Goal: Task Accomplishment & Management: Use online tool/utility

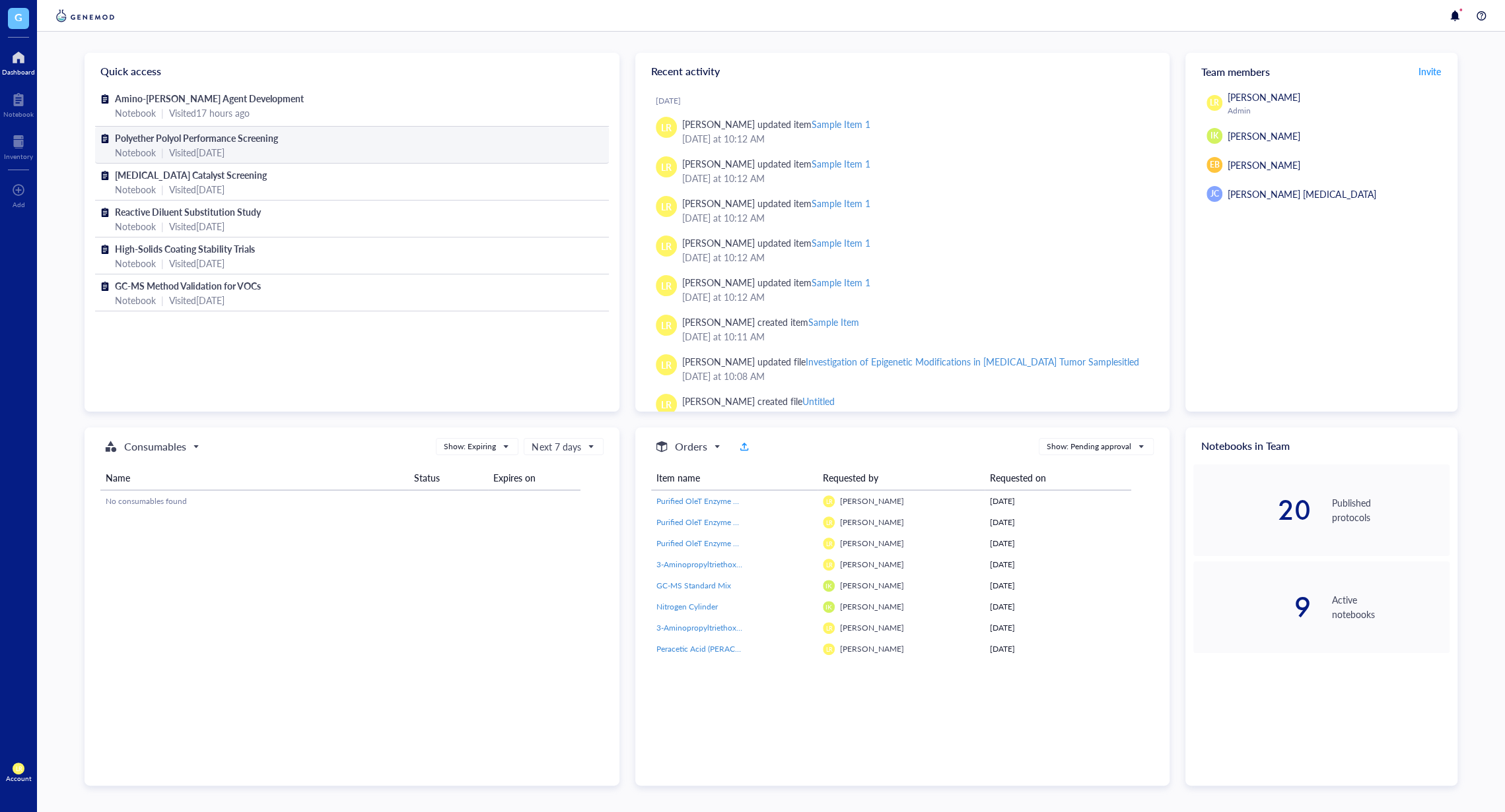
click at [165, 138] on span "Polyether Polyol Performance Screening" at bounding box center [197, 138] width 163 height 13
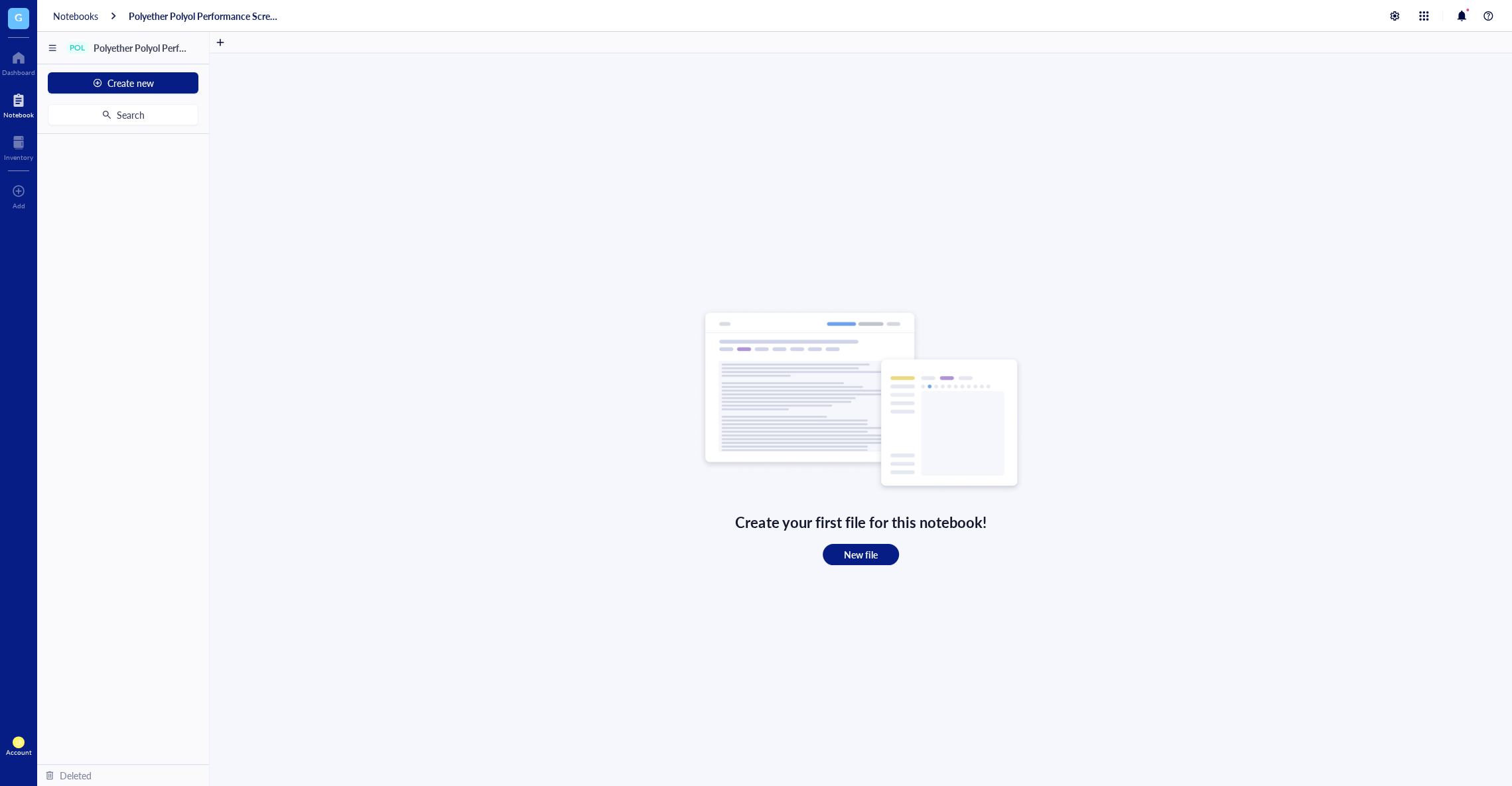
click at [24, 109] on div at bounding box center [19, 100] width 30 height 22
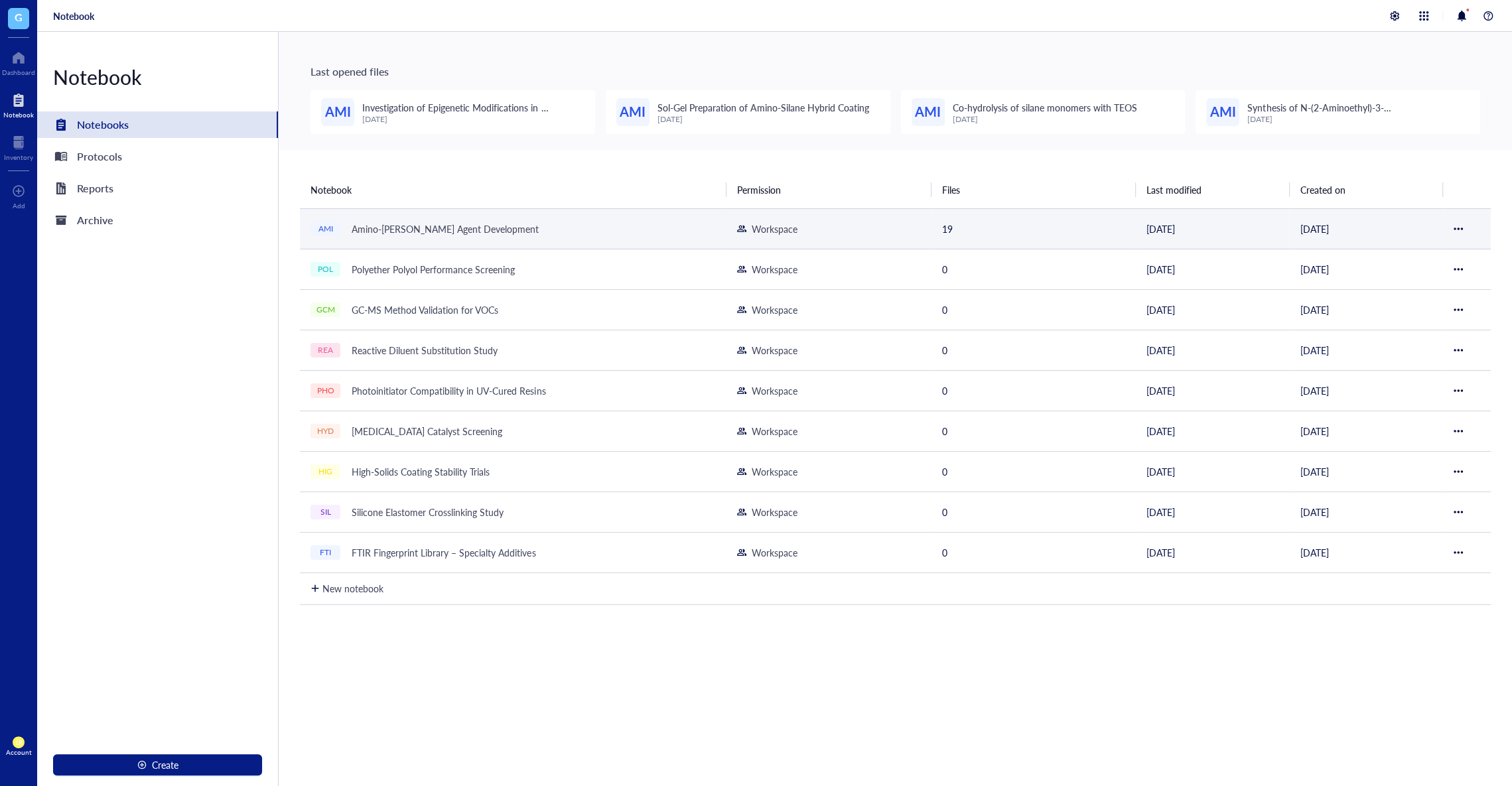
click at [429, 214] on td "AMI Amino-Silane Coupling Agent Development" at bounding box center [513, 228] width 427 height 40
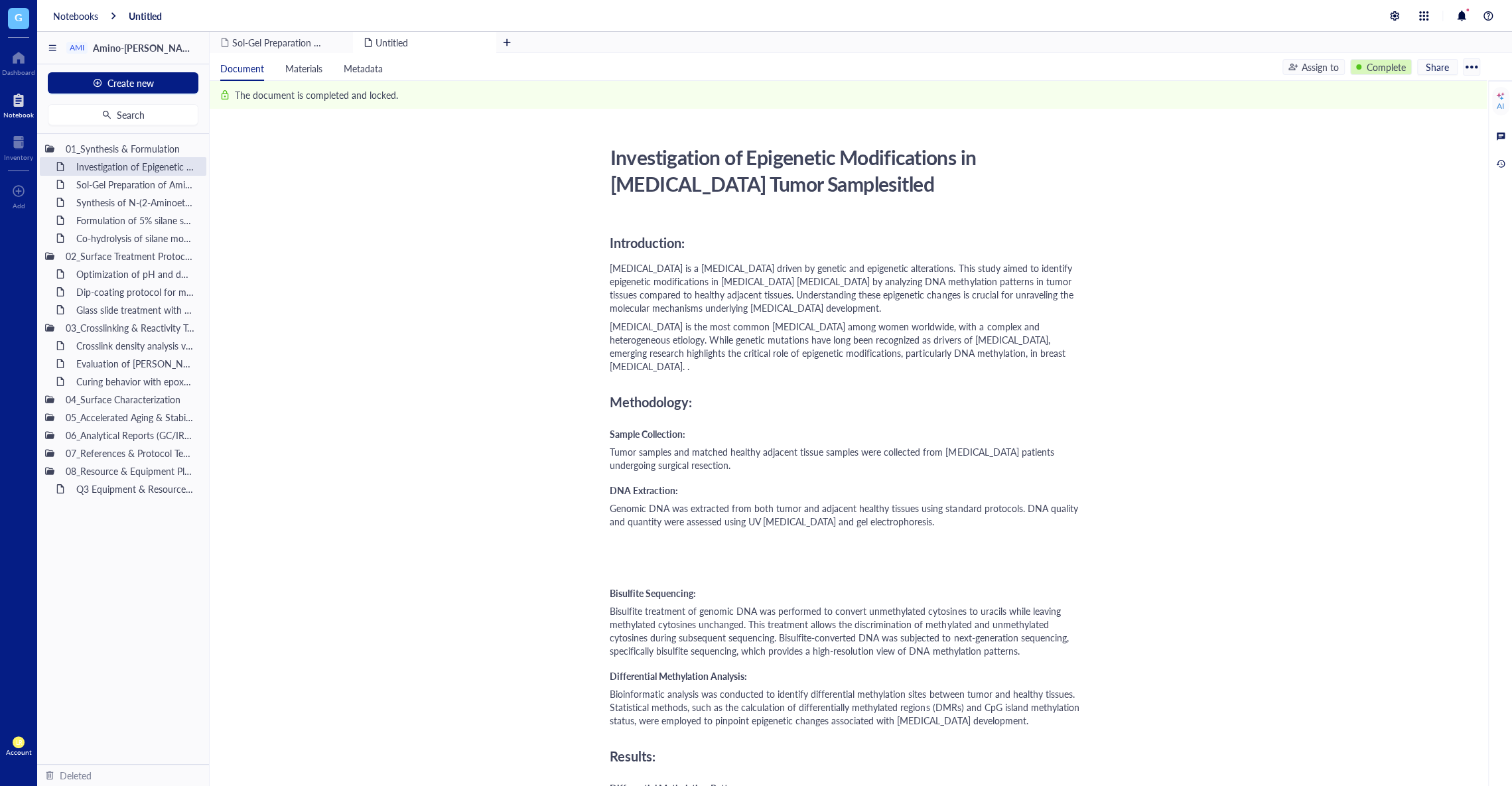
click at [1383, 73] on div "Complete" at bounding box center [1386, 67] width 39 height 15
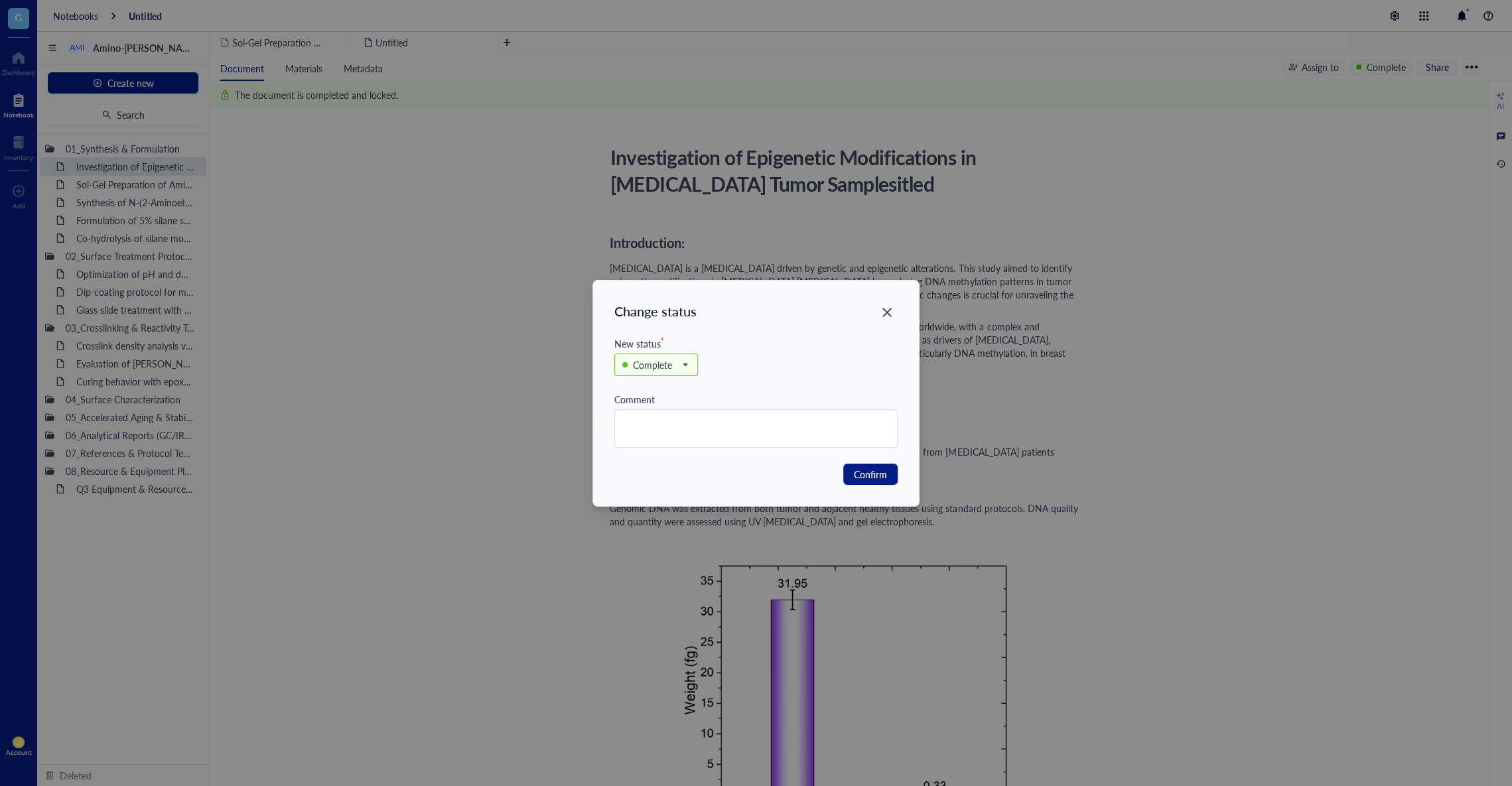
click at [699, 359] on div "Complete" at bounding box center [755, 371] width 283 height 41
click at [679, 362] on span "Complete" at bounding box center [654, 365] width 65 height 15
click at [674, 404] on div "In progress" at bounding box center [656, 410] width 45 height 15
click at [858, 471] on span "Confirm" at bounding box center [870, 475] width 33 height 15
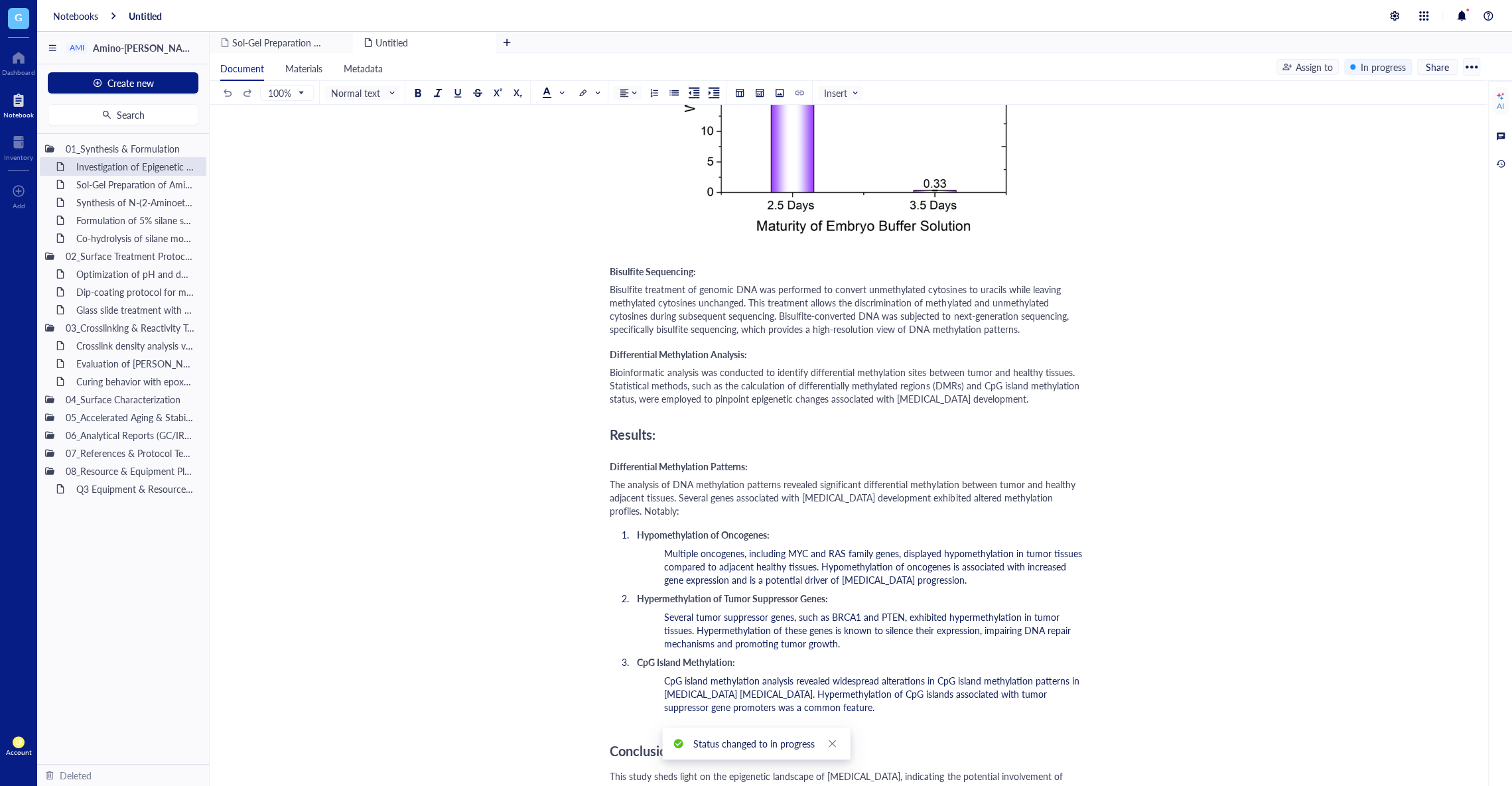
scroll to position [838, 0]
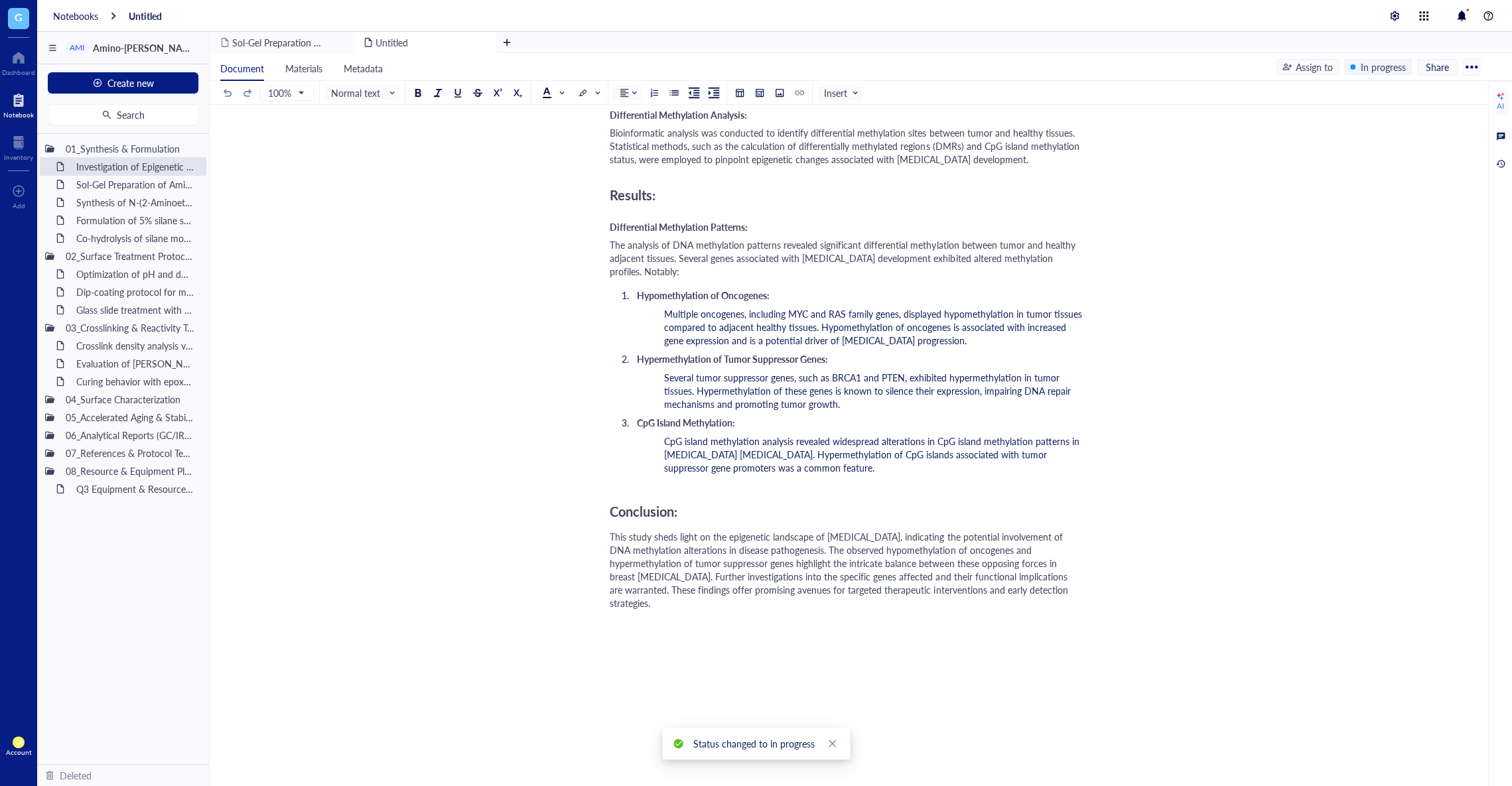
click at [32, 15] on div "G" at bounding box center [19, 19] width 38 height 38
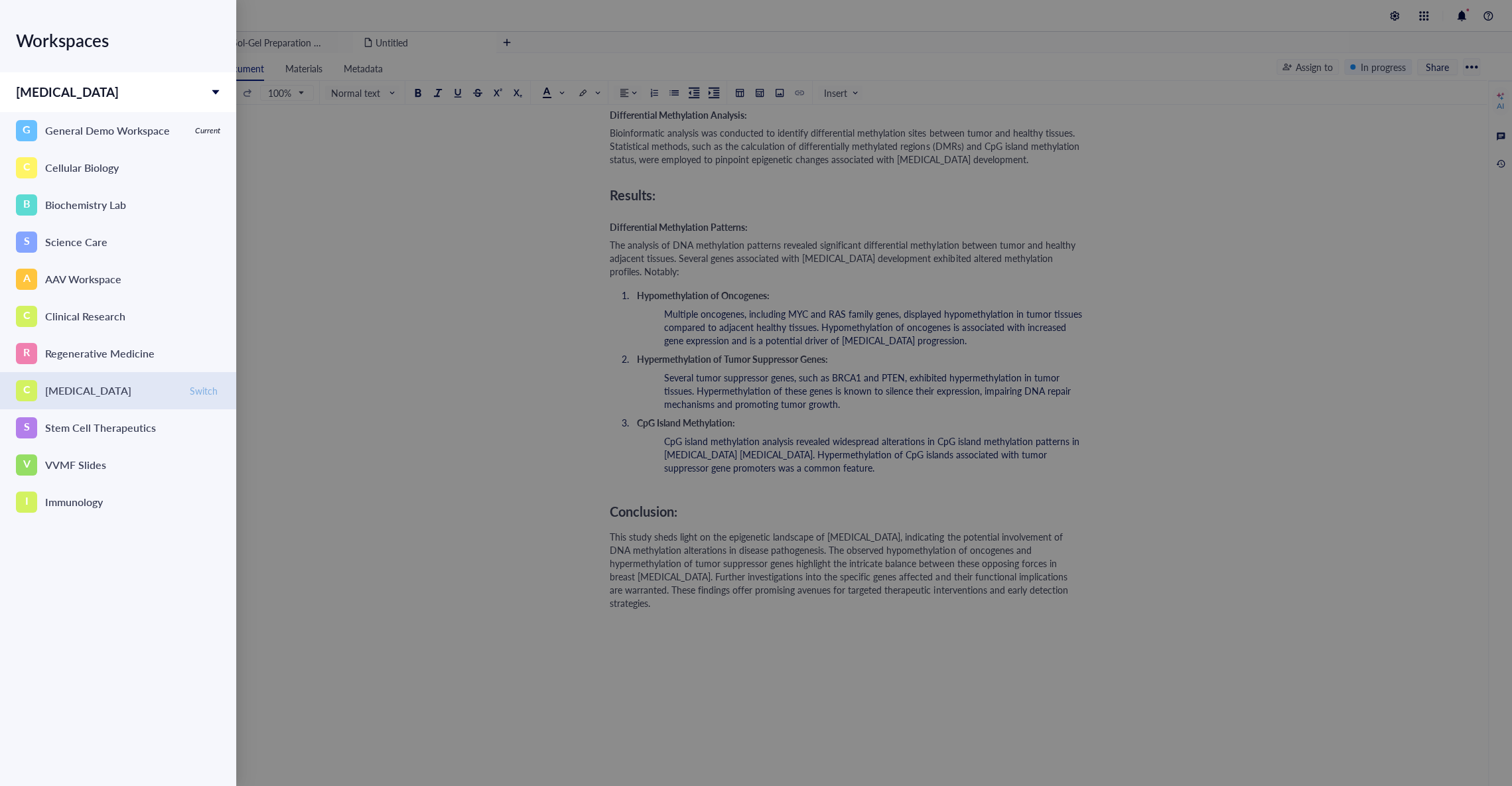
click at [199, 393] on span "Switch" at bounding box center [204, 390] width 28 height 12
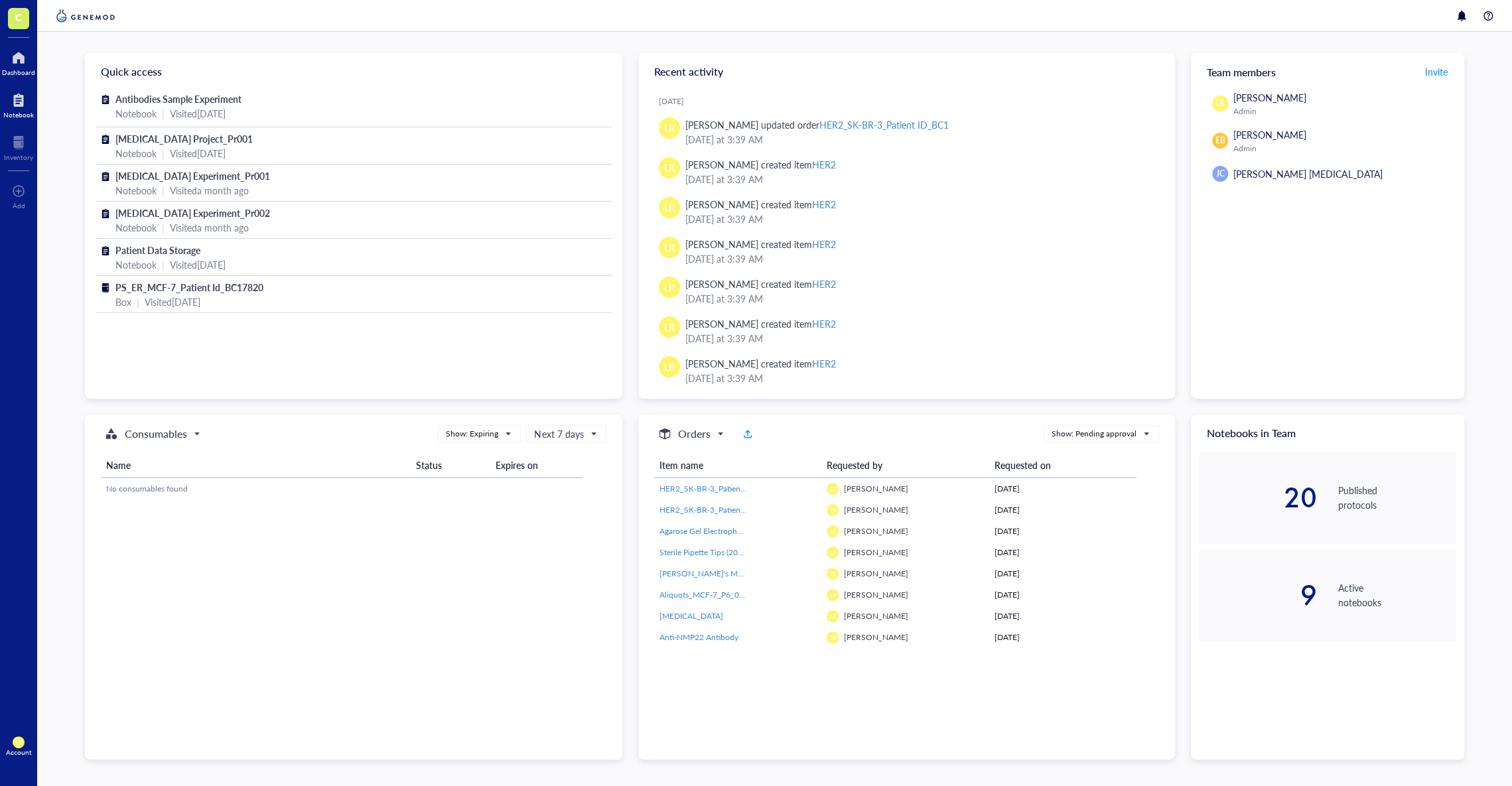
click at [24, 111] on div "Notebook" at bounding box center [19, 115] width 30 height 8
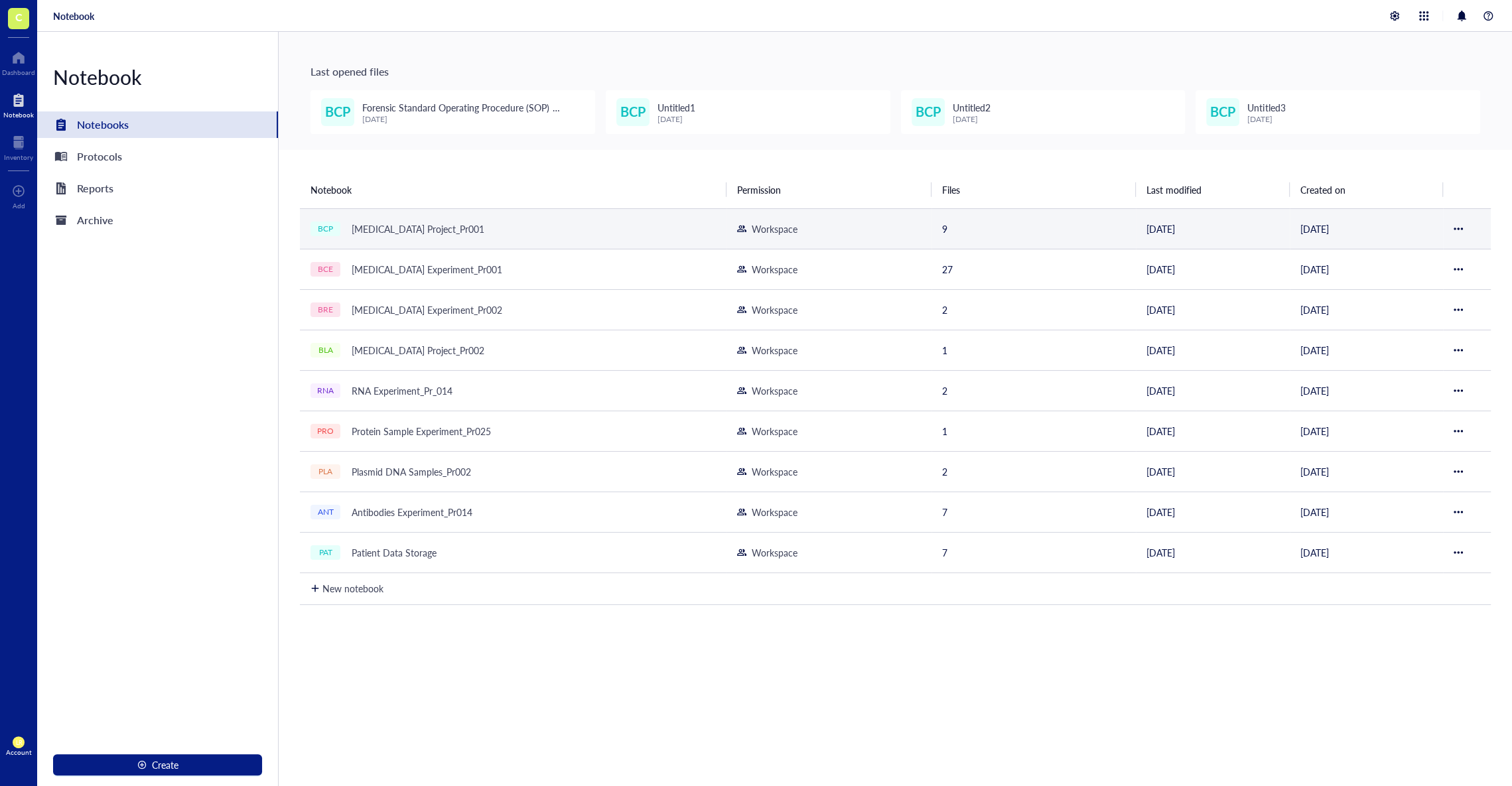
click at [522, 225] on div "BCP Bladder Cancer Project_Pr001" at bounding box center [476, 228] width 332 height 19
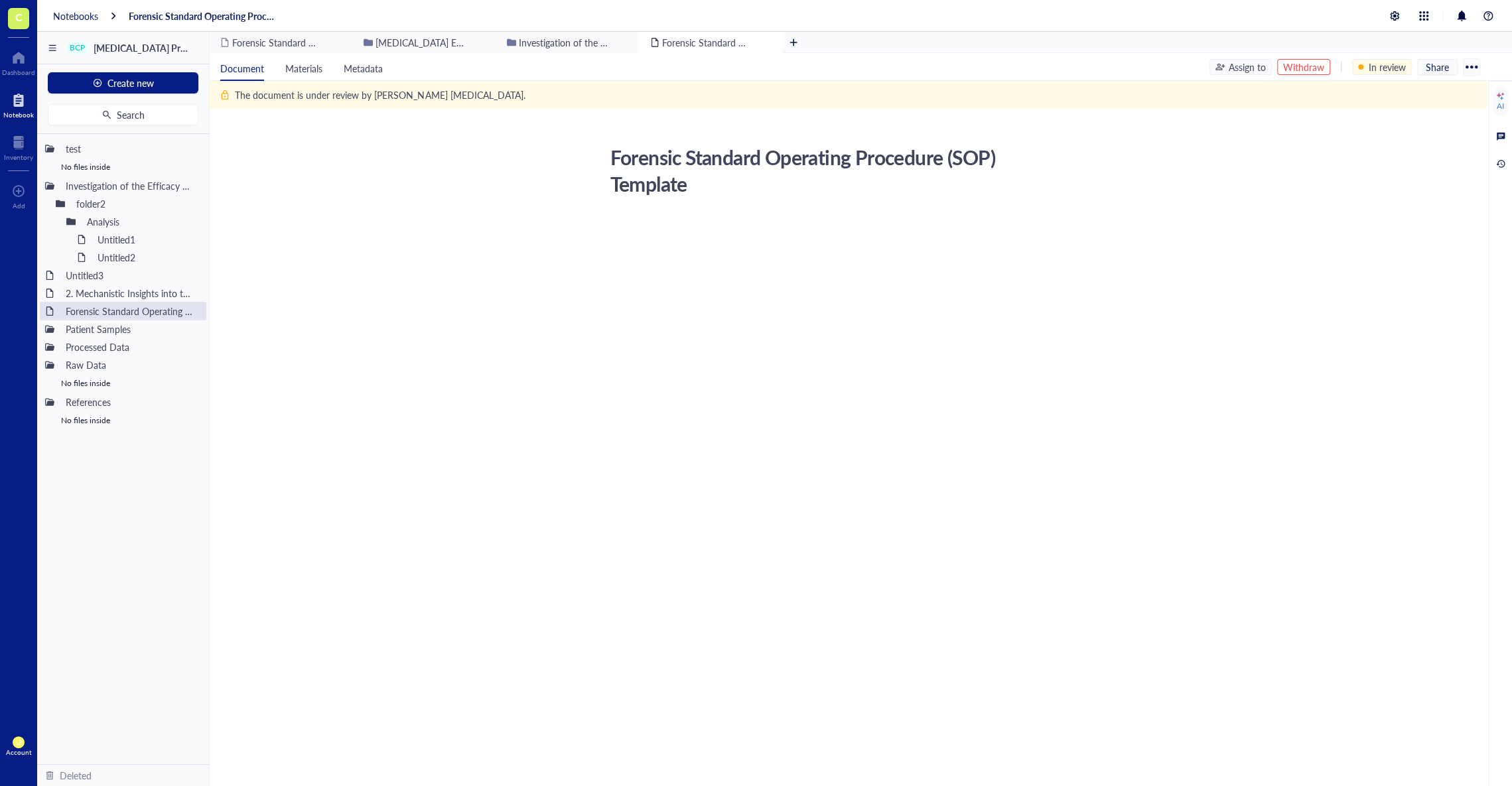
drag, startPoint x: 1295, startPoint y: 70, endPoint x: 1302, endPoint y: 68, distance: 7.3
click at [1302, 68] on div "Withdraw" at bounding box center [1303, 67] width 41 height 15
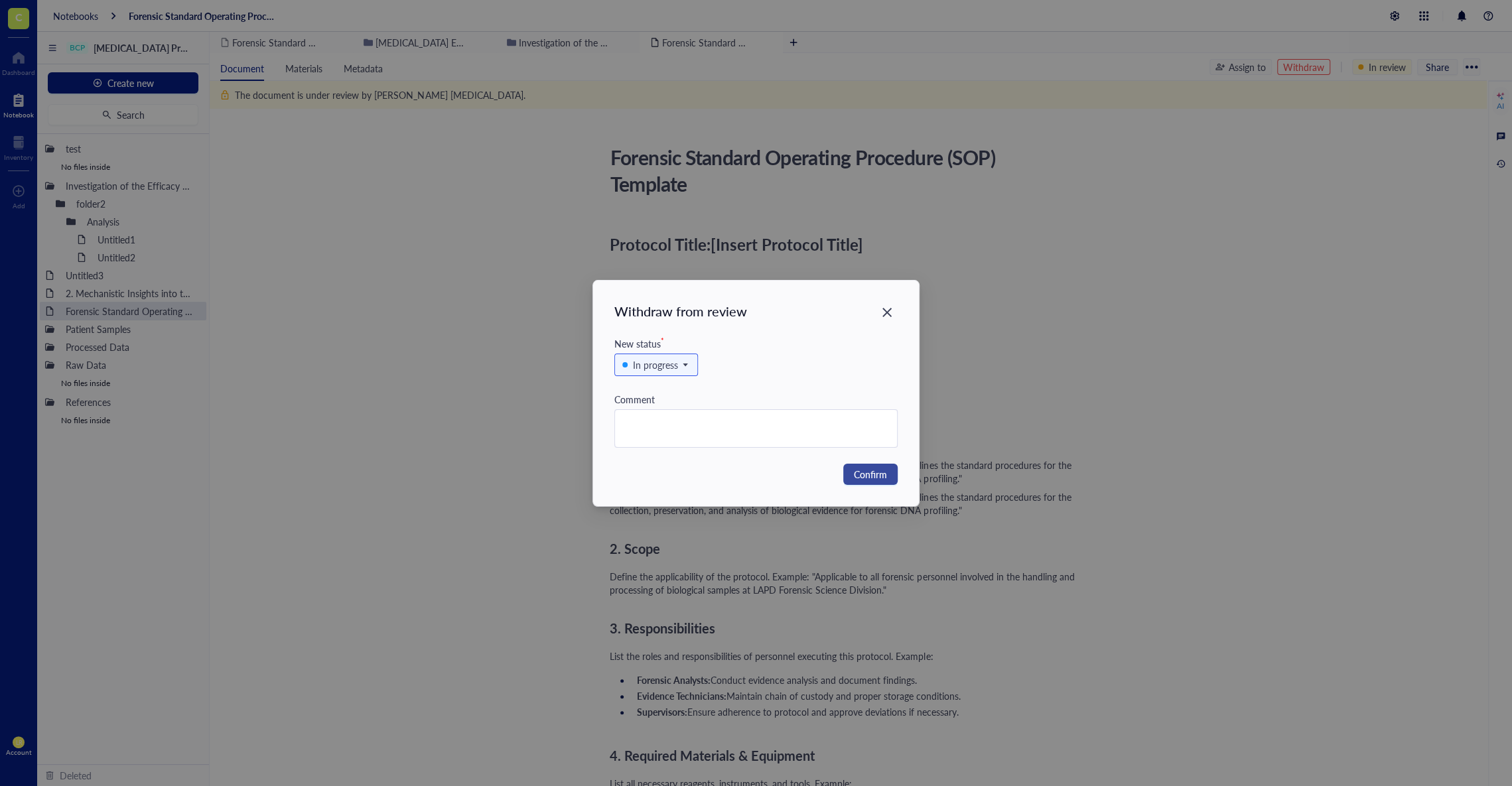
click at [864, 467] on span "Confirm" at bounding box center [870, 475] width 33 height 15
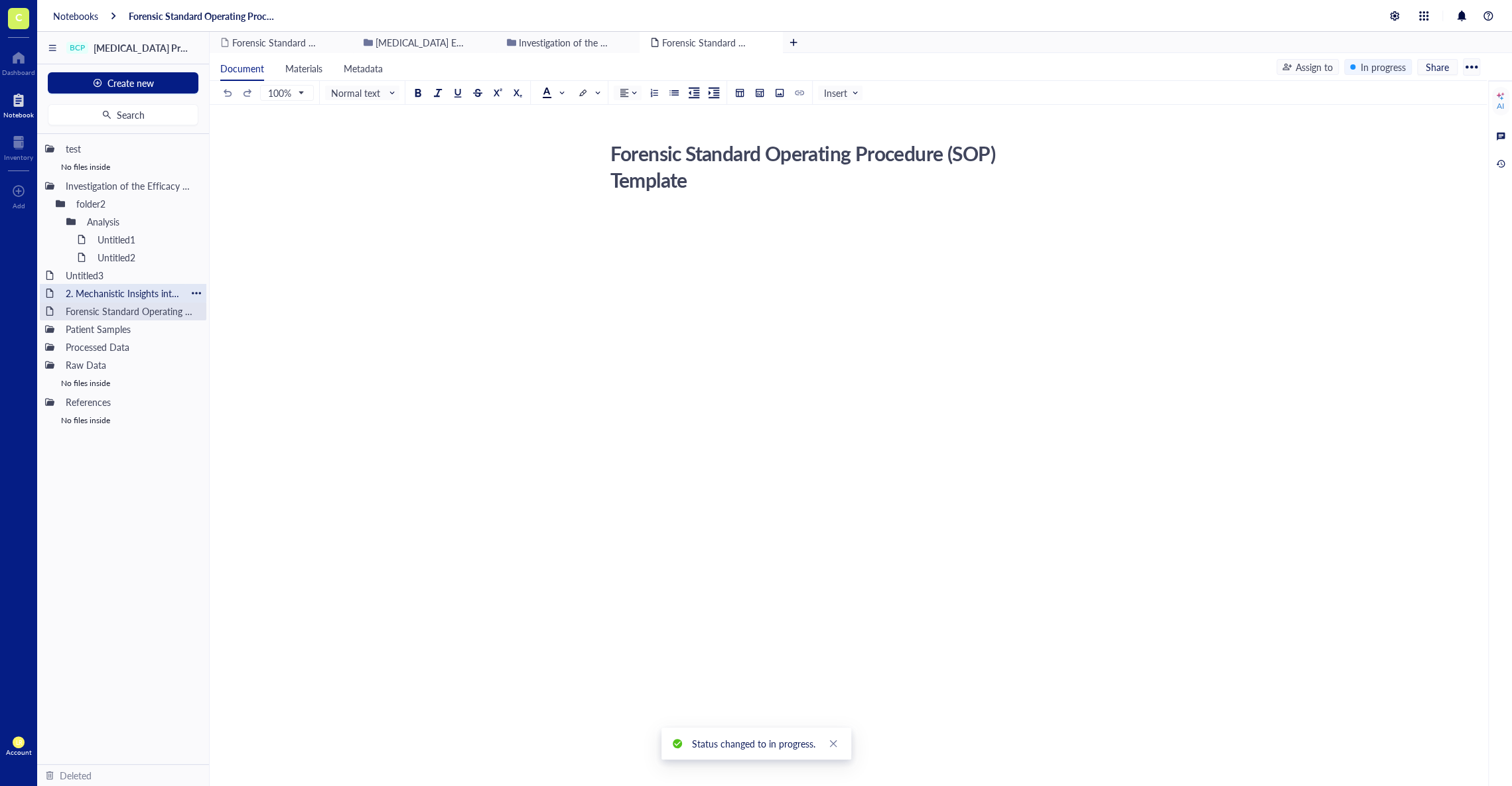
click at [148, 291] on div "2. Mechanistic Insights into the Anti-Cancer Activity of Anti-NMP22 Antibodies" at bounding box center [122, 293] width 127 height 19
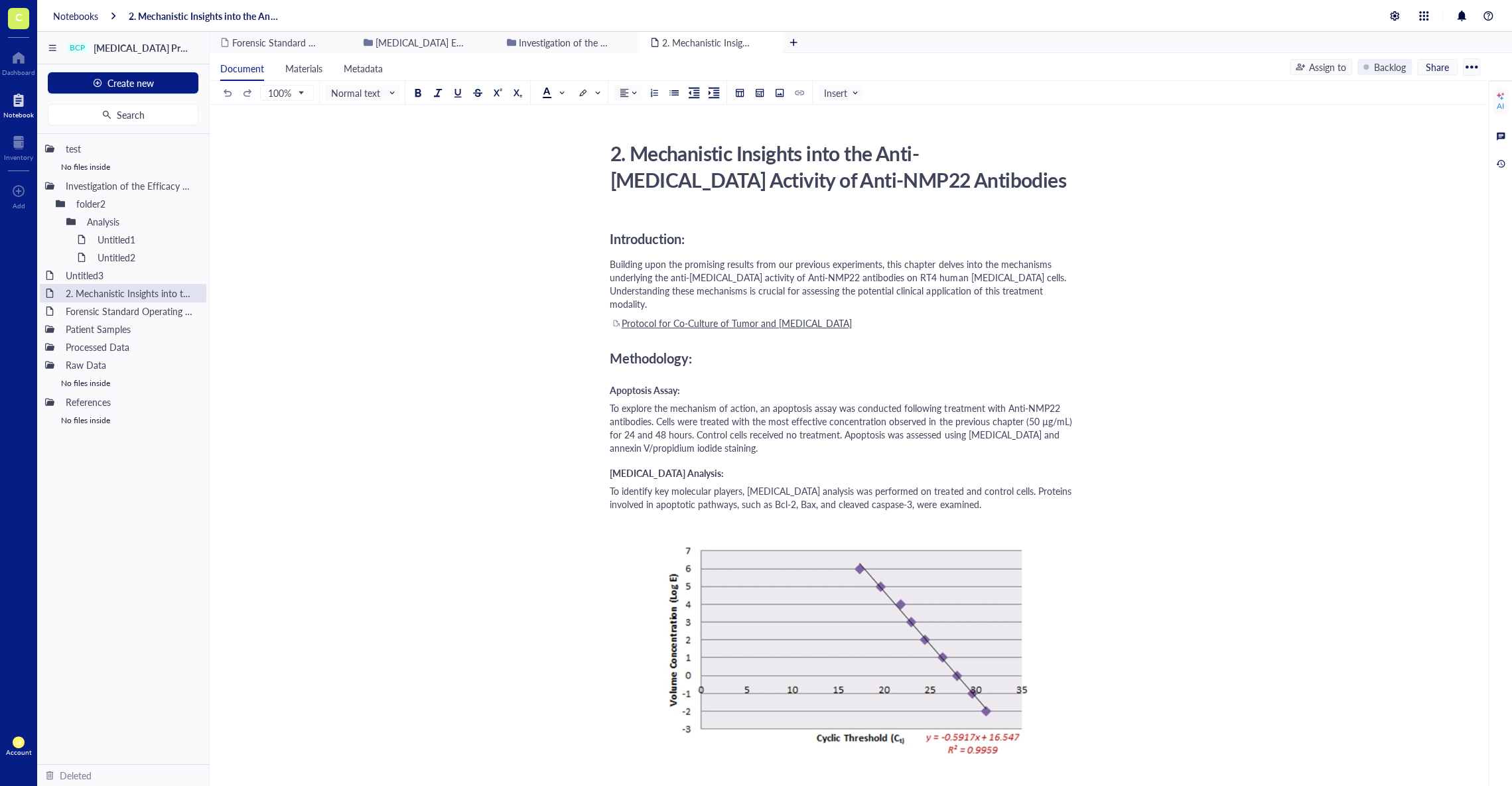
scroll to position [688, 0]
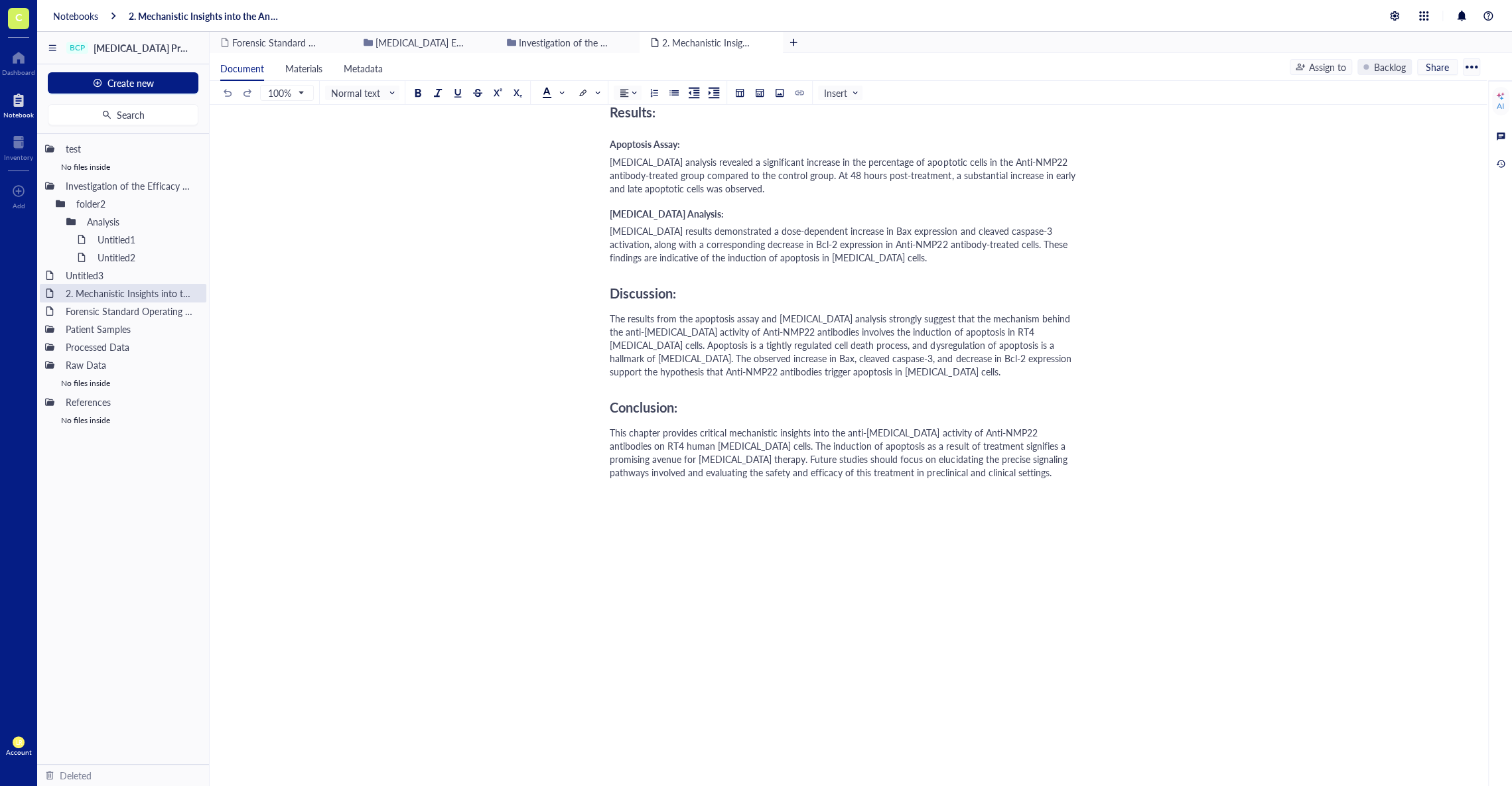
click at [1029, 505] on div at bounding box center [845, 542] width 472 height 80
click at [758, 97] on button at bounding box center [760, 93] width 15 height 15
click at [801, 142] on td at bounding box center [804, 146] width 8 height 8
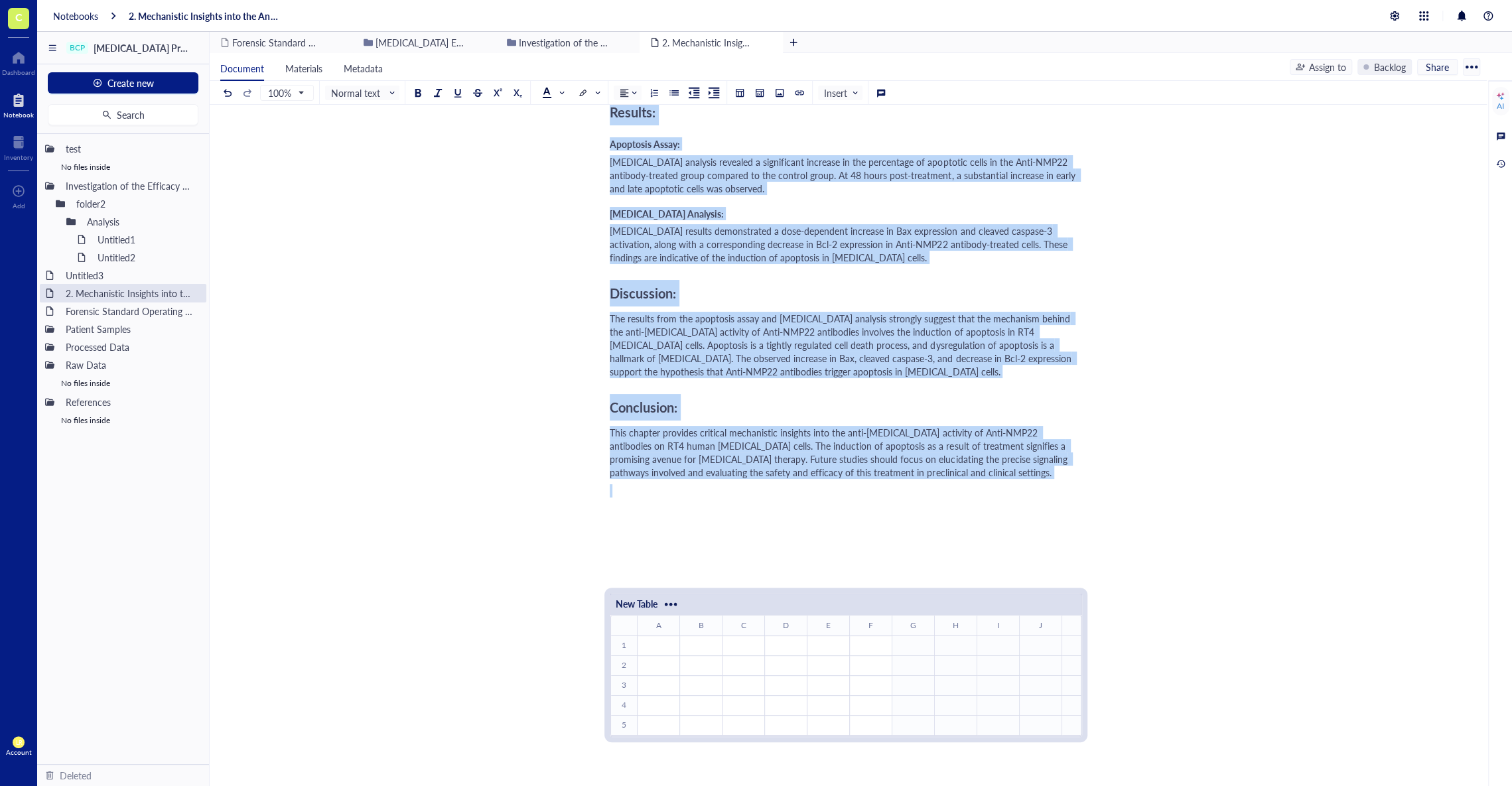
click at [654, 639] on div "﻿" at bounding box center [658, 645] width 40 height 12
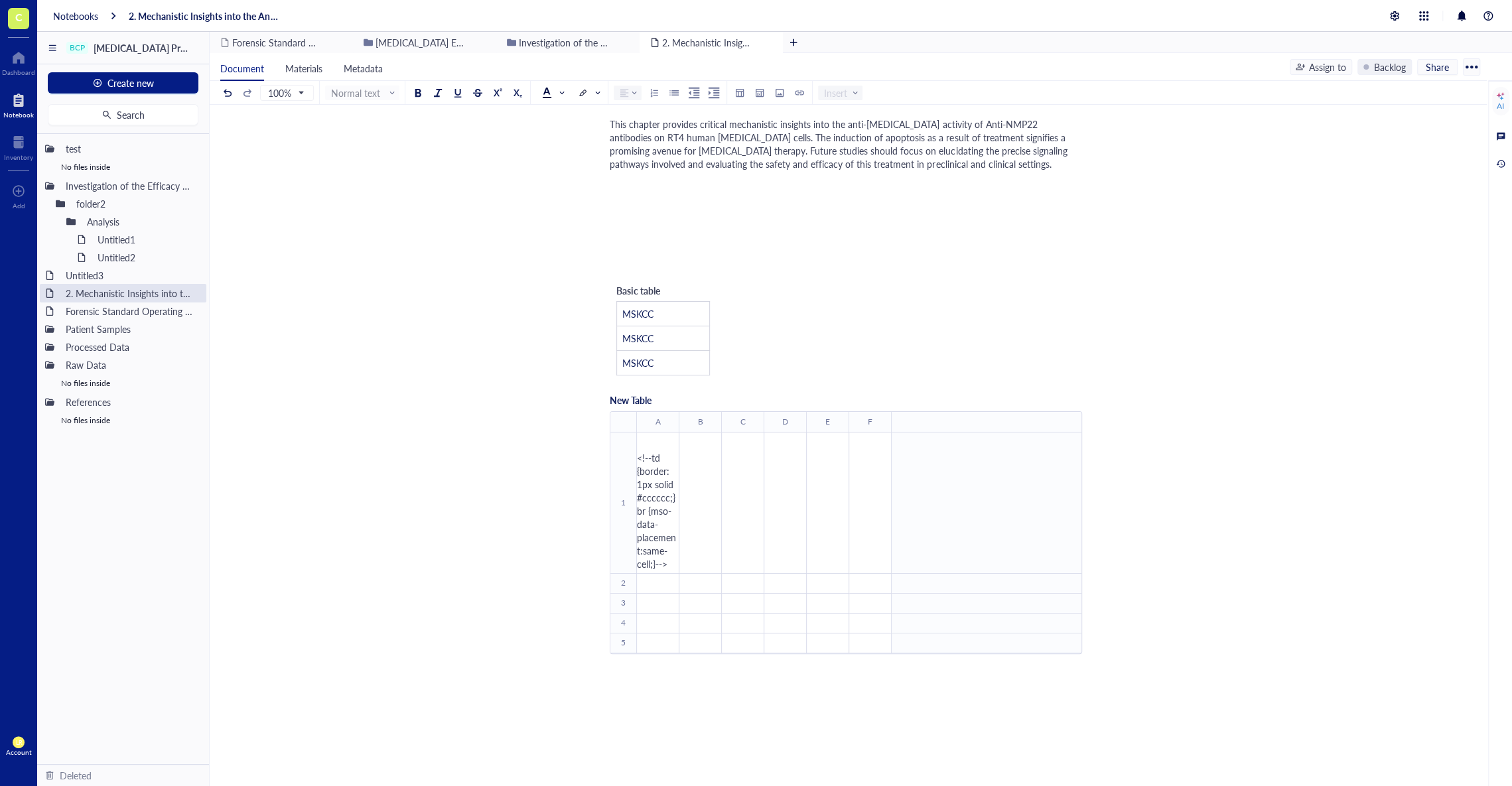
scroll to position [893, 0]
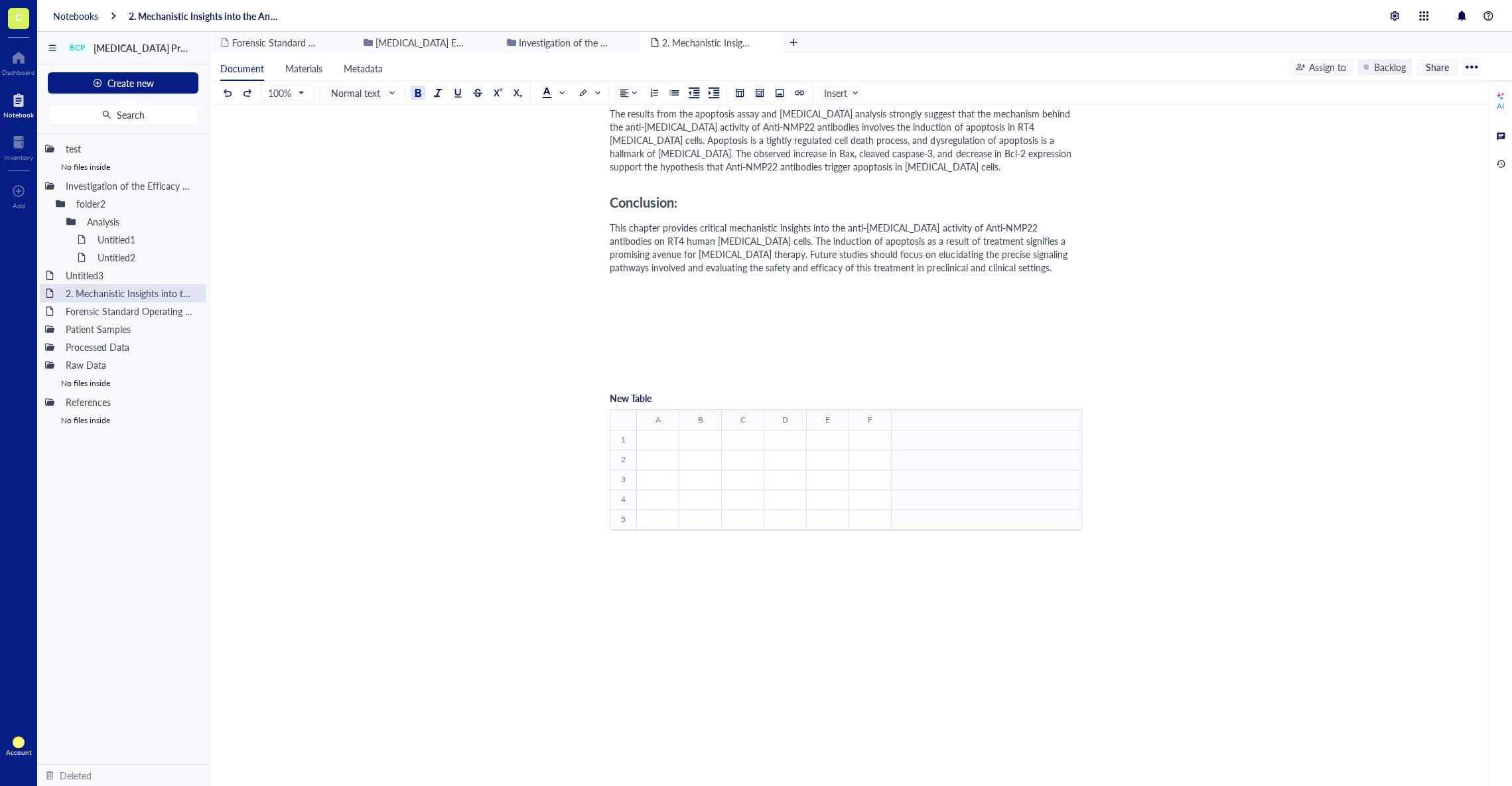
click at [802, 225] on span "This chapter provides critical mechanistic insights into the anti-cancer activi…" at bounding box center [840, 247] width 461 height 53
click at [789, 299] on div at bounding box center [845, 338] width 472 height 80
drag, startPoint x: 807, startPoint y: 231, endPoint x: 823, endPoint y: 232, distance: 16.0
click at [823, 232] on span "This chapter provides critical mechanistic insights into the anti-cancer activi…" at bounding box center [840, 247] width 461 height 53
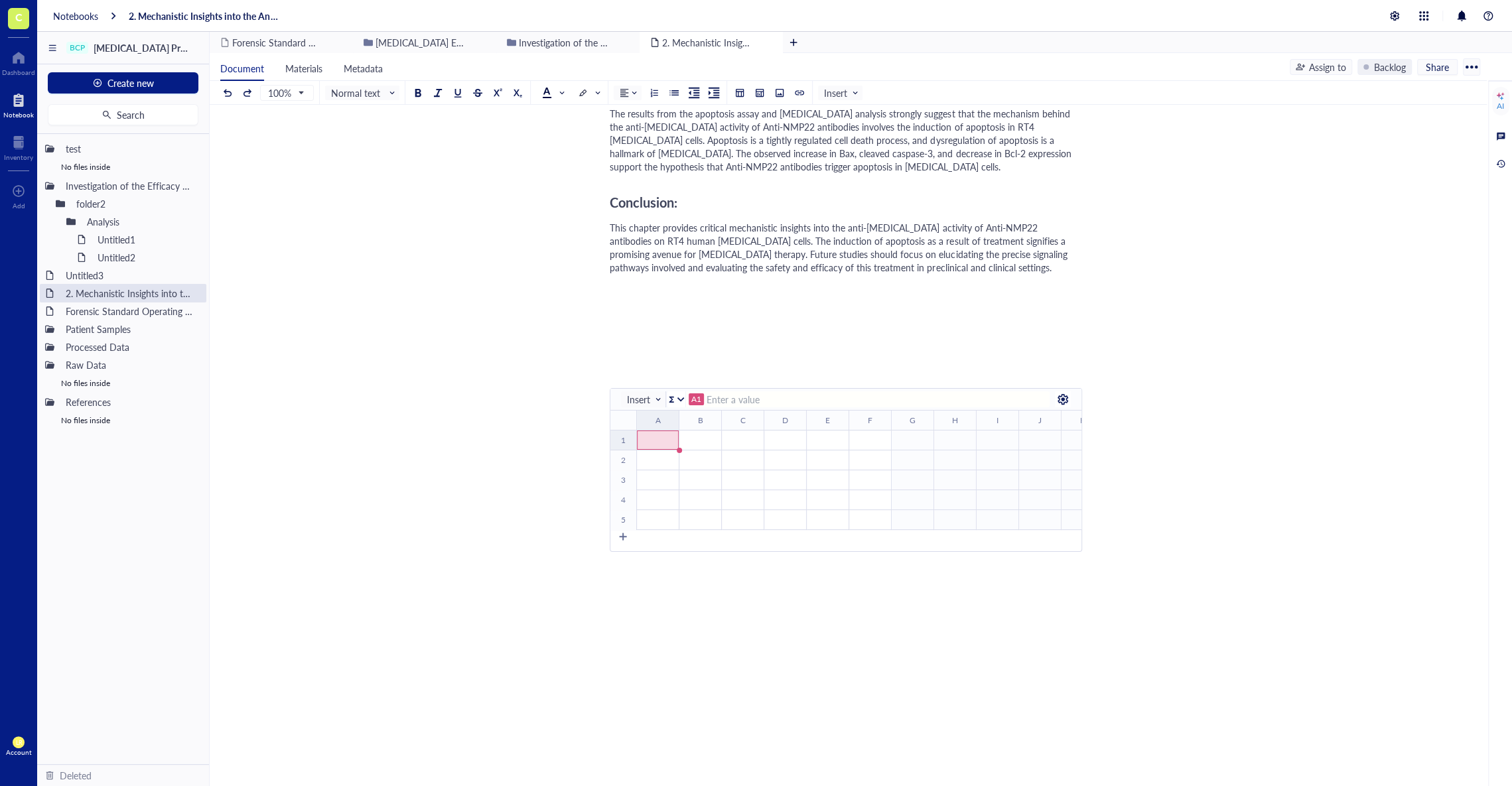
click at [658, 434] on div "﻿" at bounding box center [657, 440] width 40 height 12
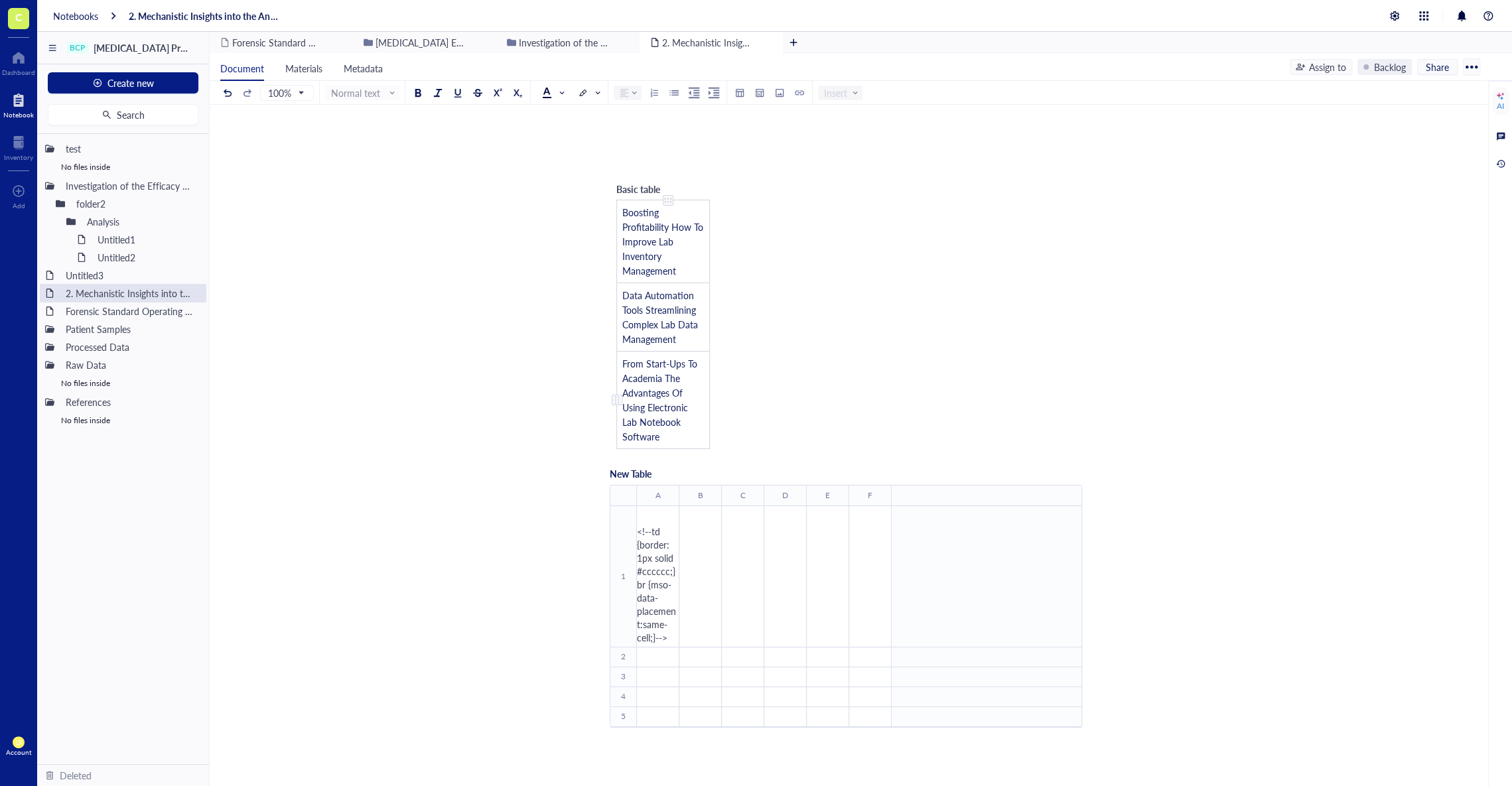
scroll to position [1113, 0]
click at [661, 530] on span "<!--td {border: 1px solid #cccccc;}br {mso-data-placement:same-cell;}-->" at bounding box center [656, 569] width 39 height 119
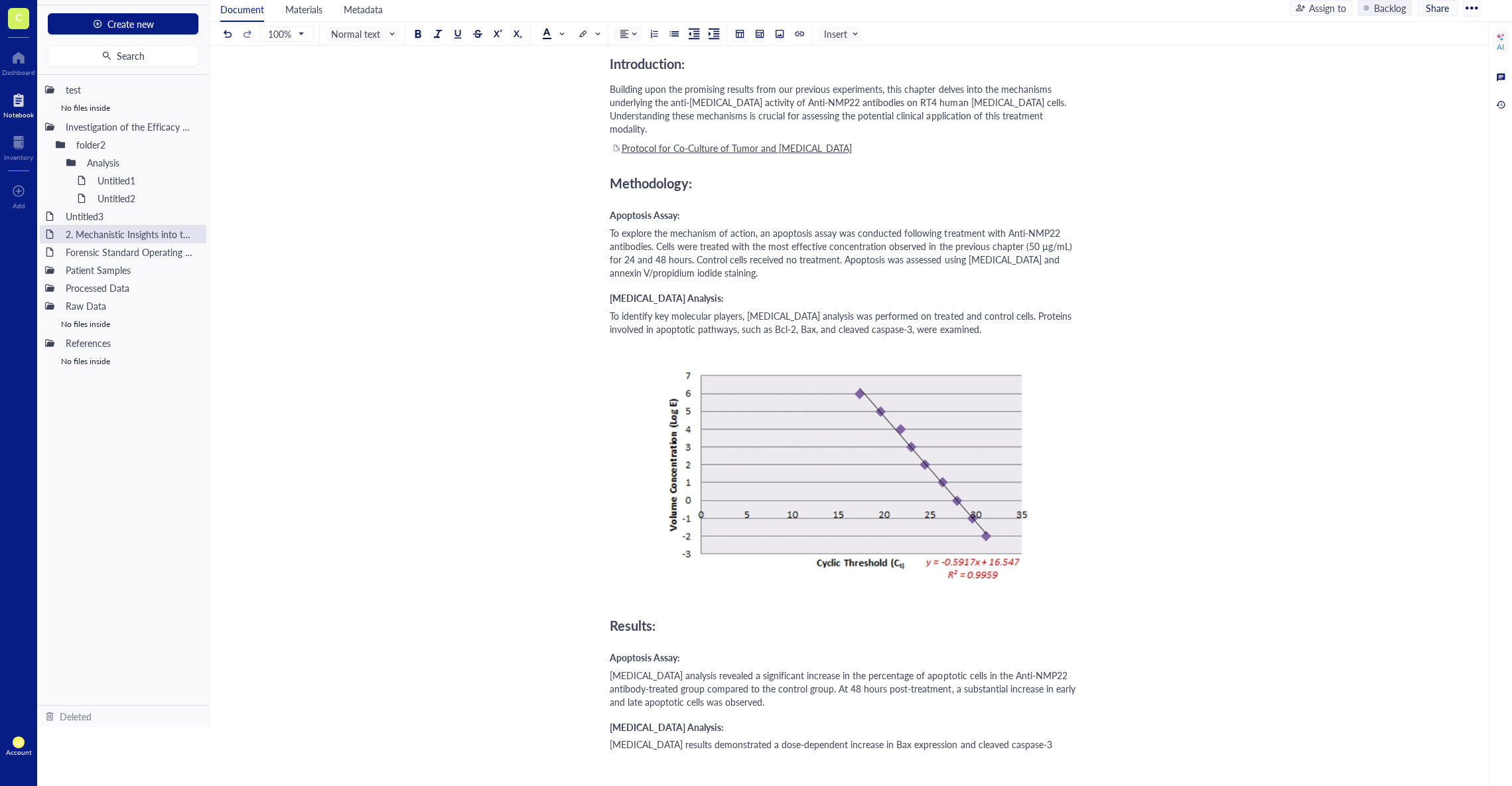
scroll to position [107, 0]
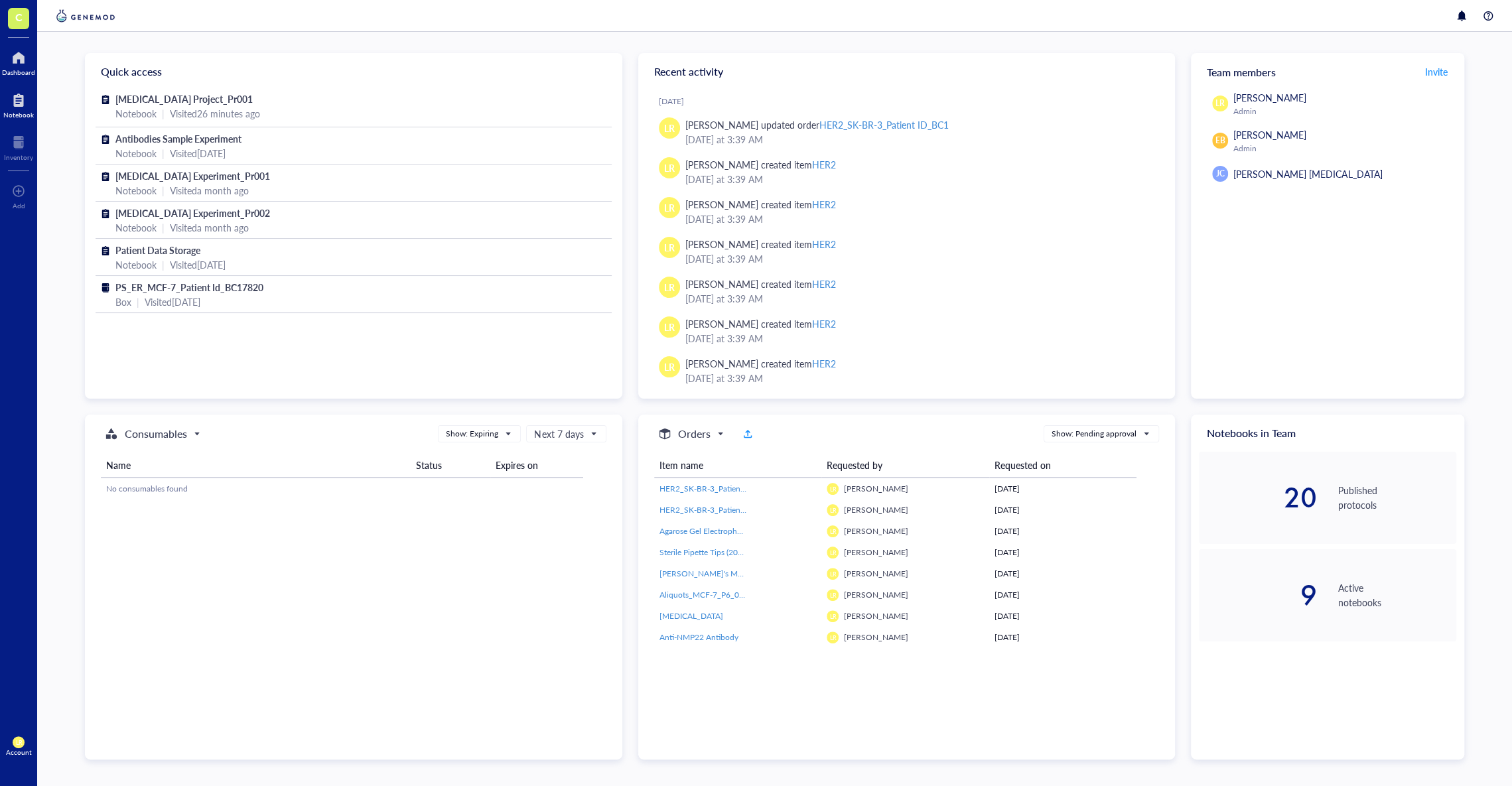
click at [8, 98] on div at bounding box center [19, 100] width 30 height 22
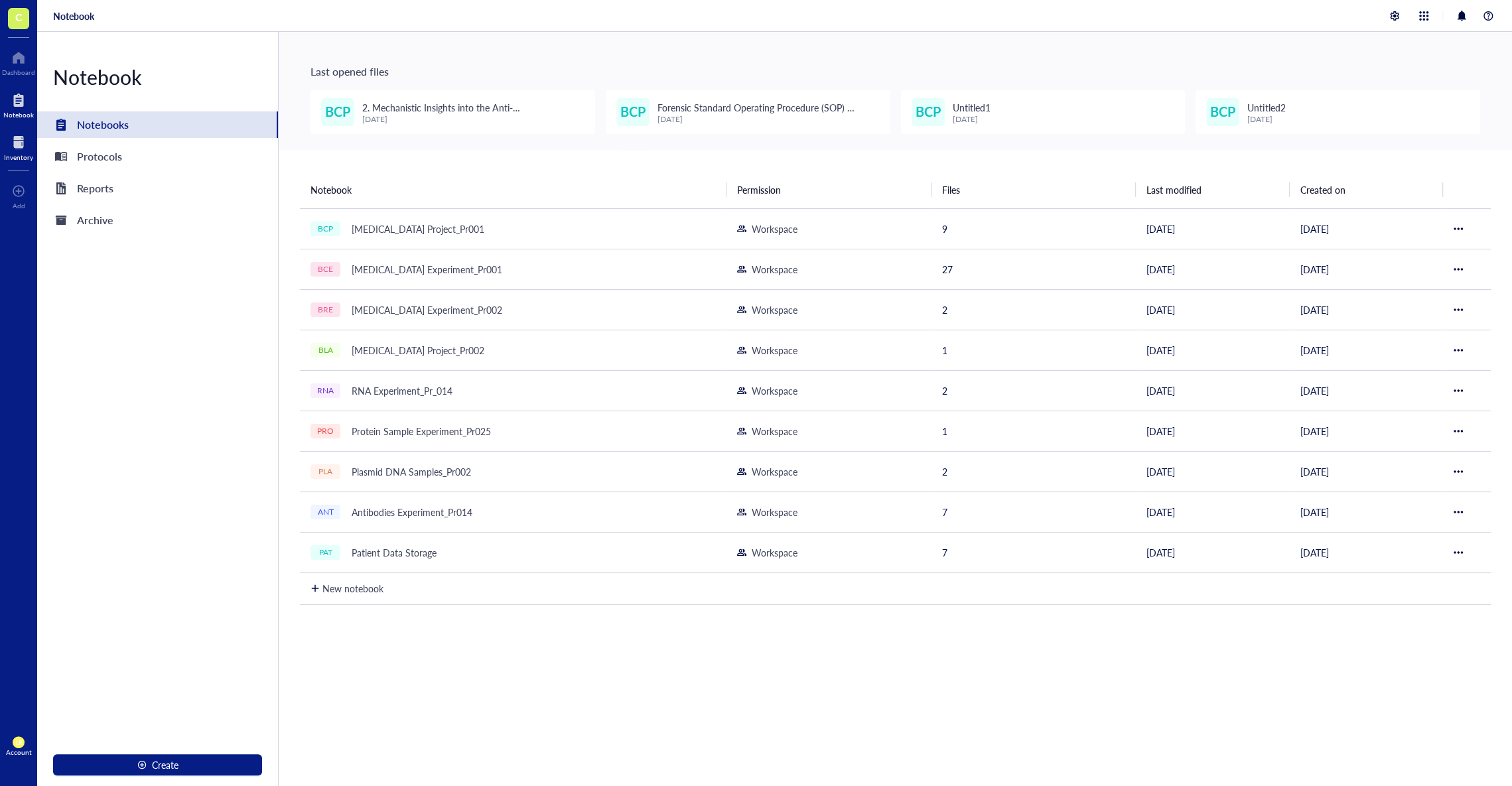
click at [18, 140] on div at bounding box center [18, 142] width 29 height 22
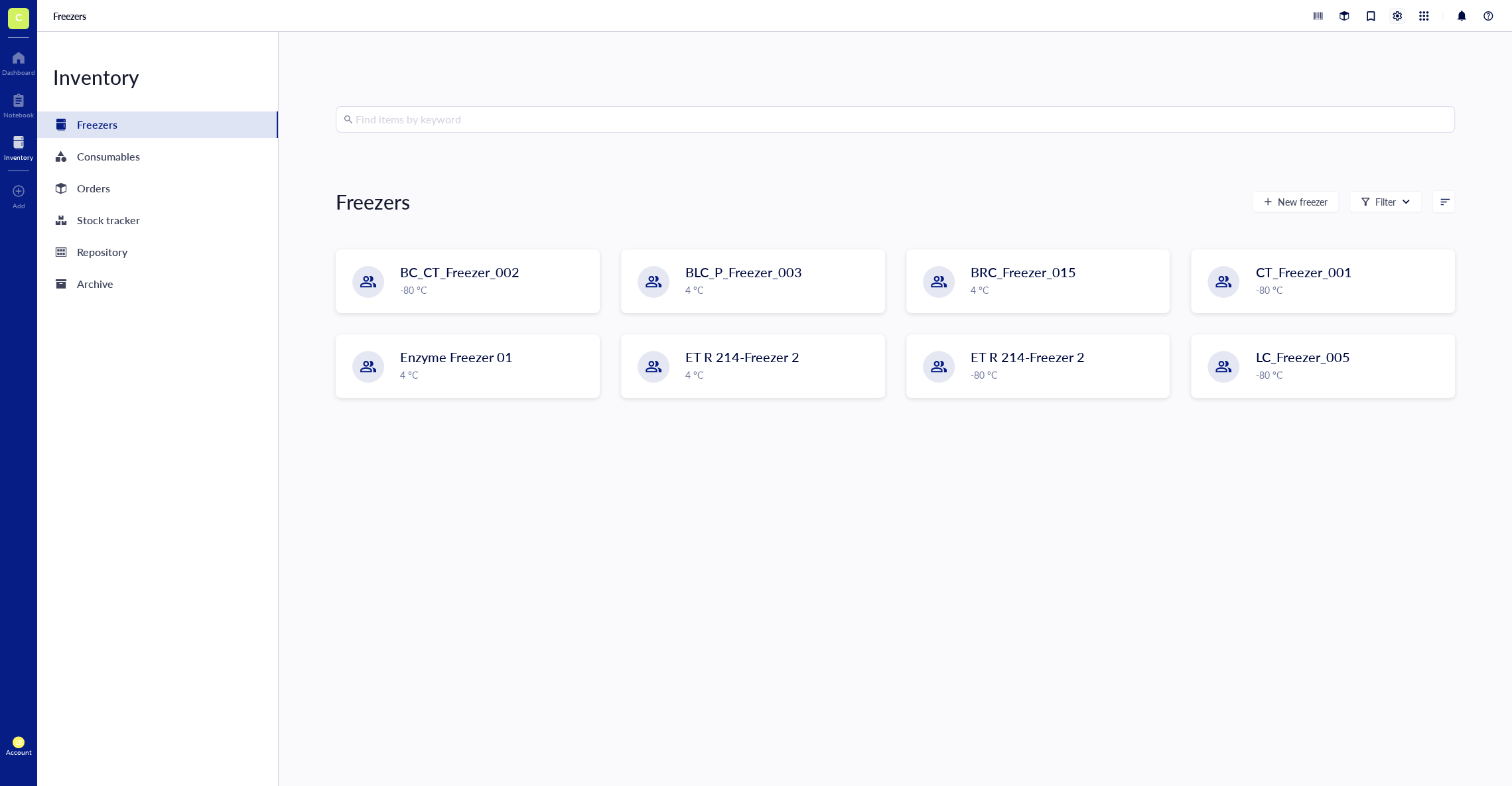
click at [1404, 8] on div at bounding box center [1397, 16] width 15 height 15
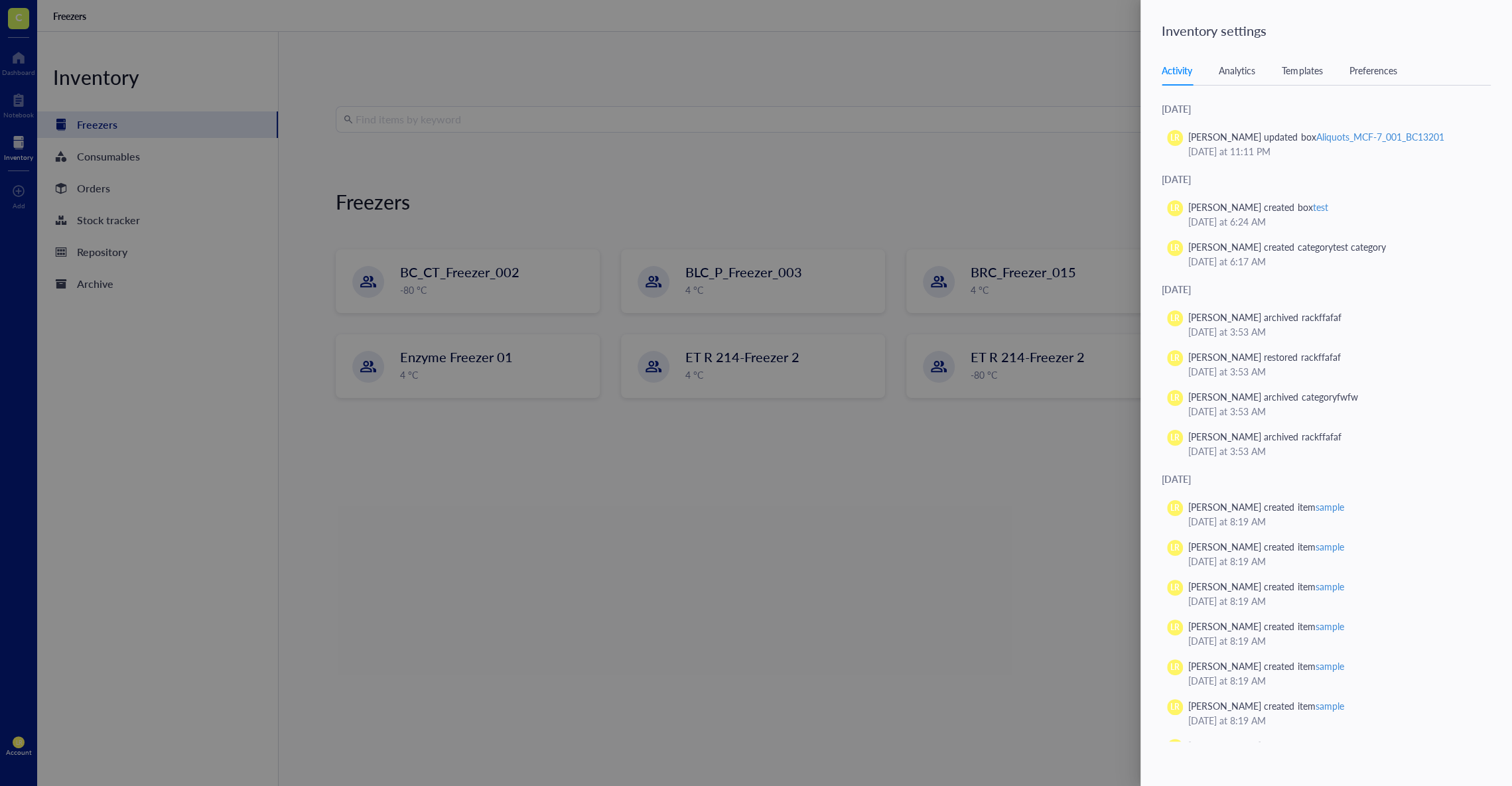
click at [627, 204] on div at bounding box center [756, 393] width 1512 height 786
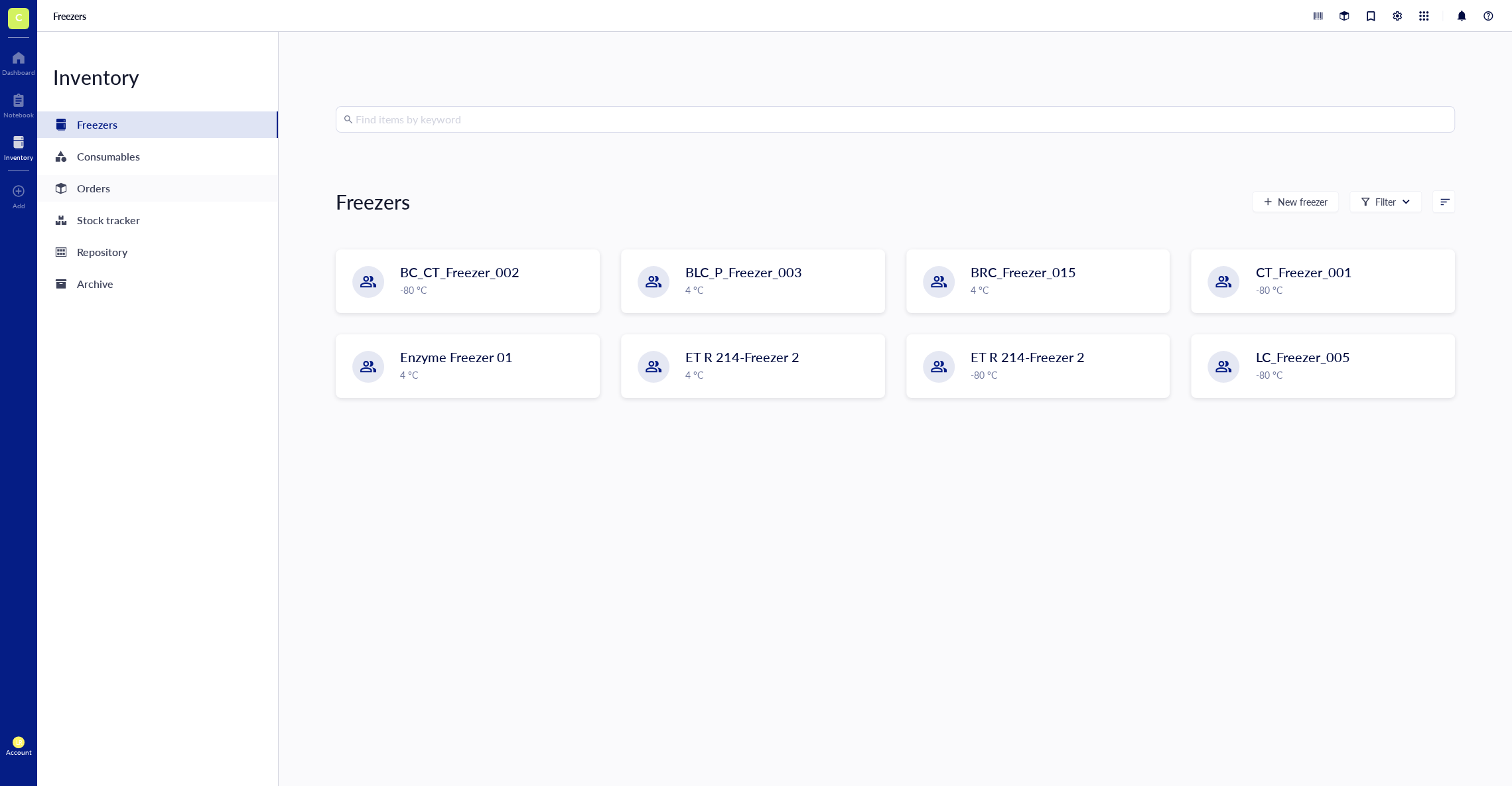
click at [108, 179] on div "Orders" at bounding box center [93, 188] width 33 height 19
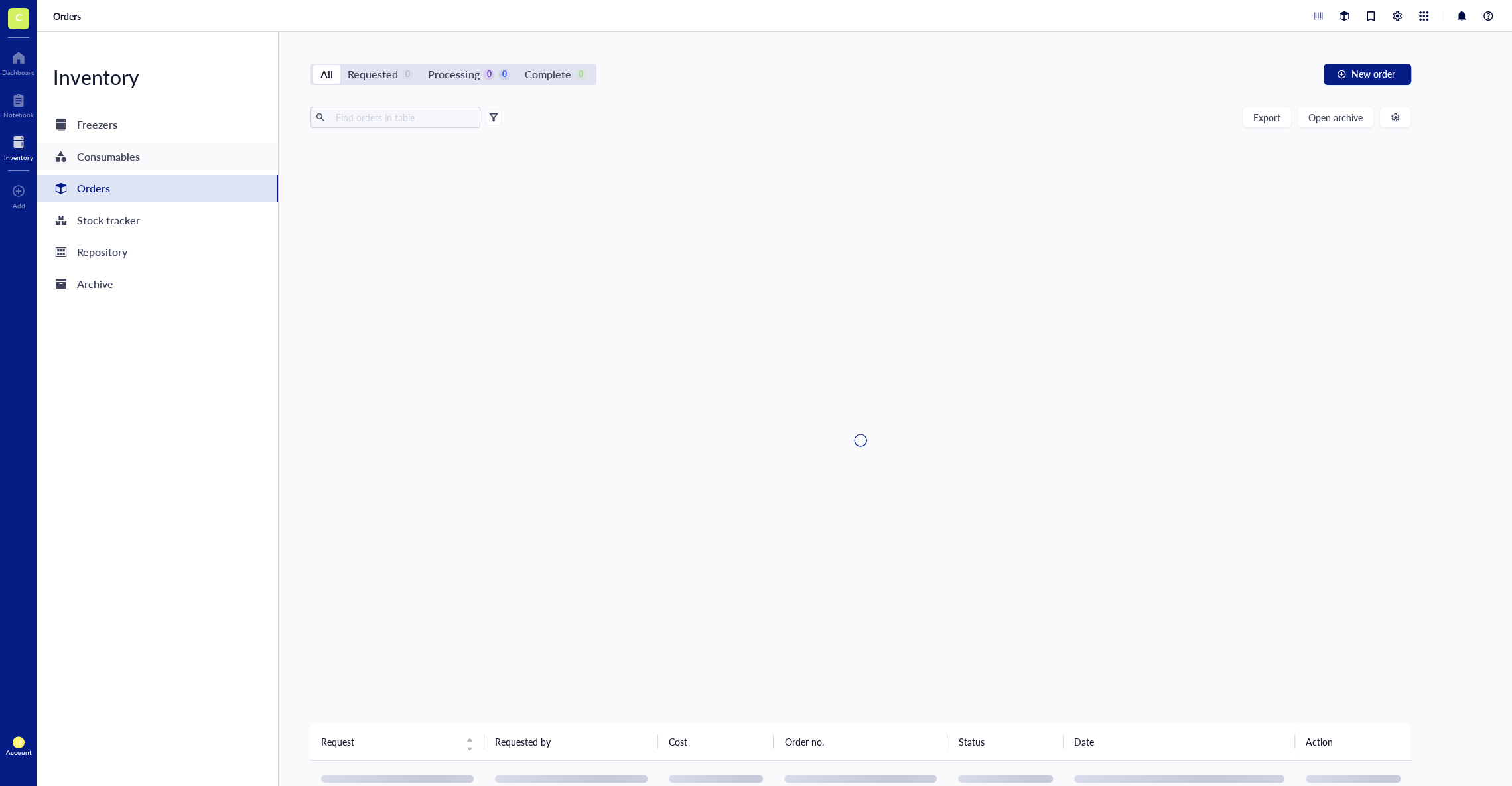
click at [130, 165] on div "Consumables" at bounding box center [108, 157] width 63 height 19
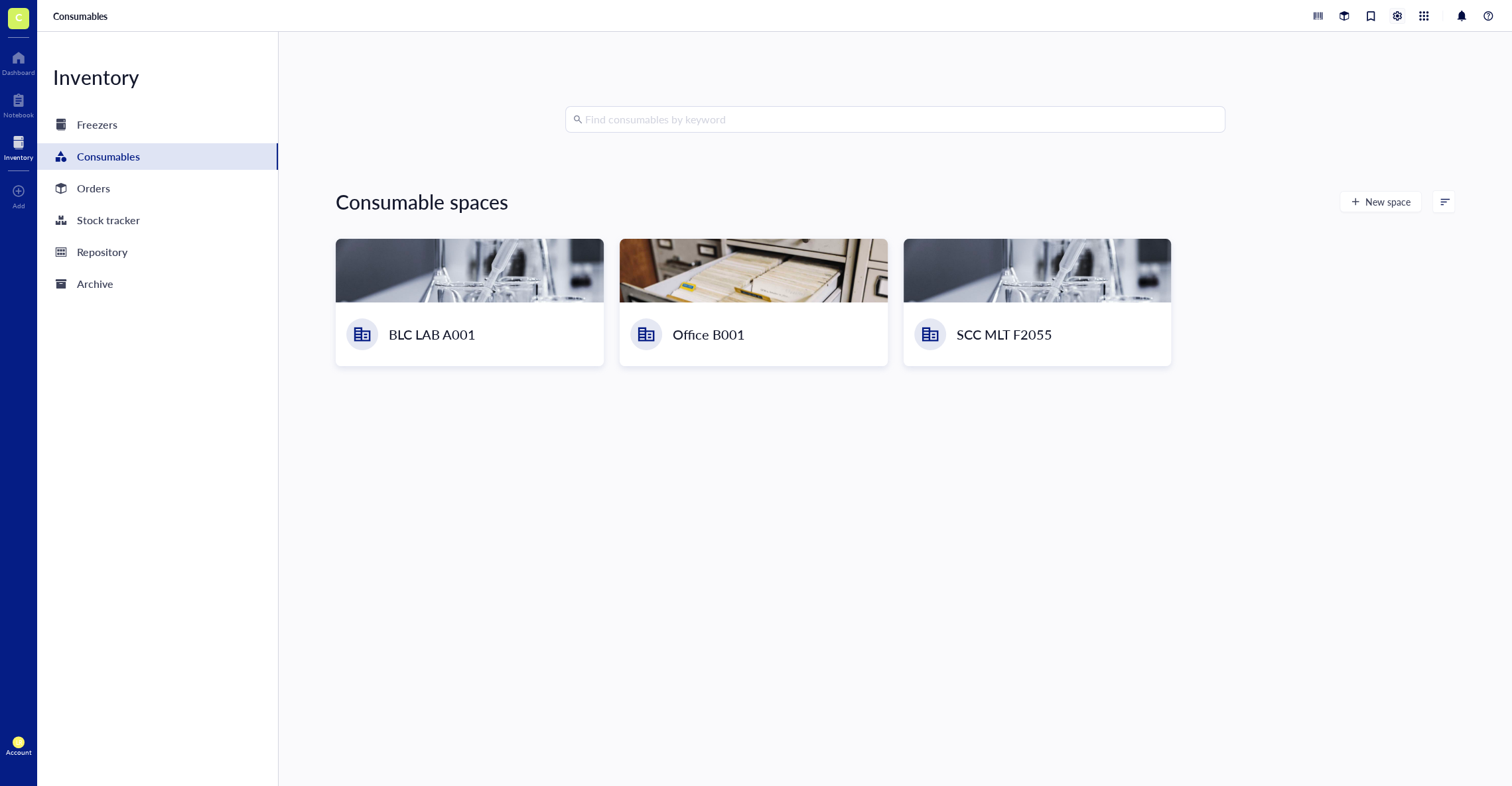
click at [1395, 19] on div at bounding box center [1397, 16] width 15 height 15
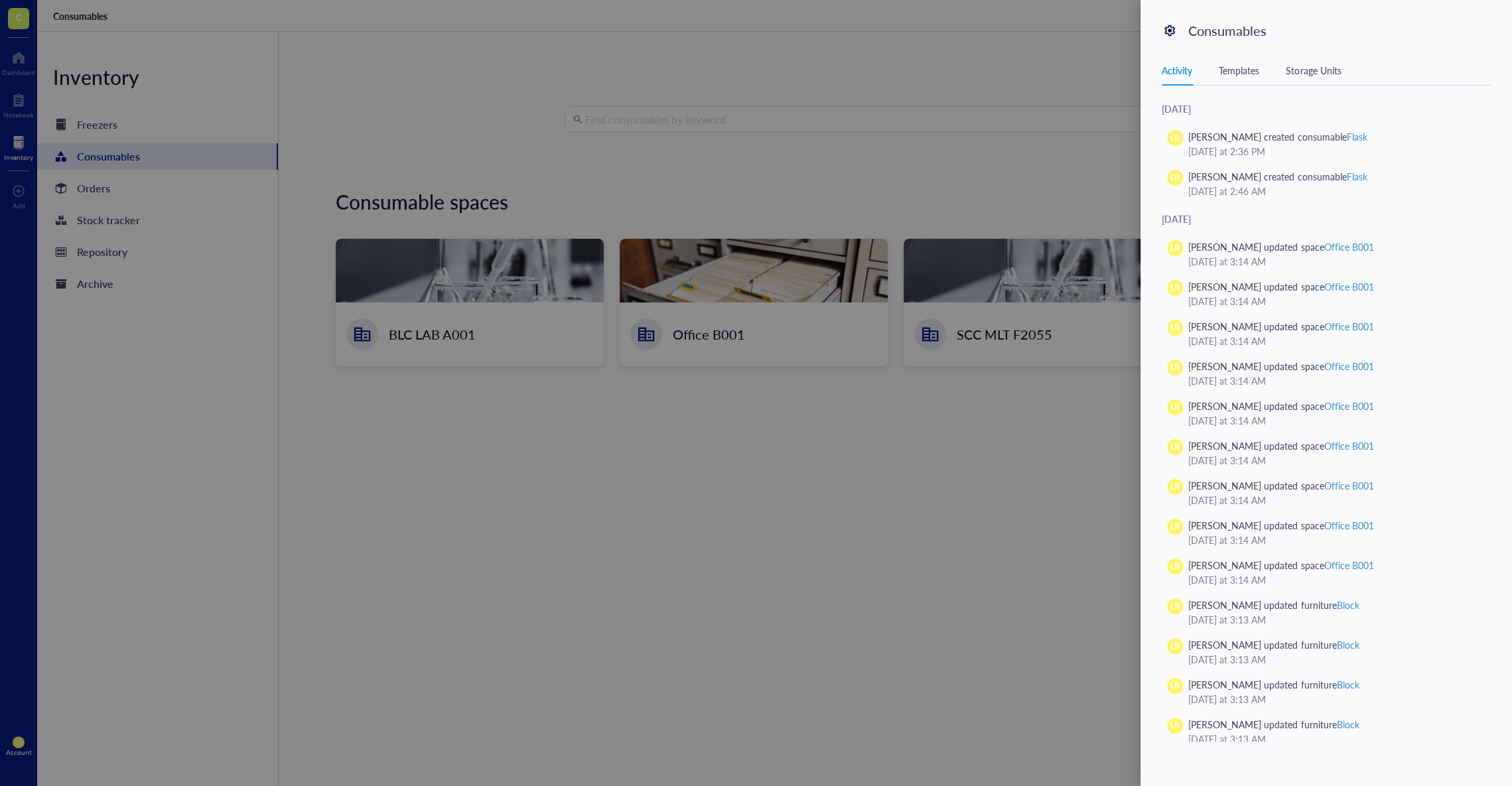
click at [1252, 70] on div "Templates" at bounding box center [1238, 71] width 40 height 15
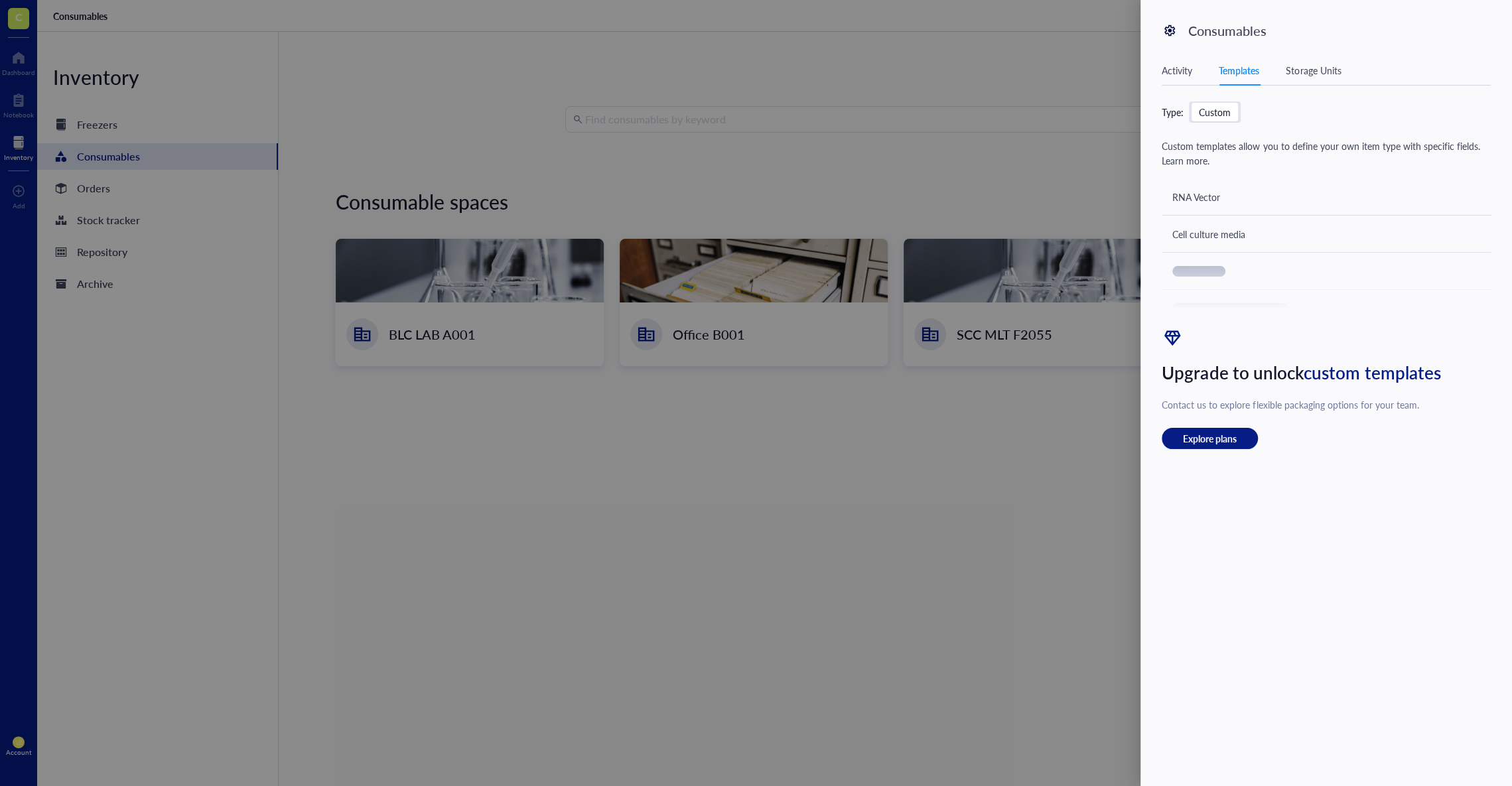
click at [524, 165] on div at bounding box center [756, 393] width 1512 height 786
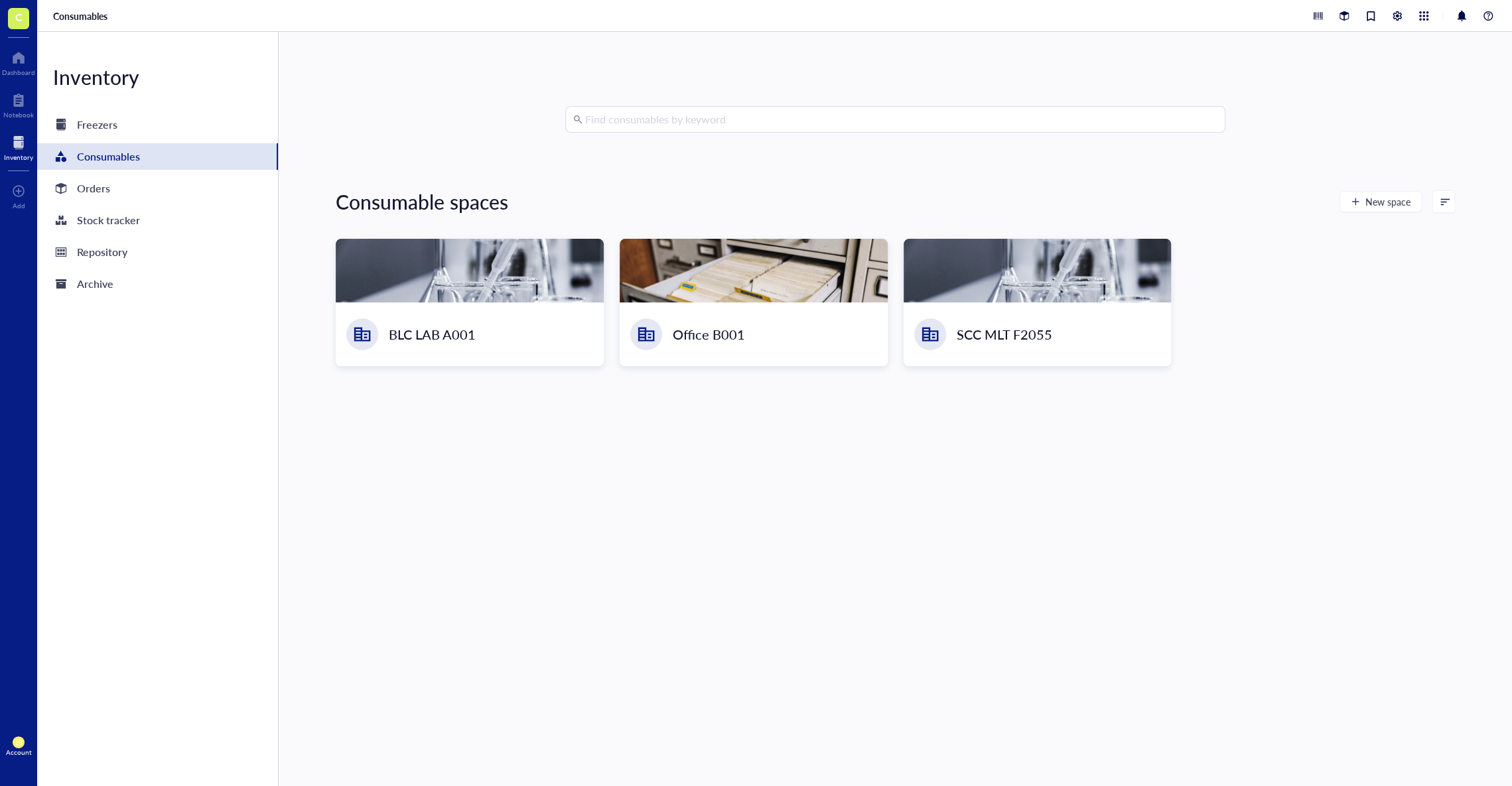
click at [21, 23] on span "C" at bounding box center [19, 17] width 8 height 17
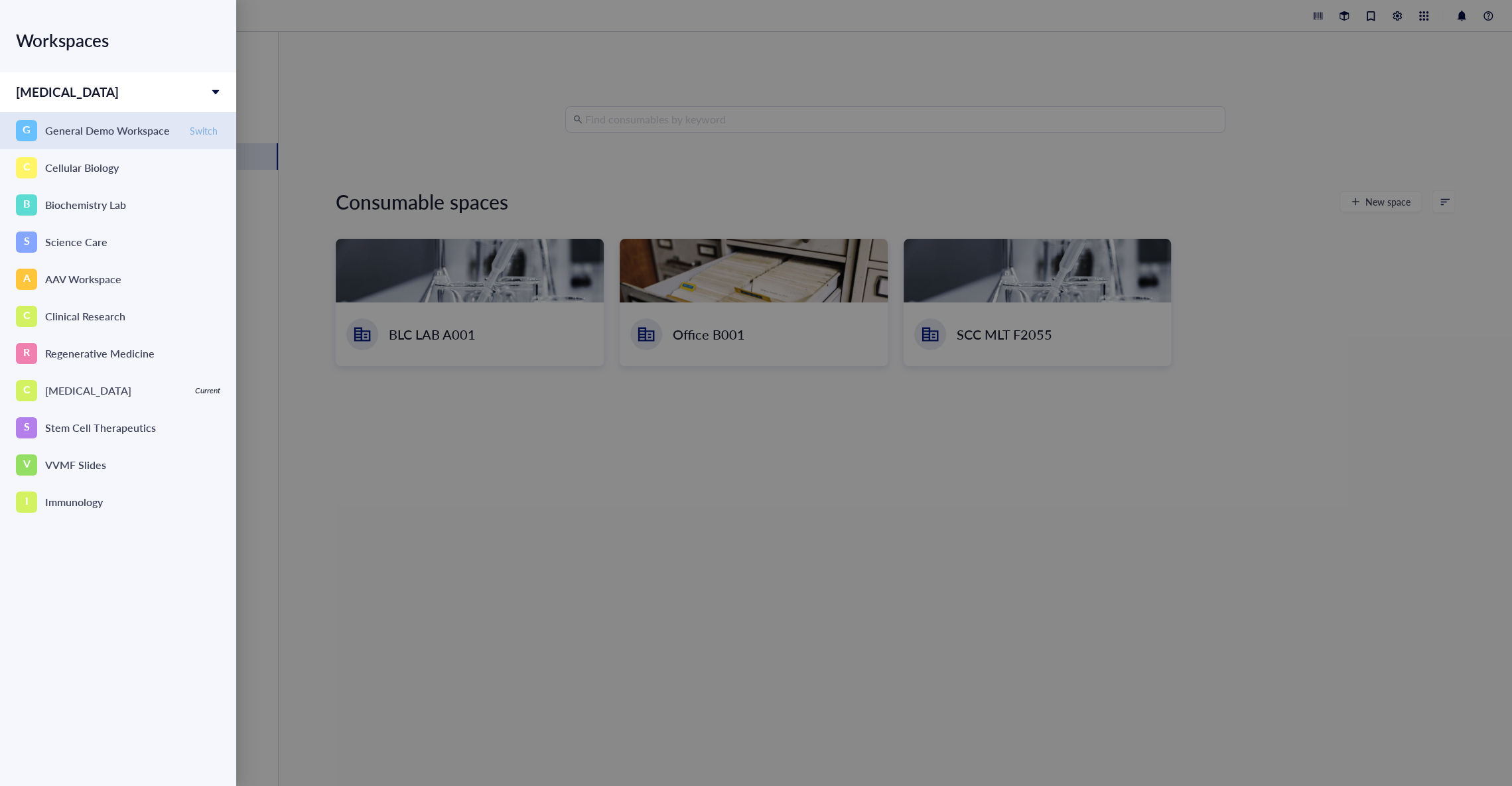
click at [201, 134] on span "Switch" at bounding box center [204, 131] width 28 height 12
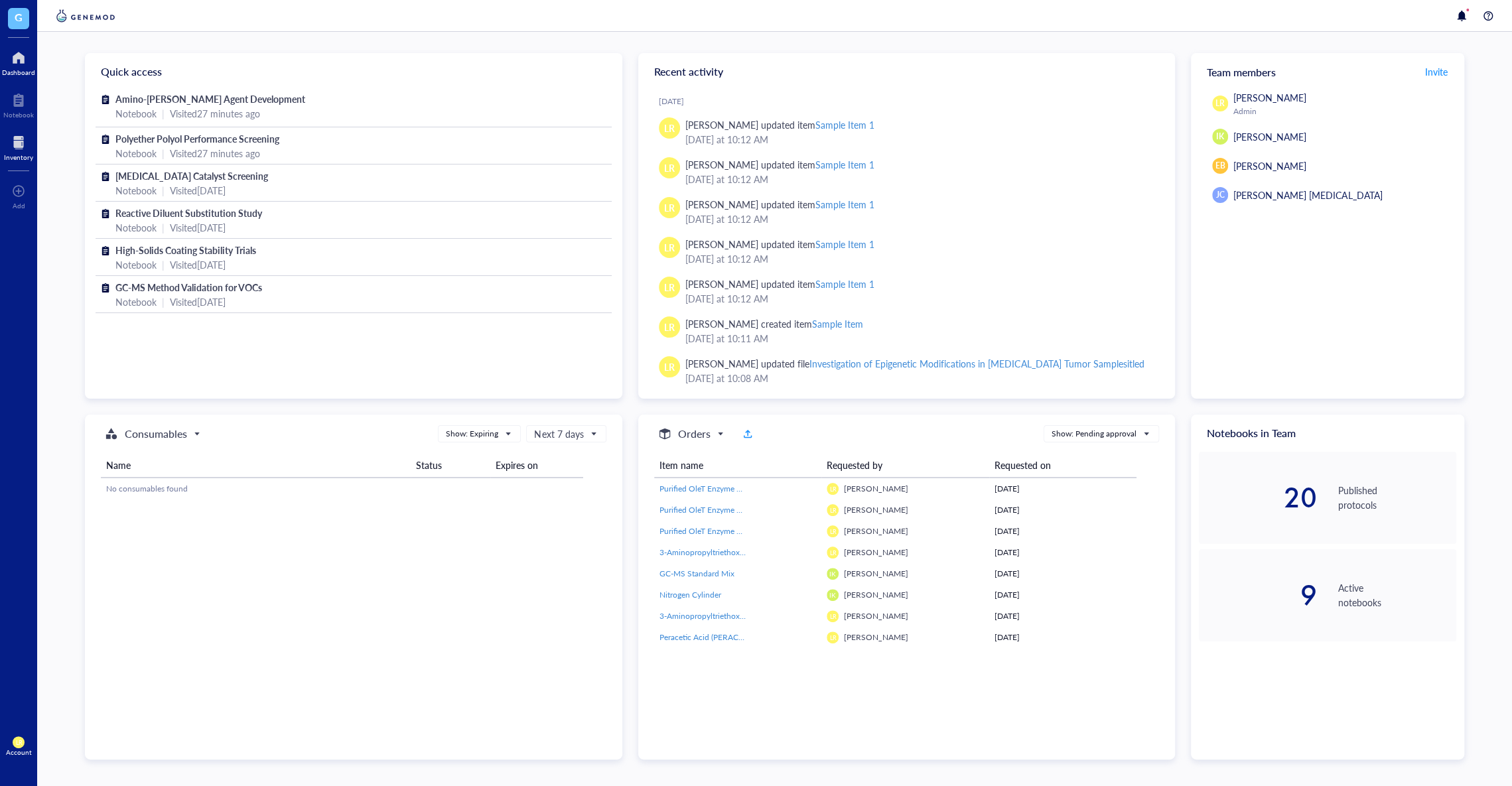
click at [21, 149] on div at bounding box center [18, 142] width 29 height 22
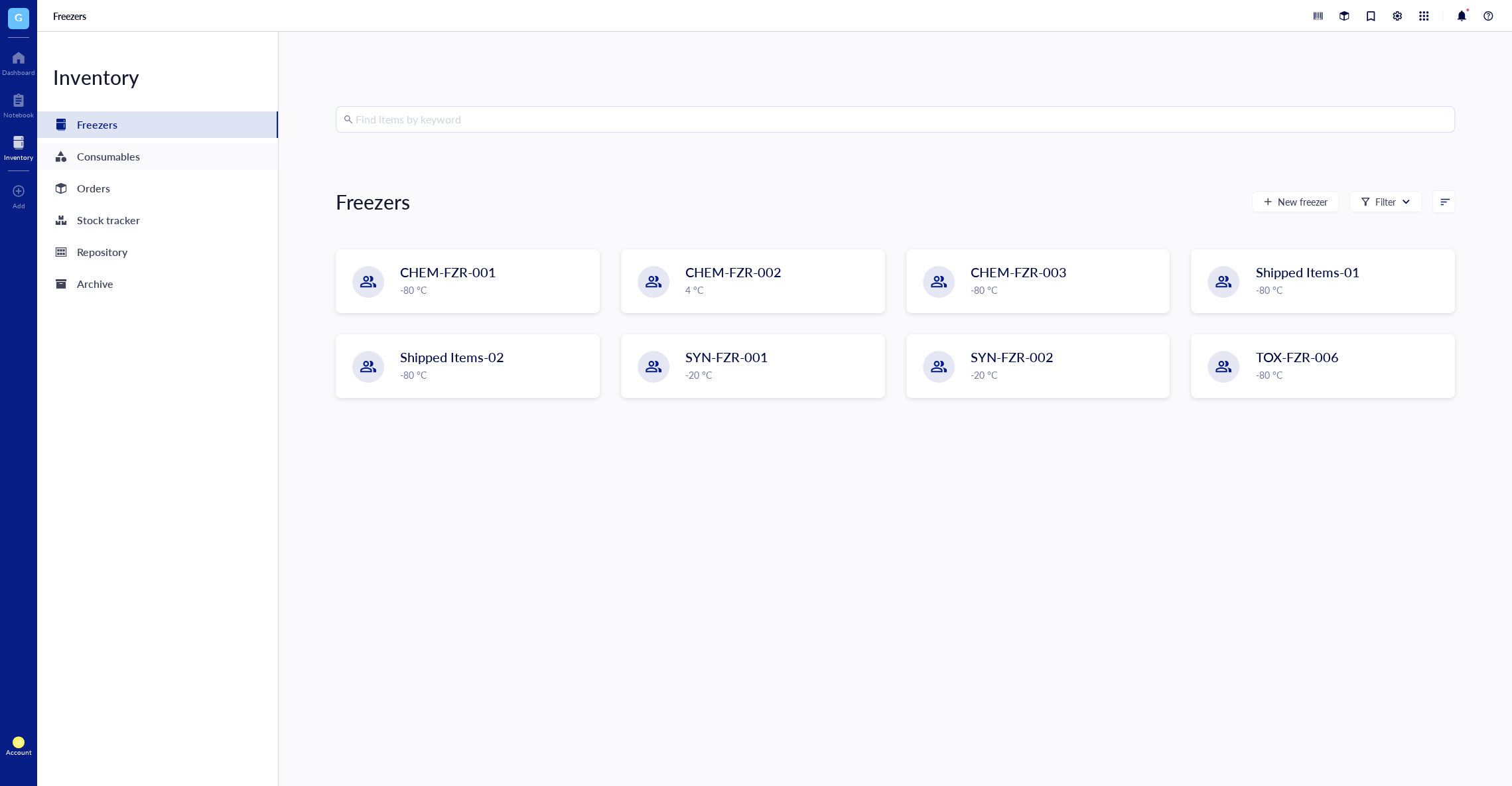
click at [179, 161] on div "Consumables" at bounding box center [158, 156] width 241 height 26
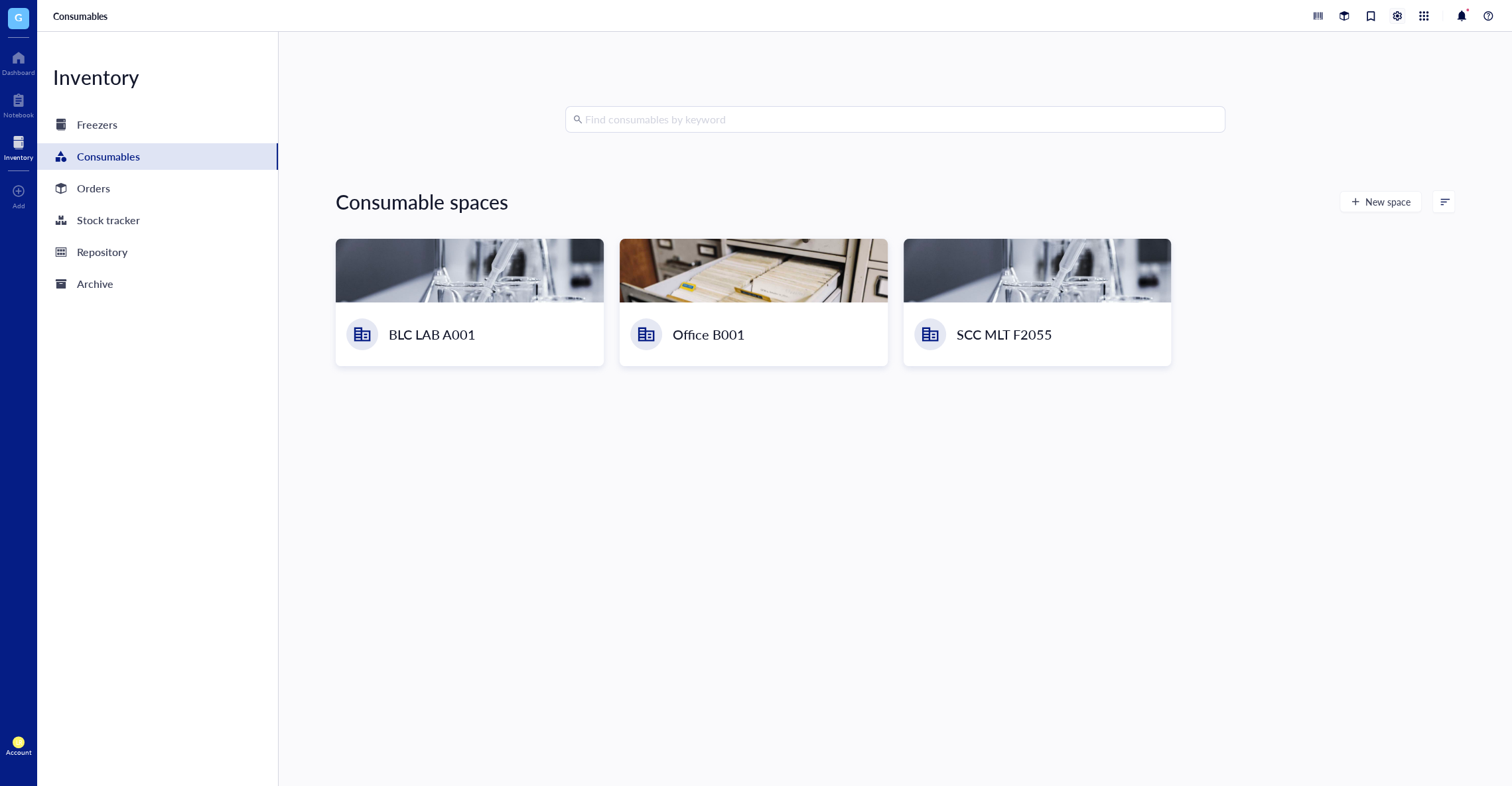
click at [1398, 17] on div at bounding box center [1397, 16] width 15 height 15
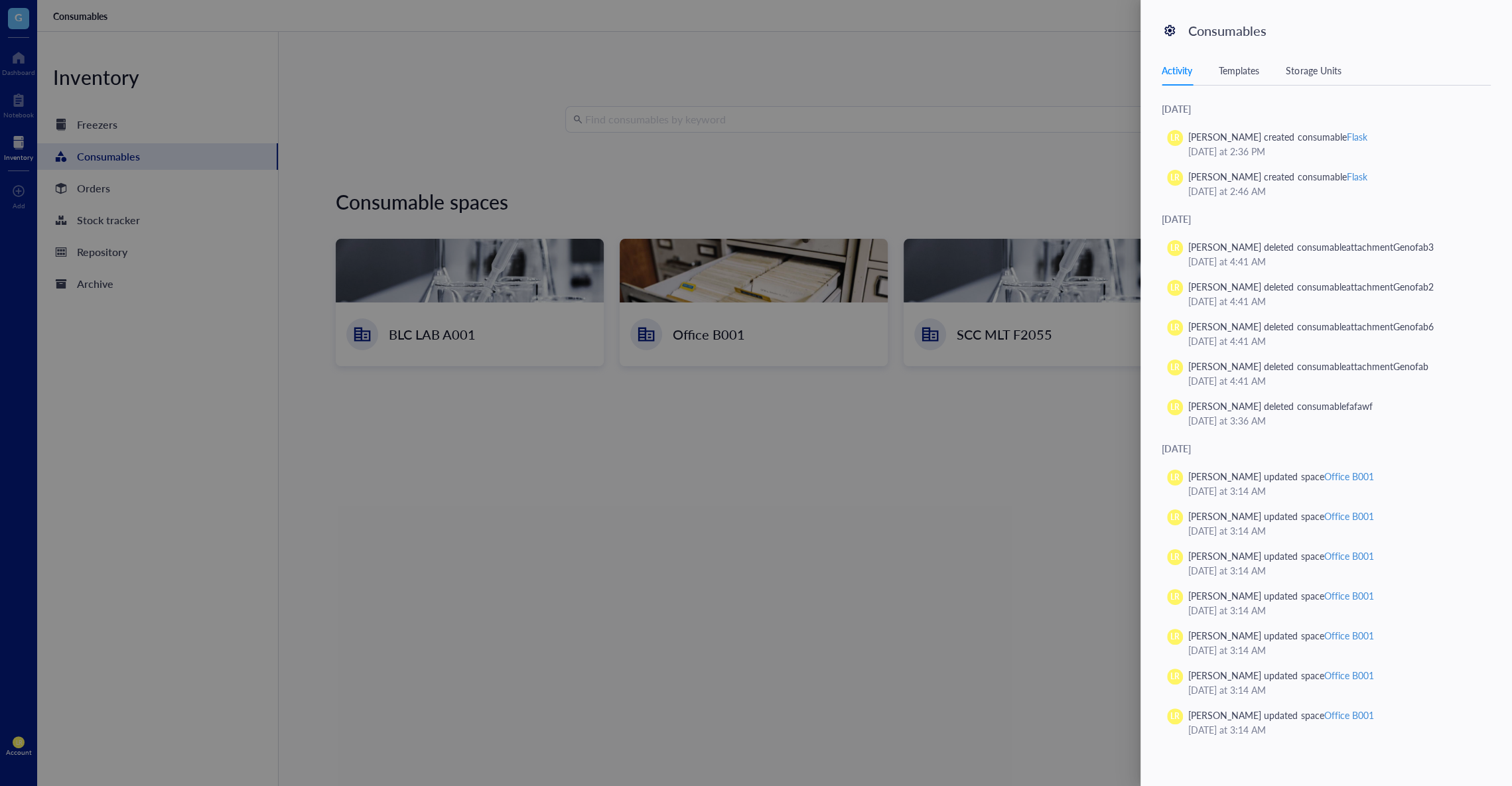
click at [1251, 57] on div "Activity Templates Storage Units" at bounding box center [1326, 71] width 329 height 30
click at [1251, 68] on div "Templates" at bounding box center [1238, 71] width 40 height 15
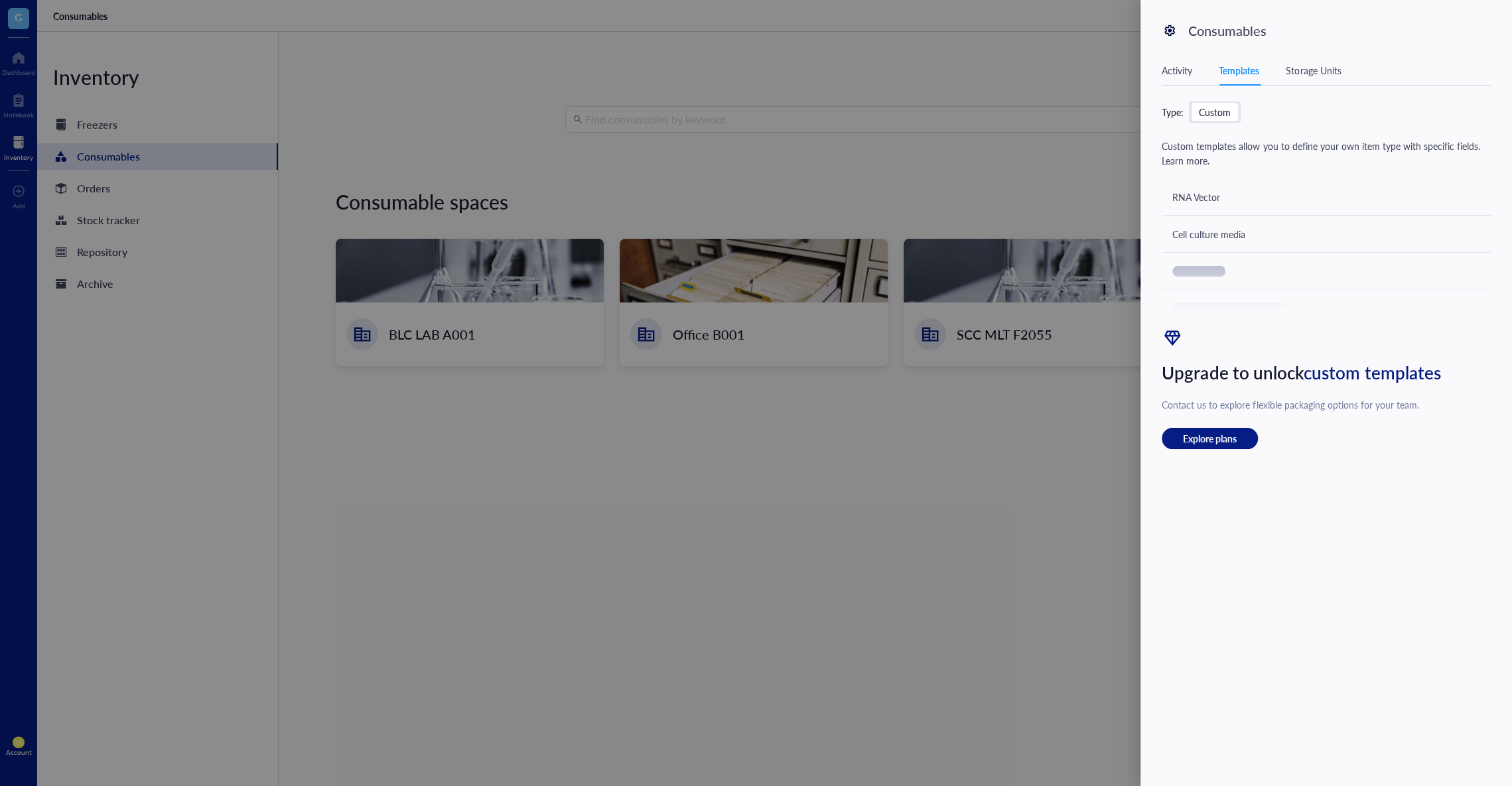
click at [1226, 231] on div "Custom templates allow you to define your own item type with specific fields. L…" at bounding box center [1326, 232] width 329 height 188
click at [1221, 118] on div "Custom" at bounding box center [1214, 112] width 46 height 19
click at [1191, 102] on input "Custom" at bounding box center [1191, 102] width 0 height 0
click at [1210, 442] on span "Explore plans" at bounding box center [1209, 438] width 54 height 12
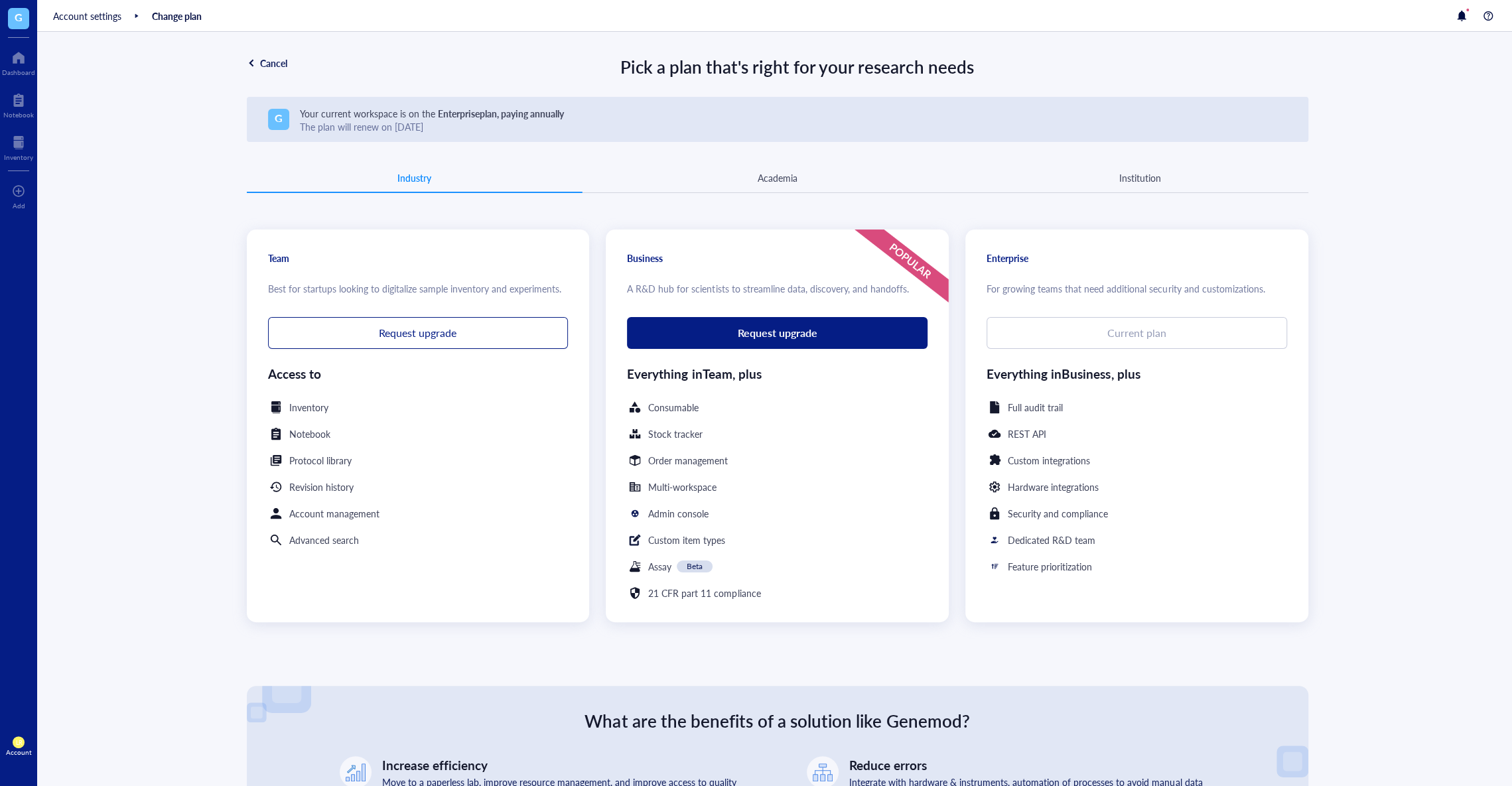
click at [22, 33] on div "G" at bounding box center [19, 19] width 38 height 38
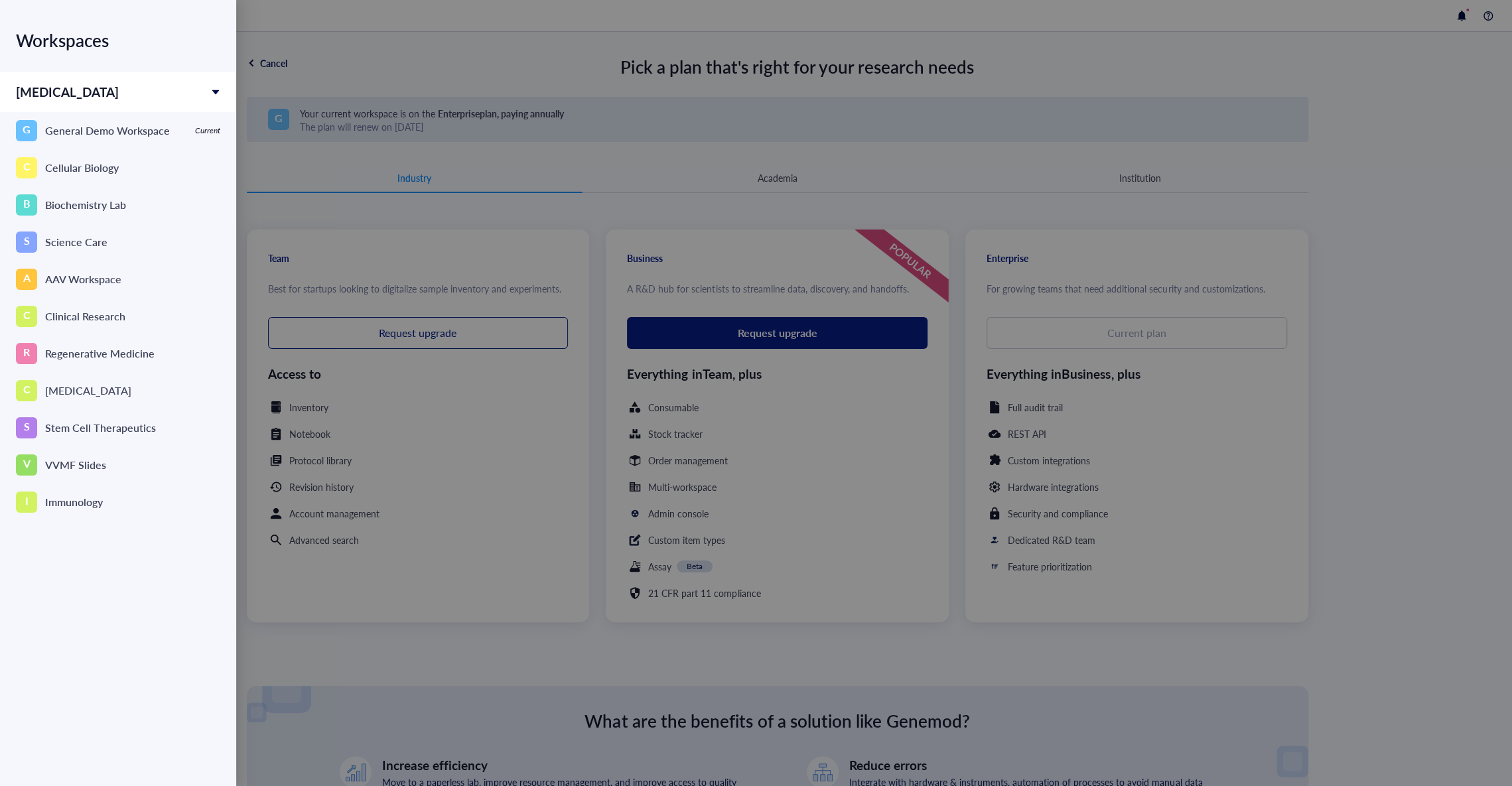
click at [366, 140] on div at bounding box center [756, 393] width 1512 height 786
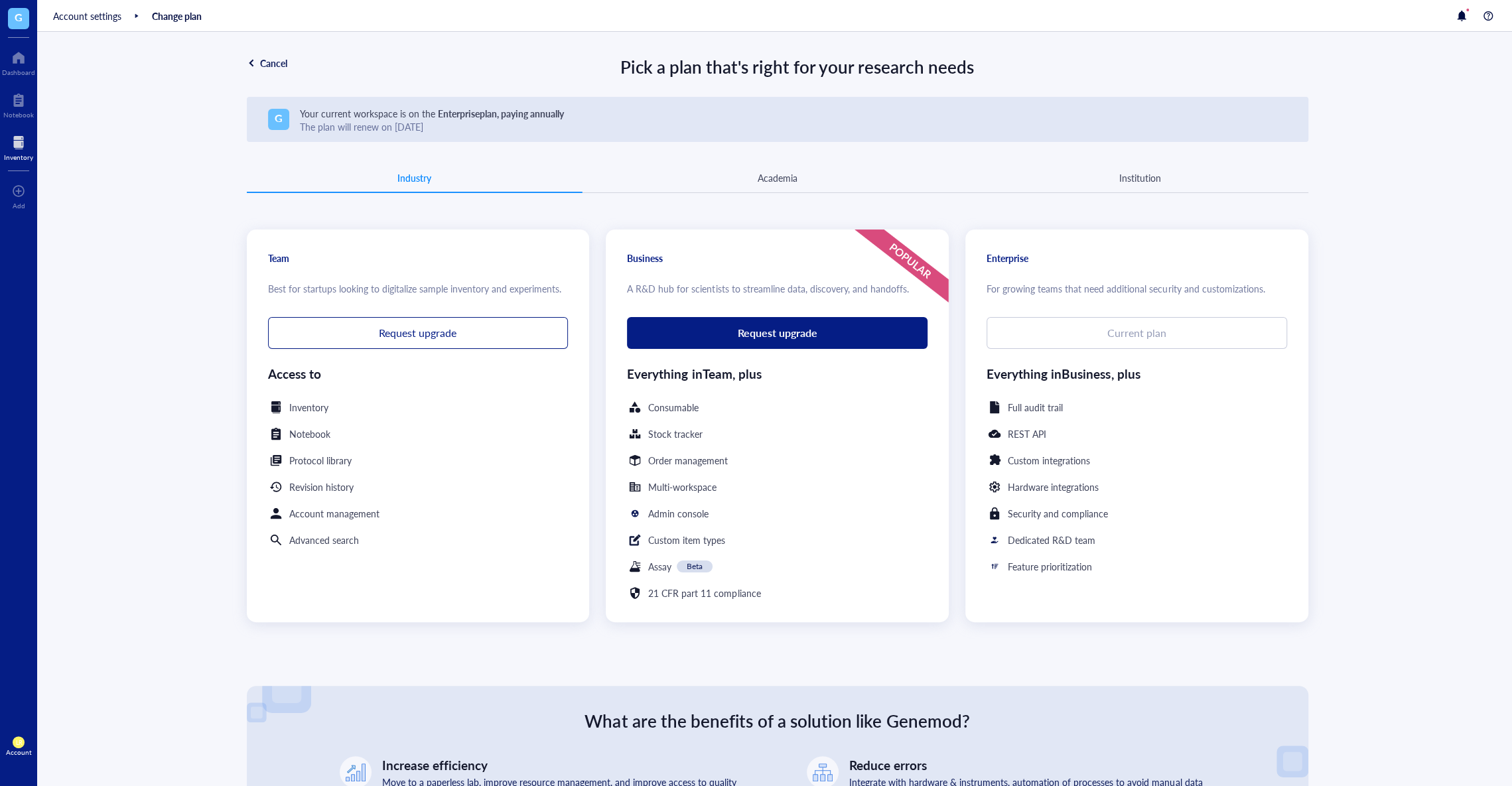
click at [28, 145] on div at bounding box center [18, 142] width 29 height 22
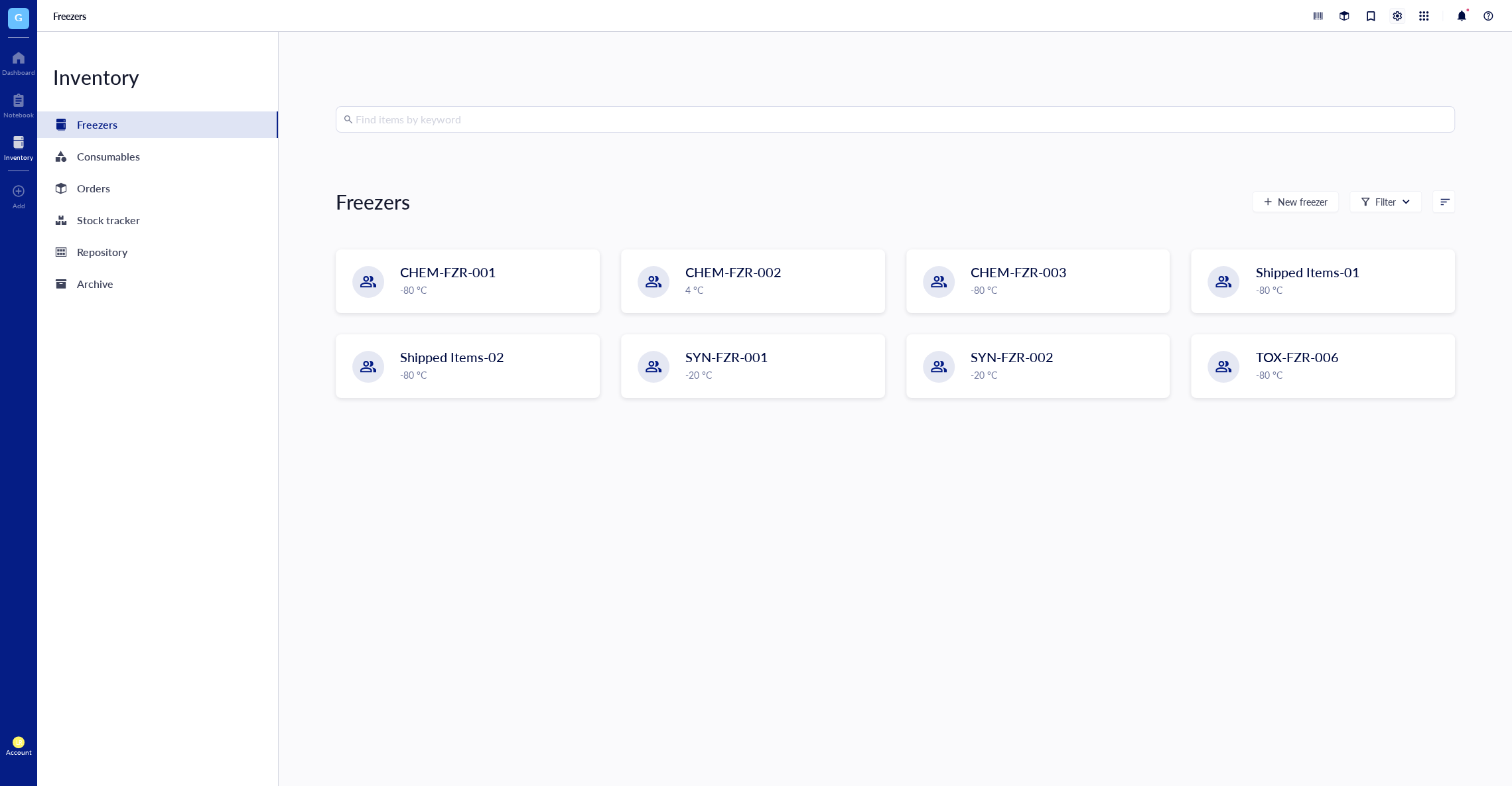
click at [1397, 20] on div at bounding box center [1397, 16] width 15 height 15
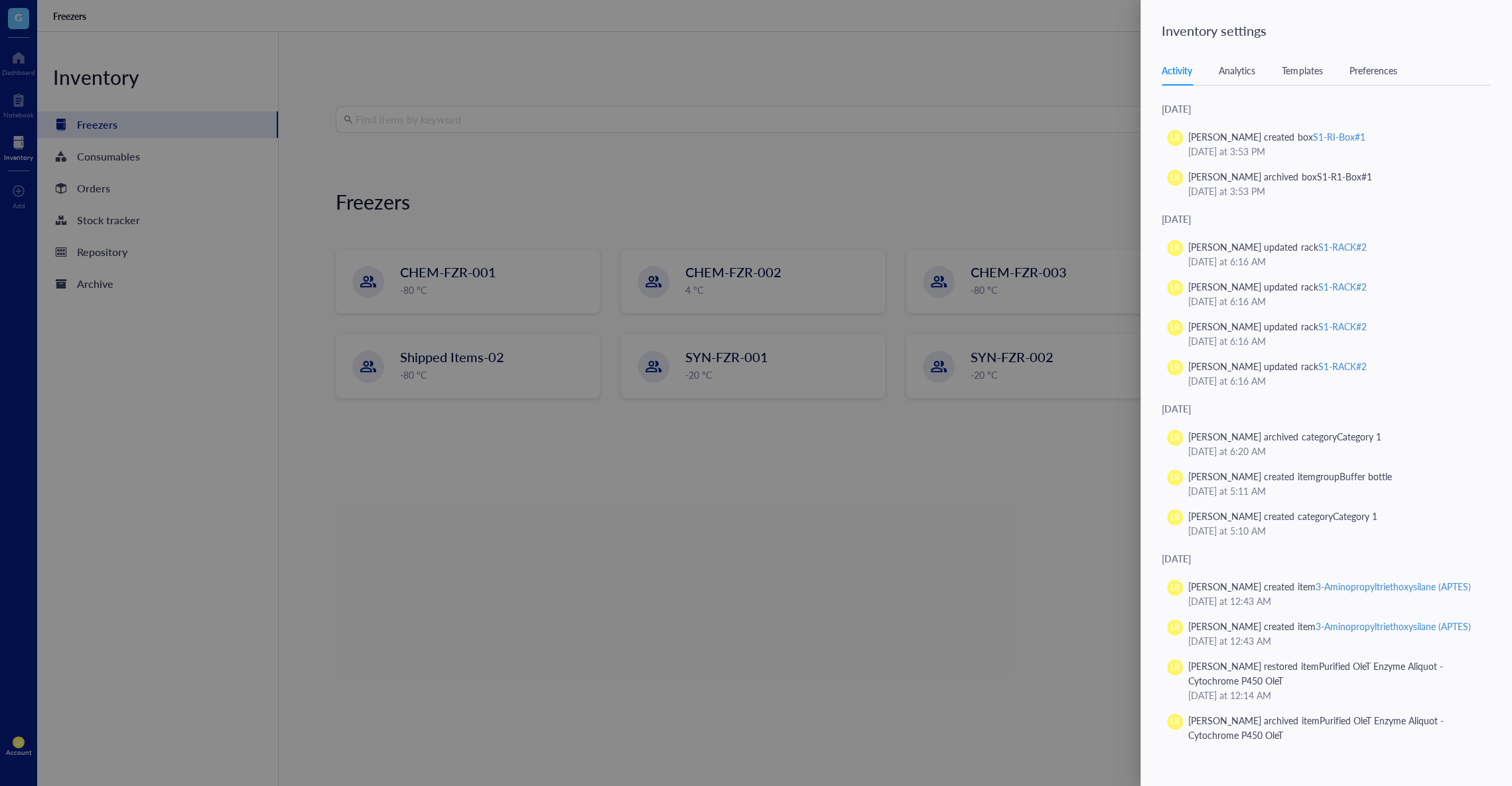
click at [1314, 64] on div "Templates" at bounding box center [1301, 71] width 40 height 15
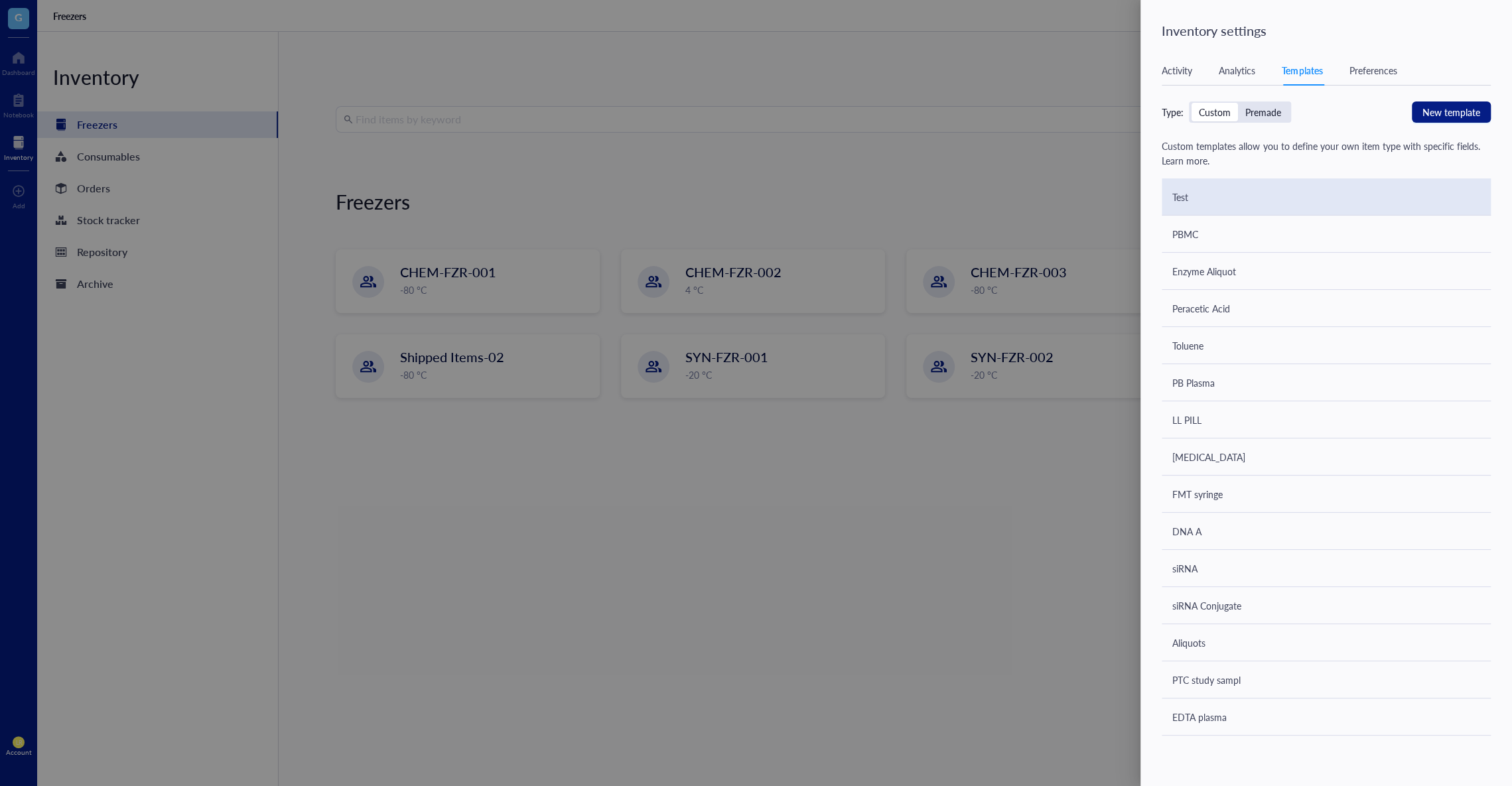
click at [1346, 189] on div "Test" at bounding box center [1326, 197] width 329 height 38
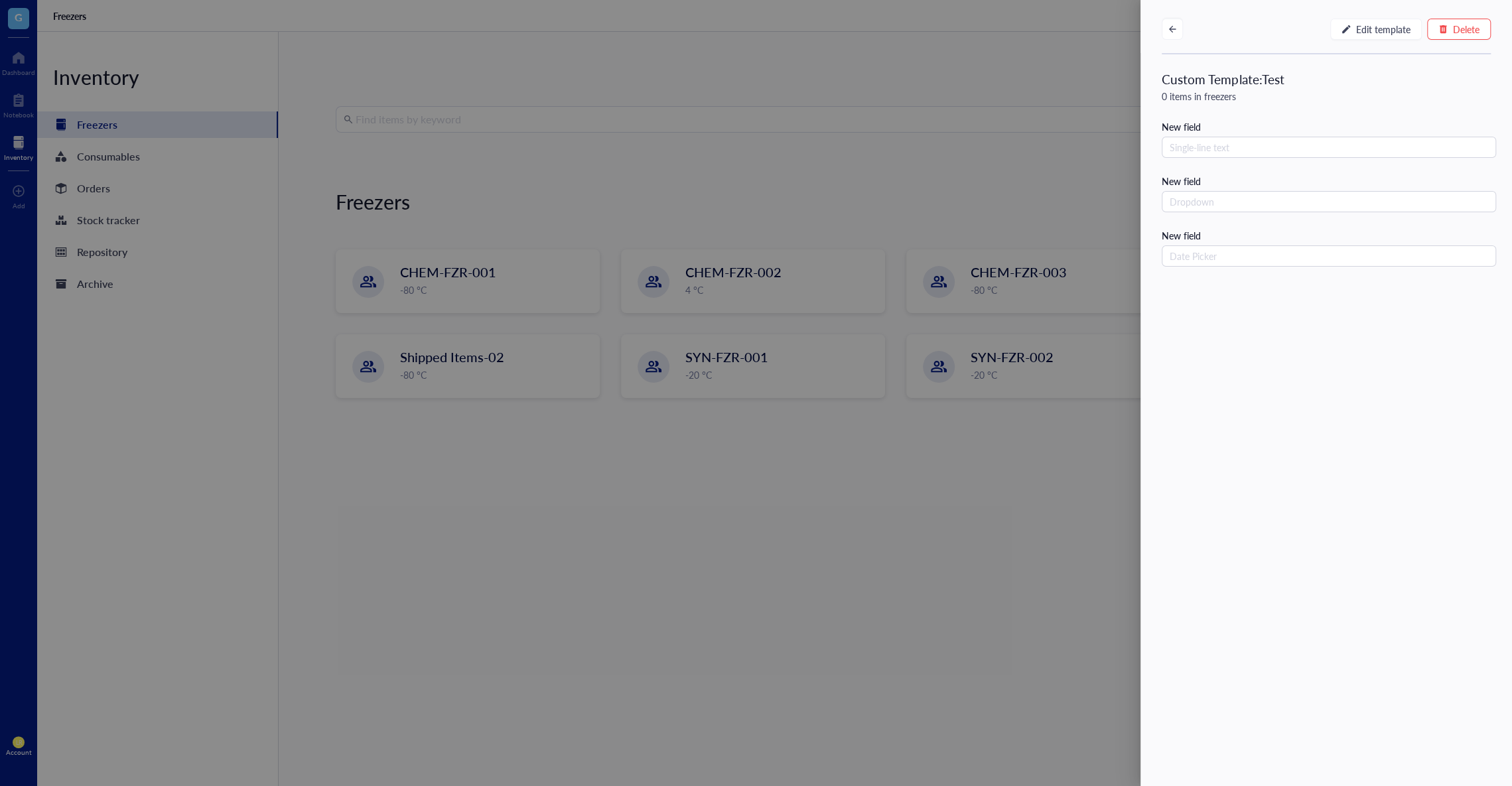
click at [1489, 22] on div "Edit template Delete" at bounding box center [1326, 26] width 371 height 53
click at [1476, 24] on span "Delete" at bounding box center [1466, 28] width 26 height 10
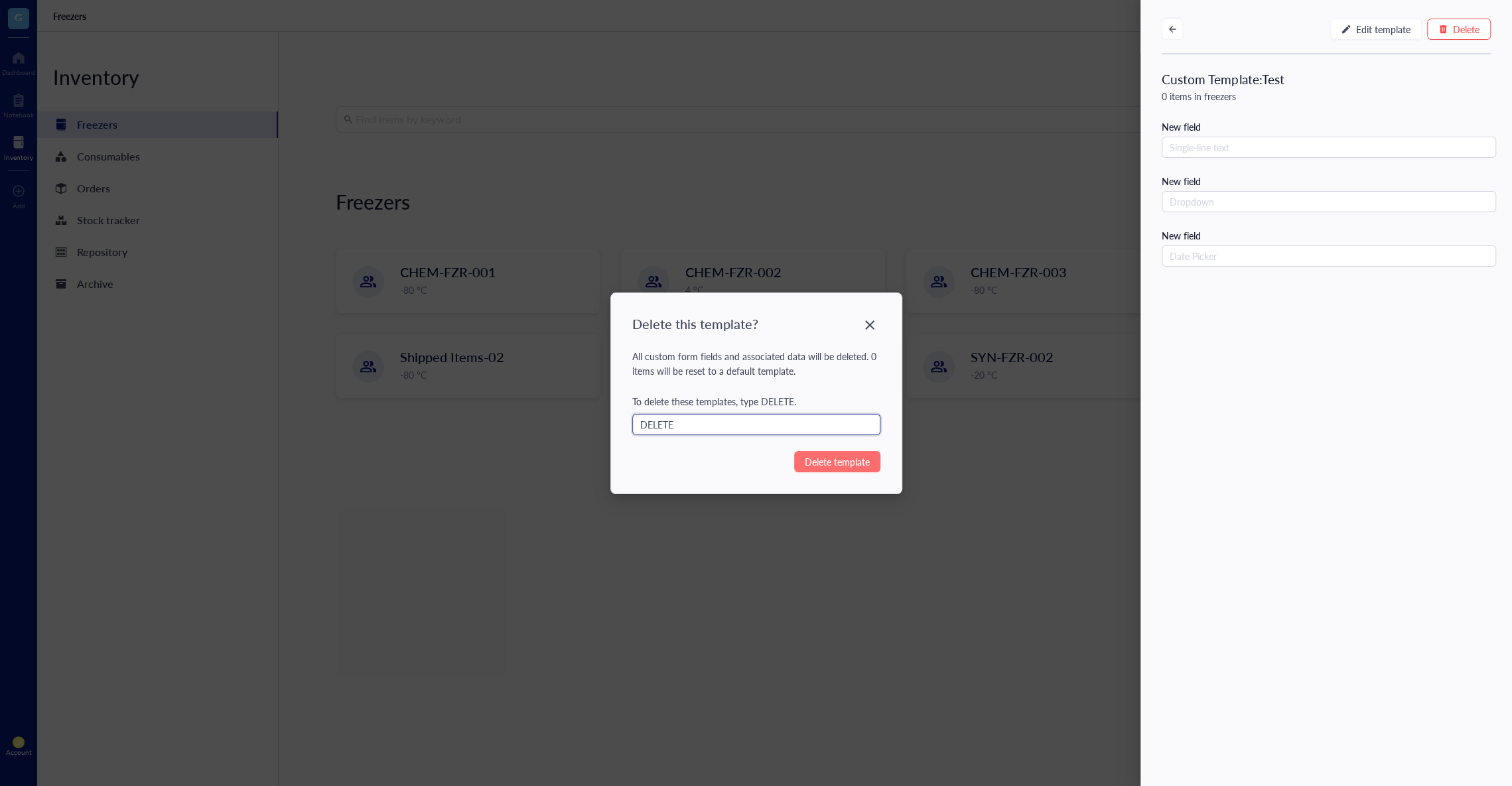
type input "DELETE"
click at [831, 451] on button "Delete template" at bounding box center [837, 462] width 87 height 22
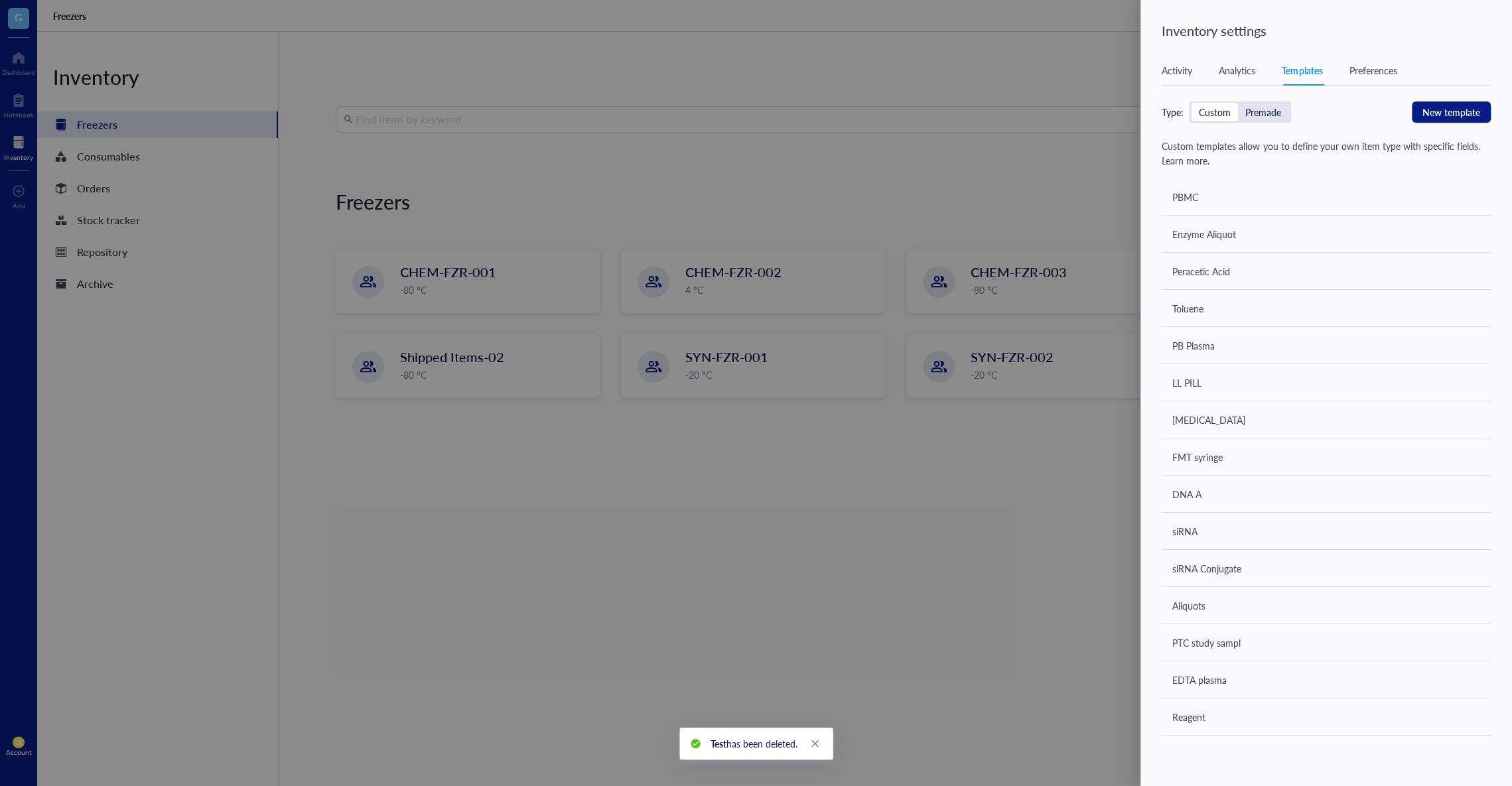
click at [98, 77] on div at bounding box center [756, 393] width 1512 height 786
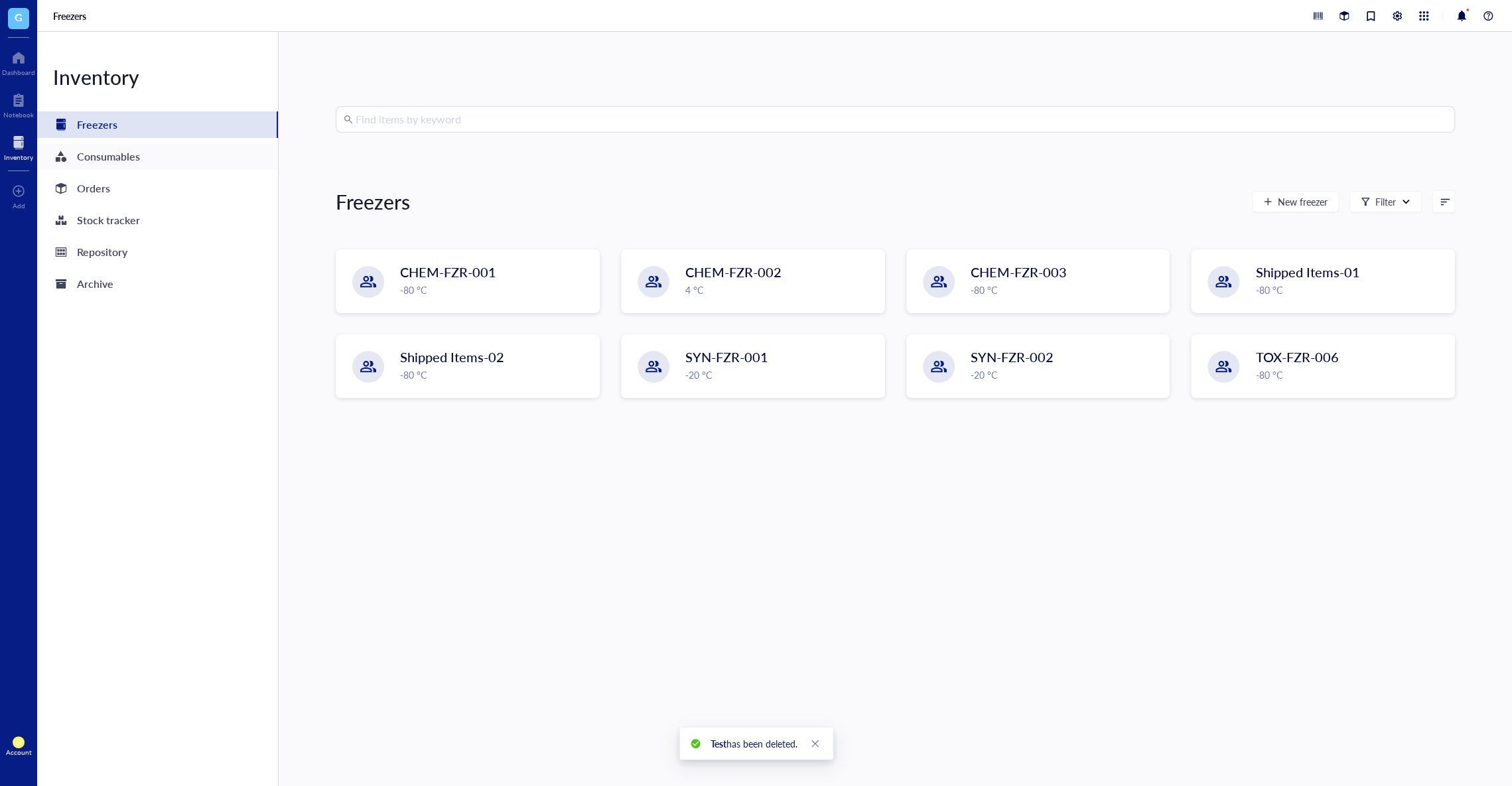
click at [87, 146] on div "Consumables" at bounding box center [158, 156] width 241 height 26
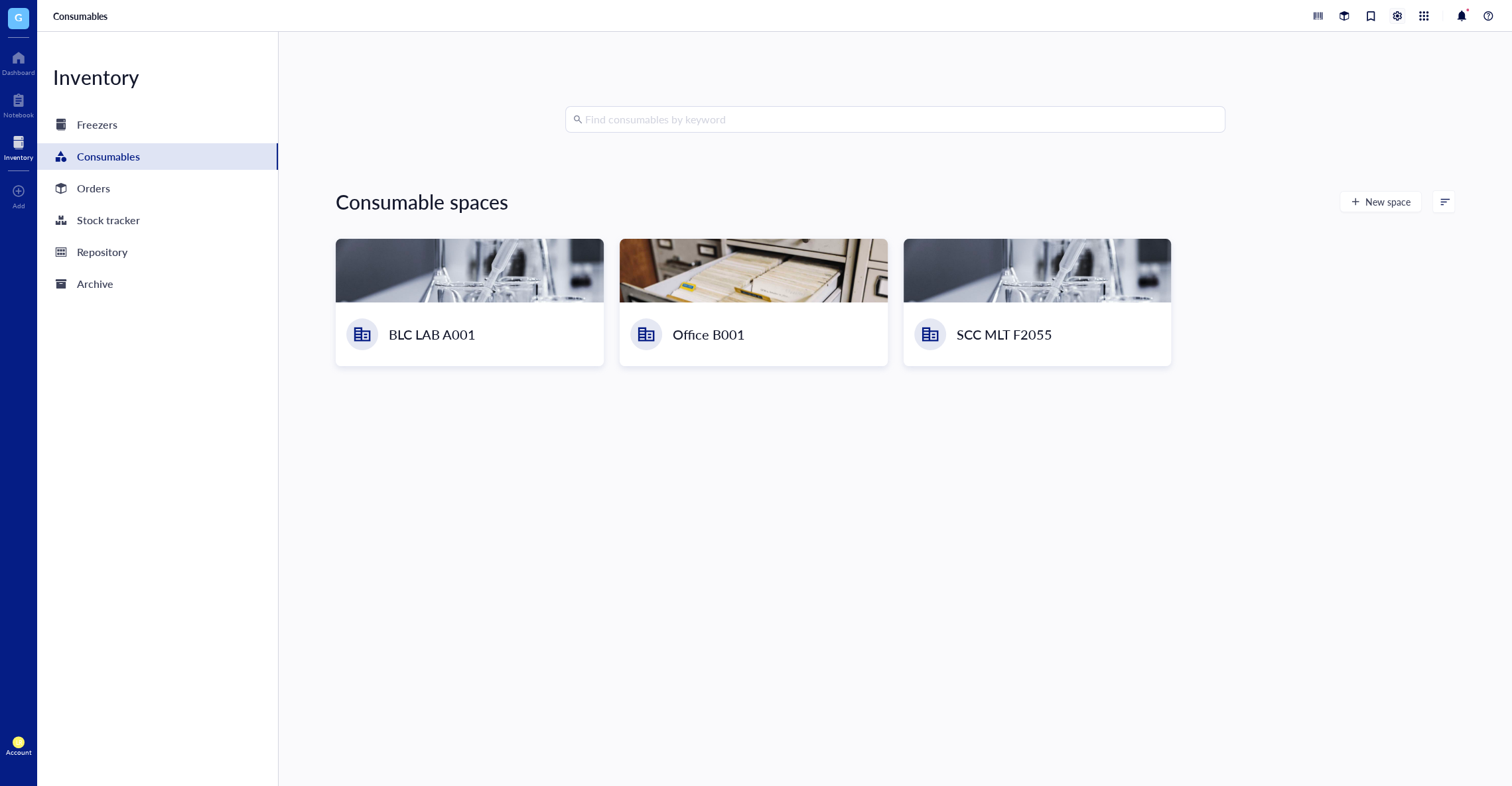
click at [1394, 15] on div at bounding box center [1397, 16] width 15 height 15
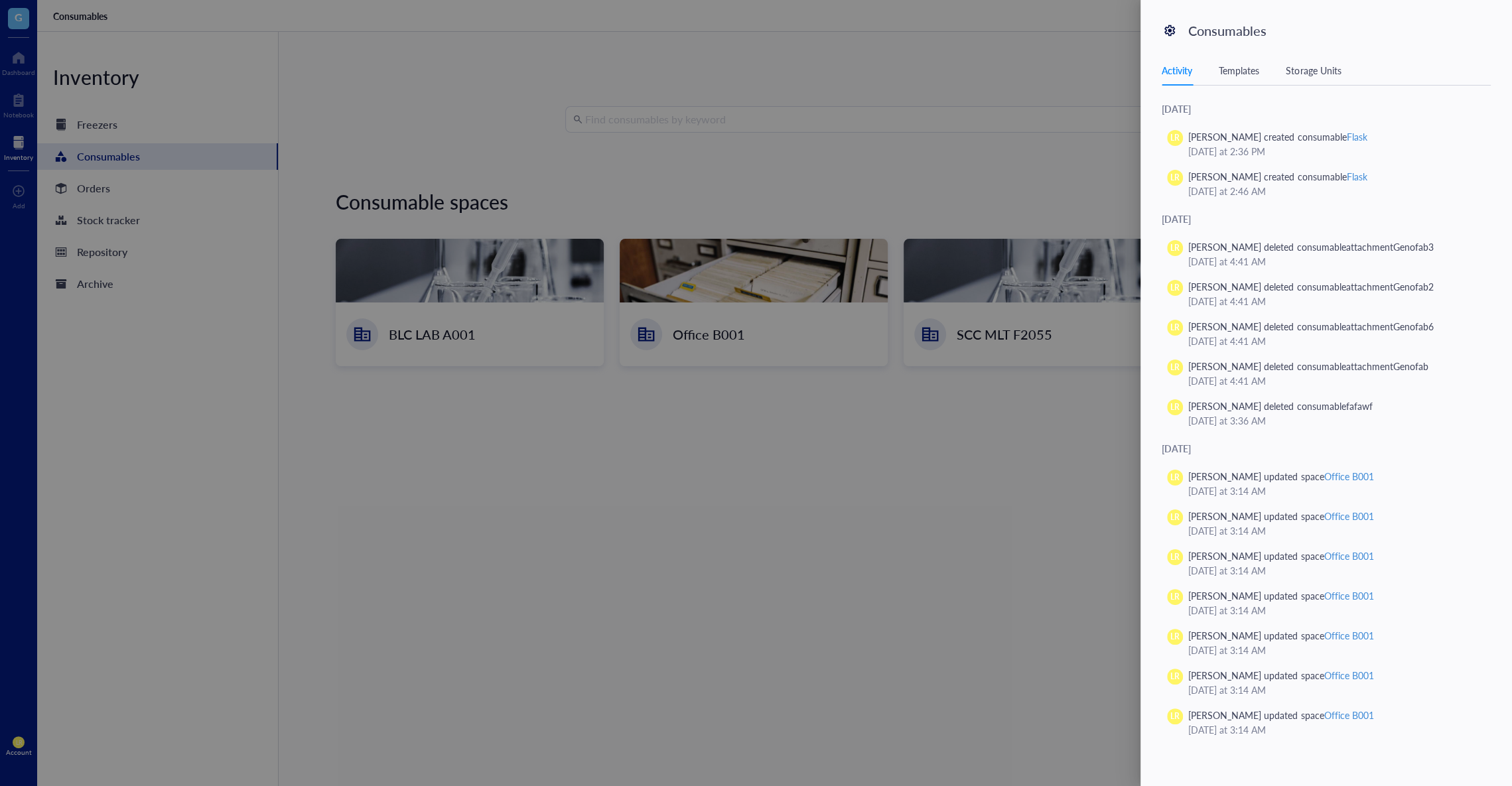
click at [1230, 68] on div "Templates" at bounding box center [1238, 71] width 40 height 15
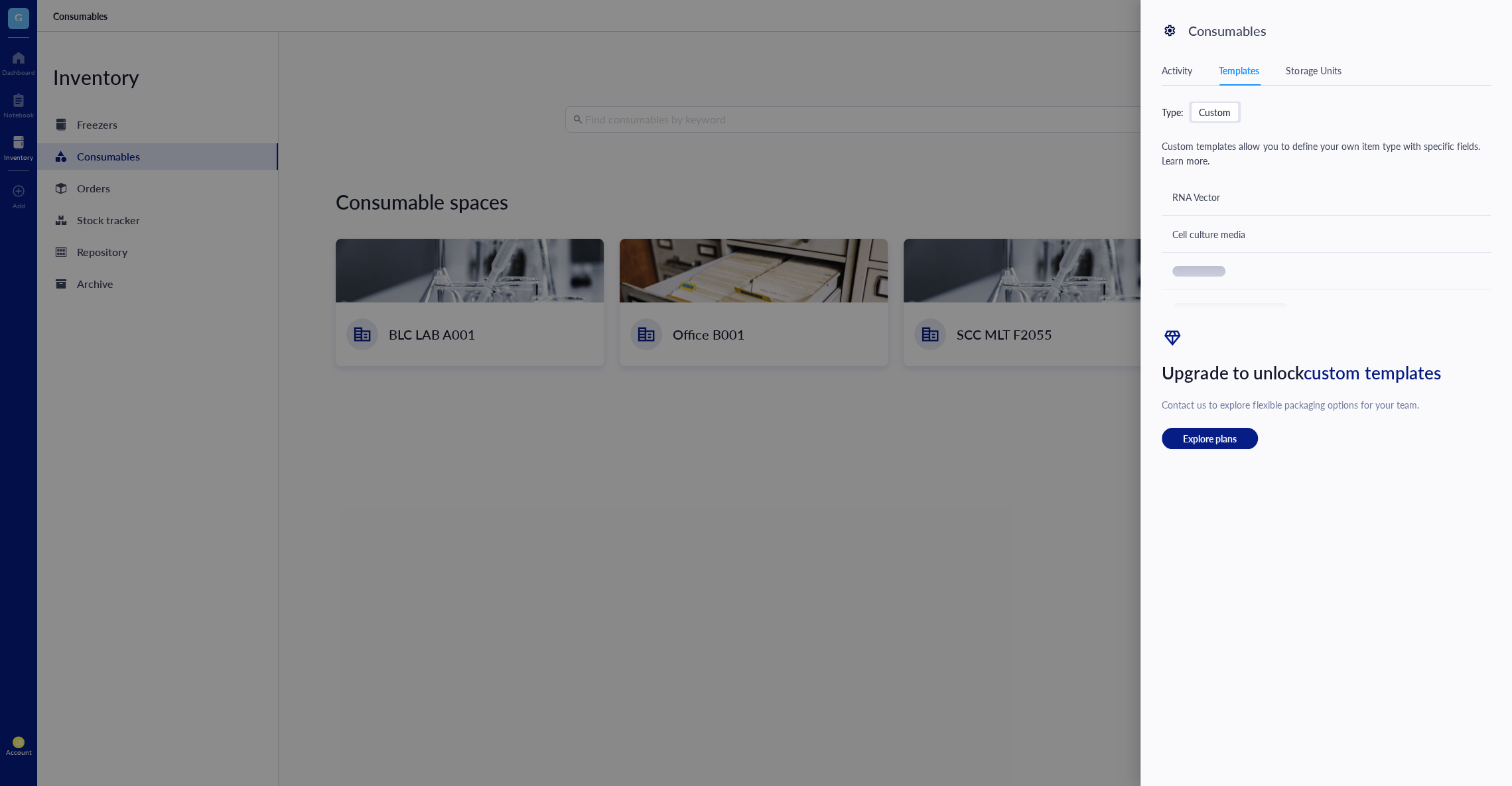
click at [855, 474] on div at bounding box center [756, 393] width 1512 height 786
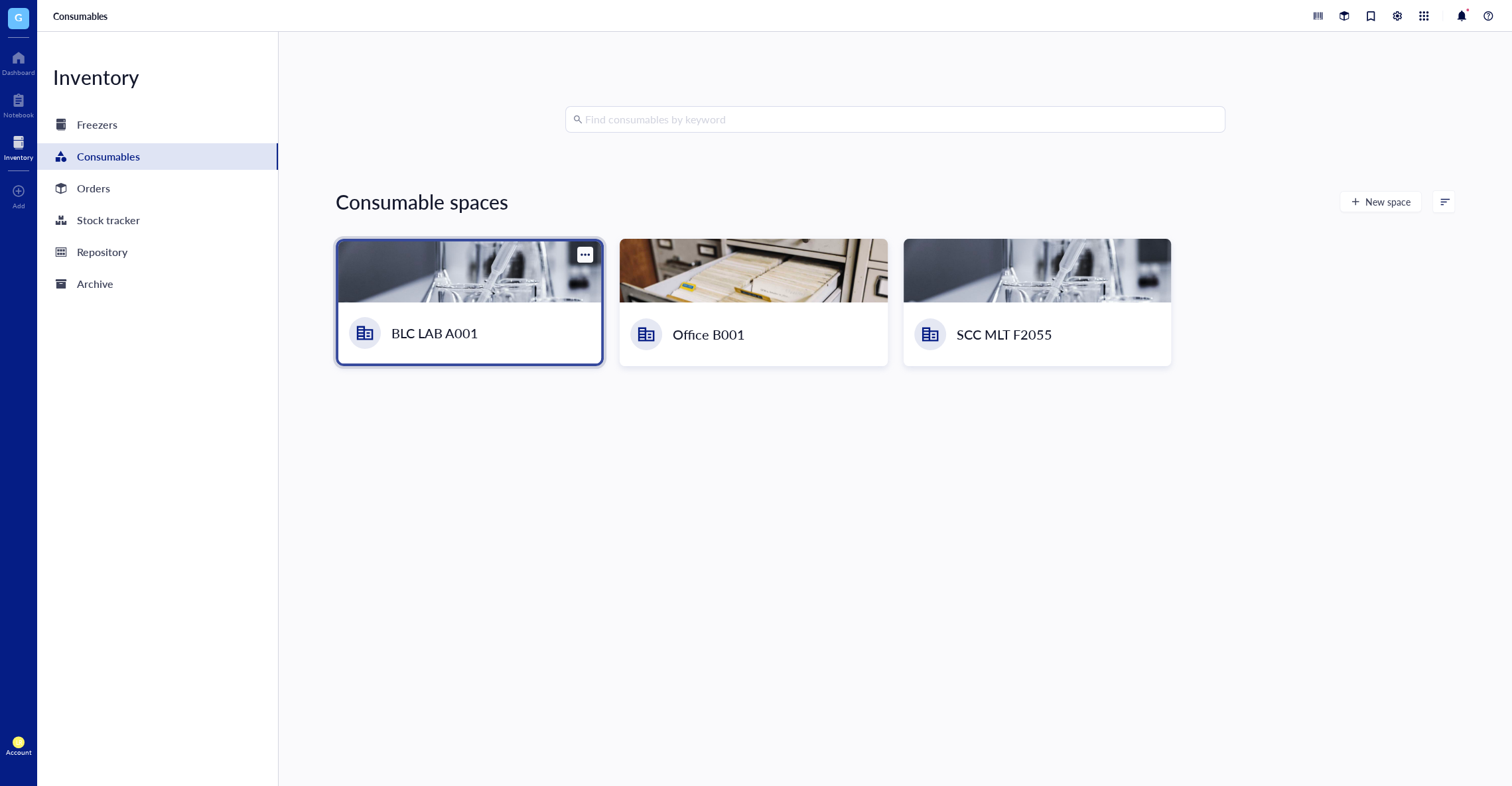
click at [515, 274] on div at bounding box center [469, 272] width 262 height 61
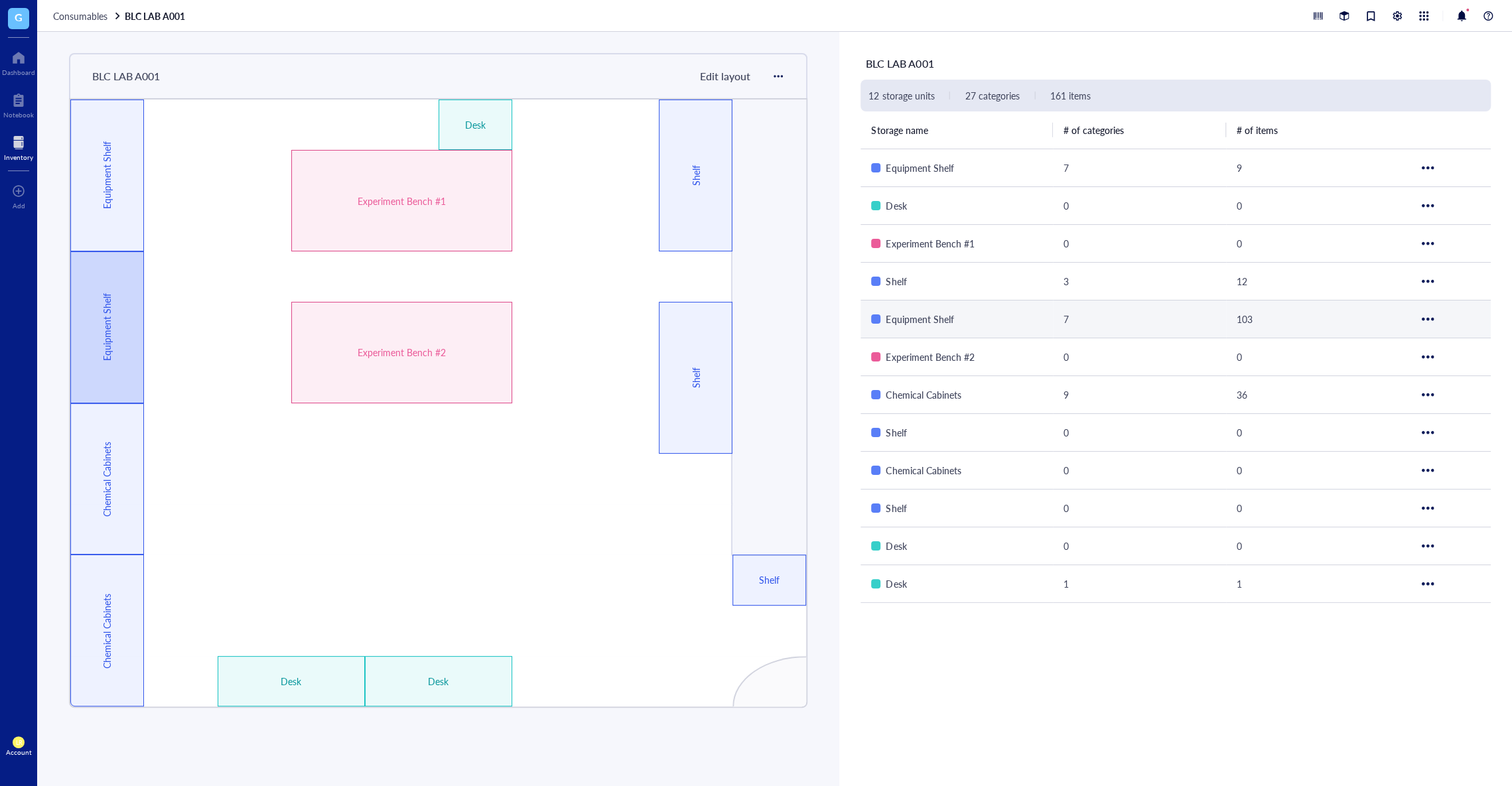
click at [107, 301] on div "Equipment Shelf" at bounding box center [107, 327] width 15 height 130
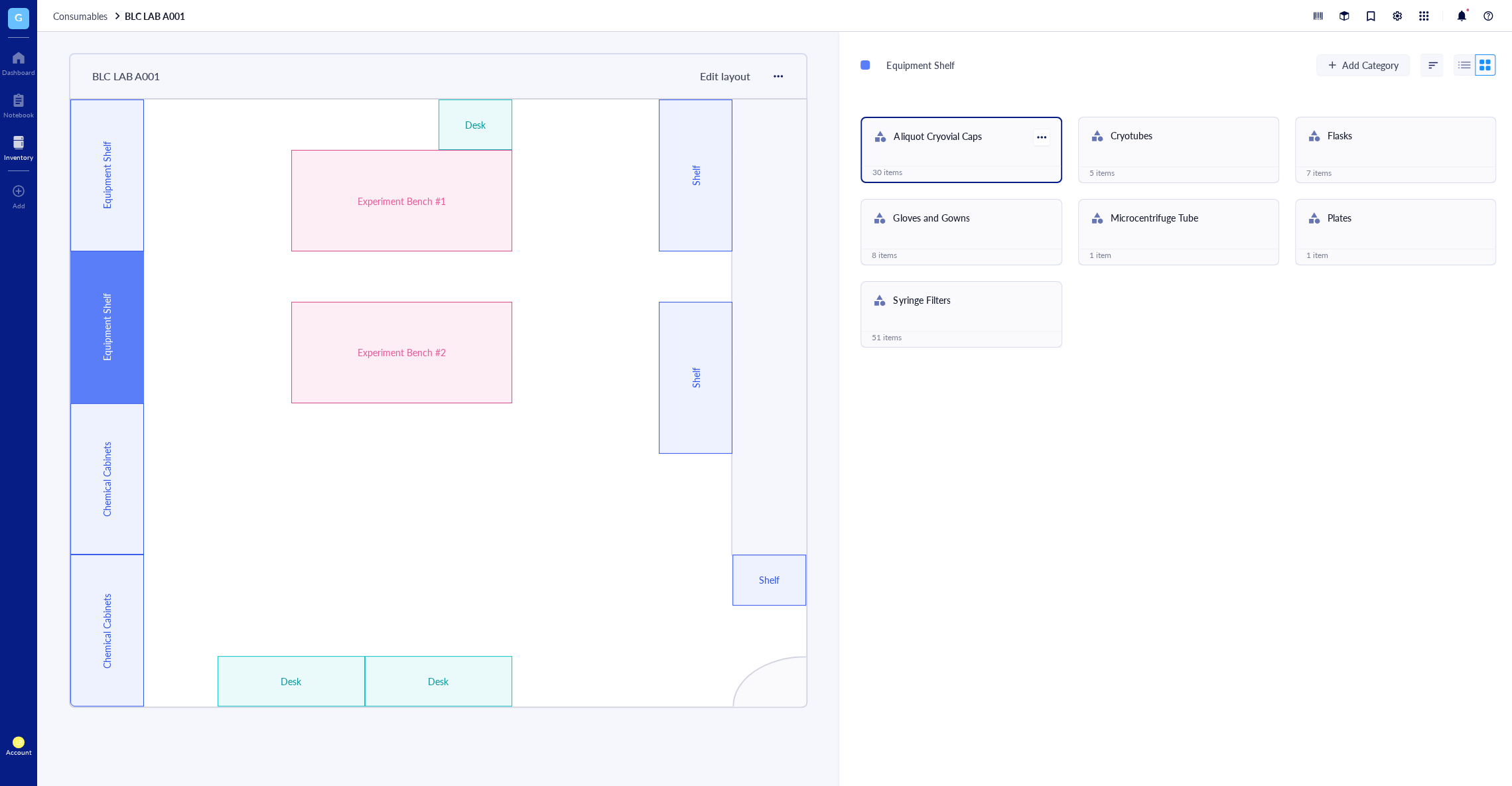
click at [994, 158] on div "Aliquot Cryovial Caps 30 items" at bounding box center [961, 149] width 201 height 67
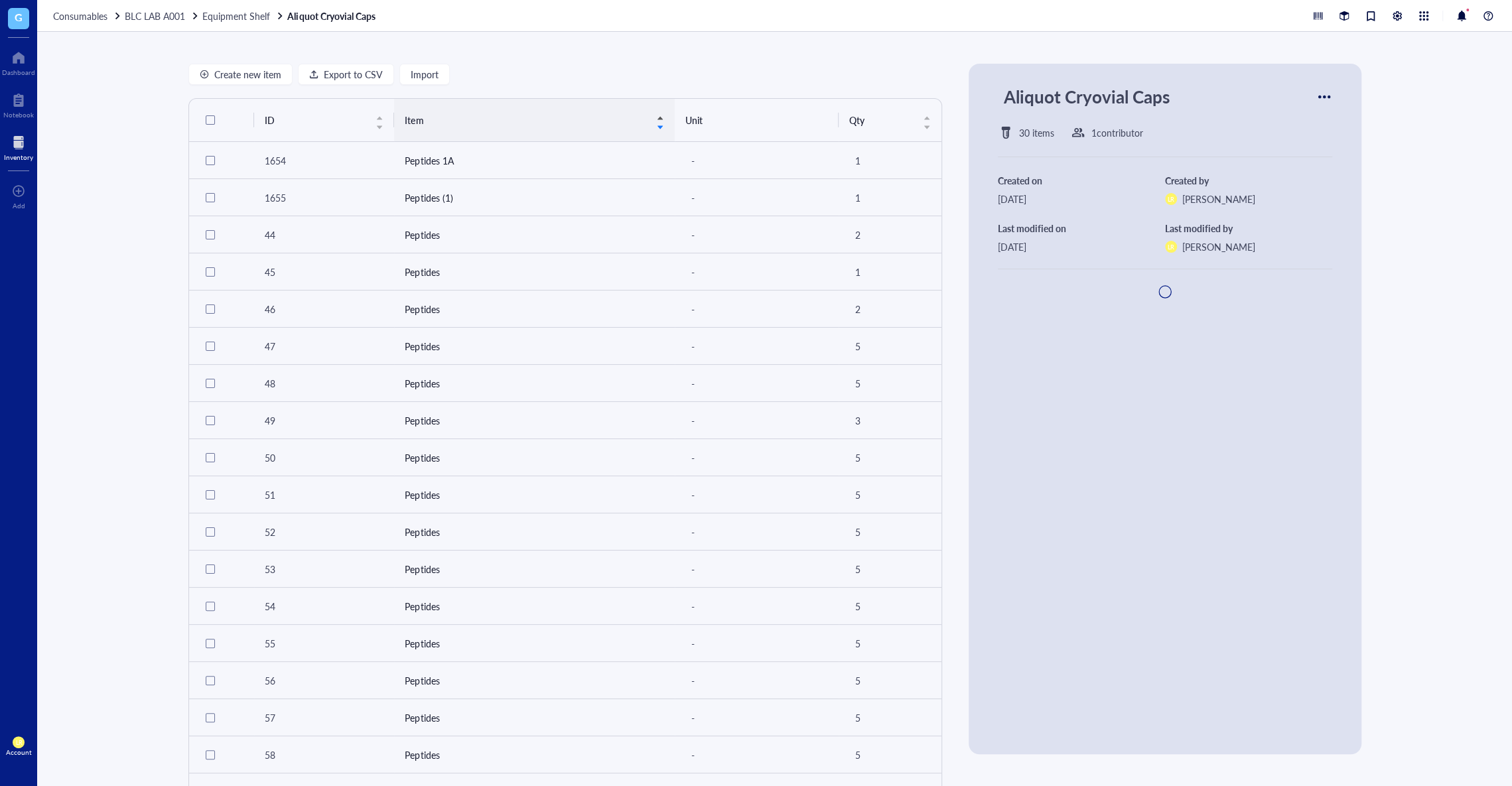
click at [432, 113] on div "Item" at bounding box center [534, 120] width 260 height 15
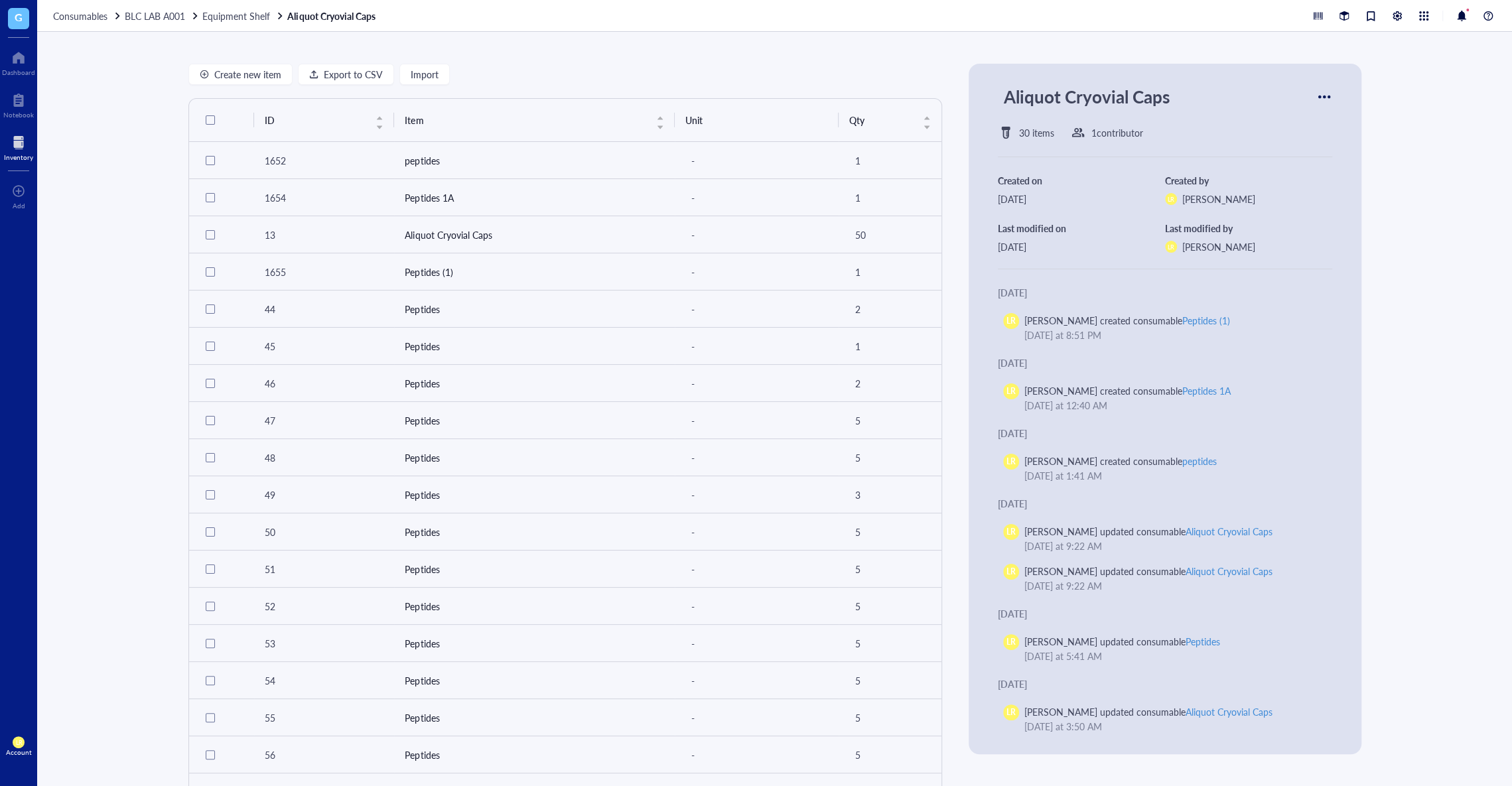
click at [427, 86] on div "Create new item Export to CSV Import ID Item Unit Qty 1652 peptides - 1 1654 Pe…" at bounding box center [564, 409] width 753 height 690
click at [433, 69] on button "Import" at bounding box center [425, 74] width 51 height 22
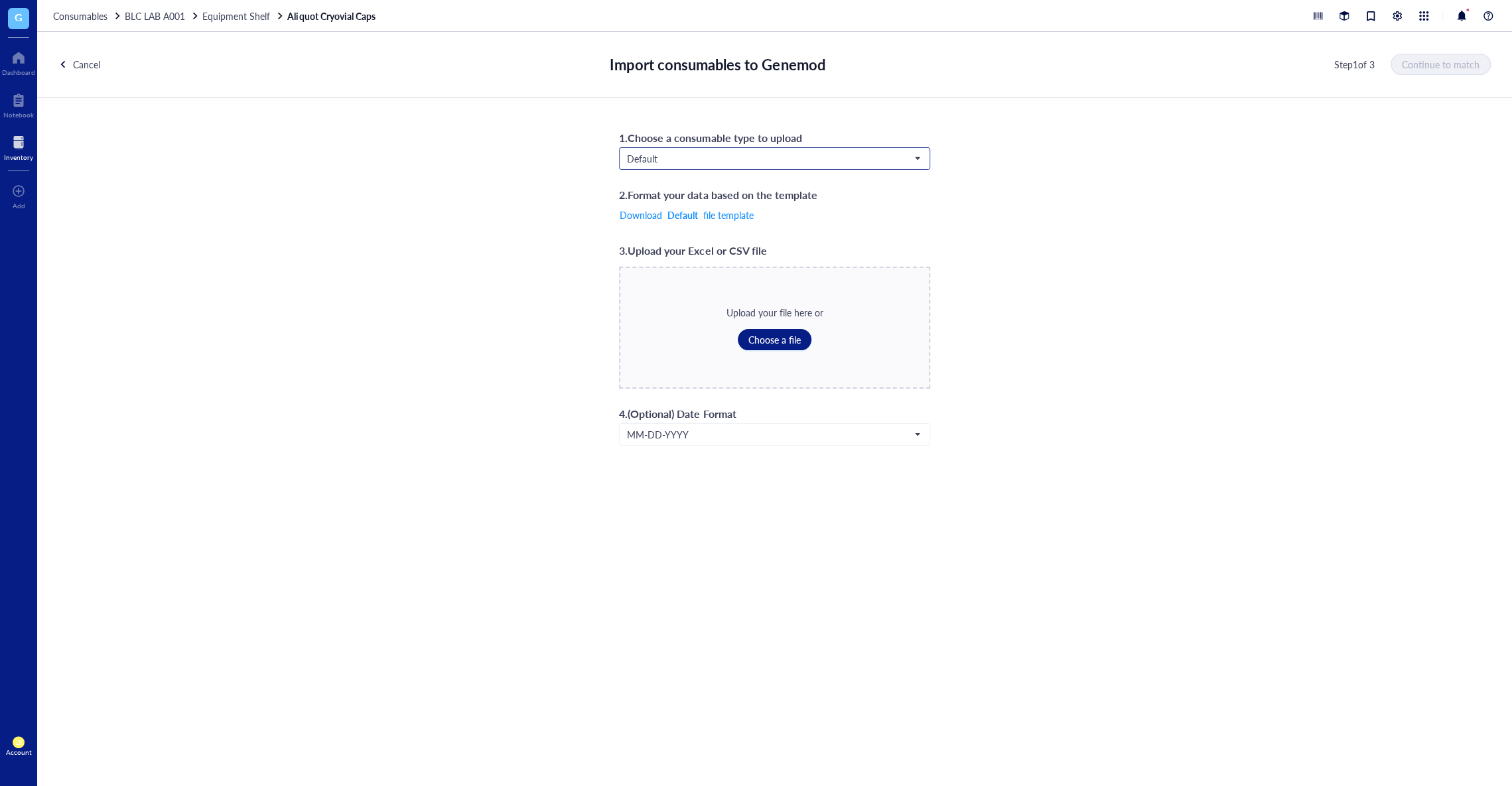
click at [764, 156] on span "Default" at bounding box center [773, 158] width 292 height 12
click at [487, 153] on div "1 . Choose a consumable type to upload Default Consumables Syringe Filters Defa…" at bounding box center [775, 287] width 1474 height 379
click at [687, 164] on input "search" at bounding box center [768, 158] width 283 height 20
click at [417, 196] on div "1 . Choose a consumable type to upload Default Consumables Syringe Filters Defa…" at bounding box center [775, 287] width 1474 height 379
click at [681, 156] on span "Default" at bounding box center [773, 158] width 292 height 12
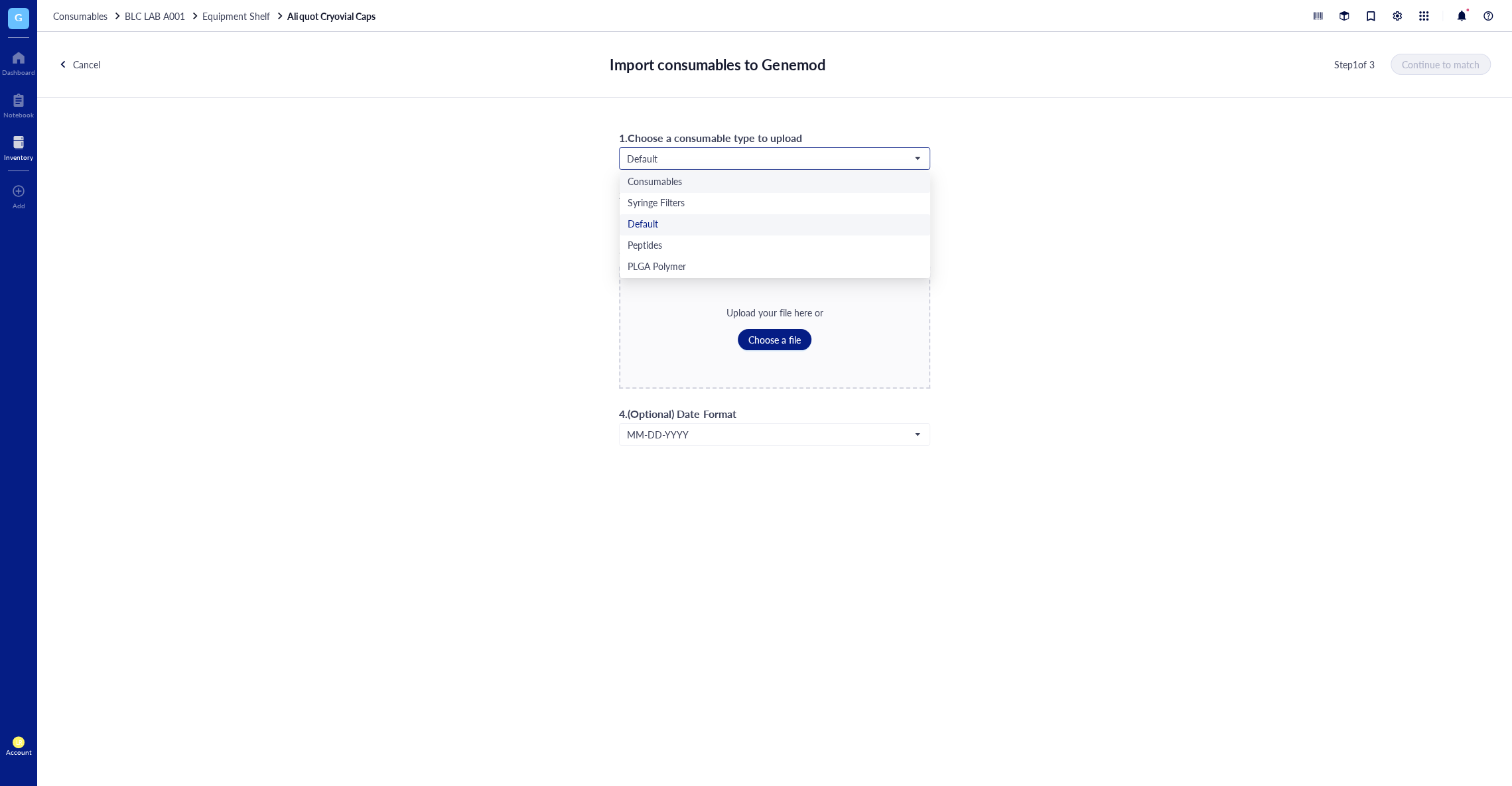
click at [692, 181] on div "Consumables" at bounding box center [774, 182] width 294 height 15
click at [732, 167] on div "Consumables" at bounding box center [774, 158] width 309 height 22
click at [696, 240] on div "Peptides" at bounding box center [774, 246] width 294 height 15
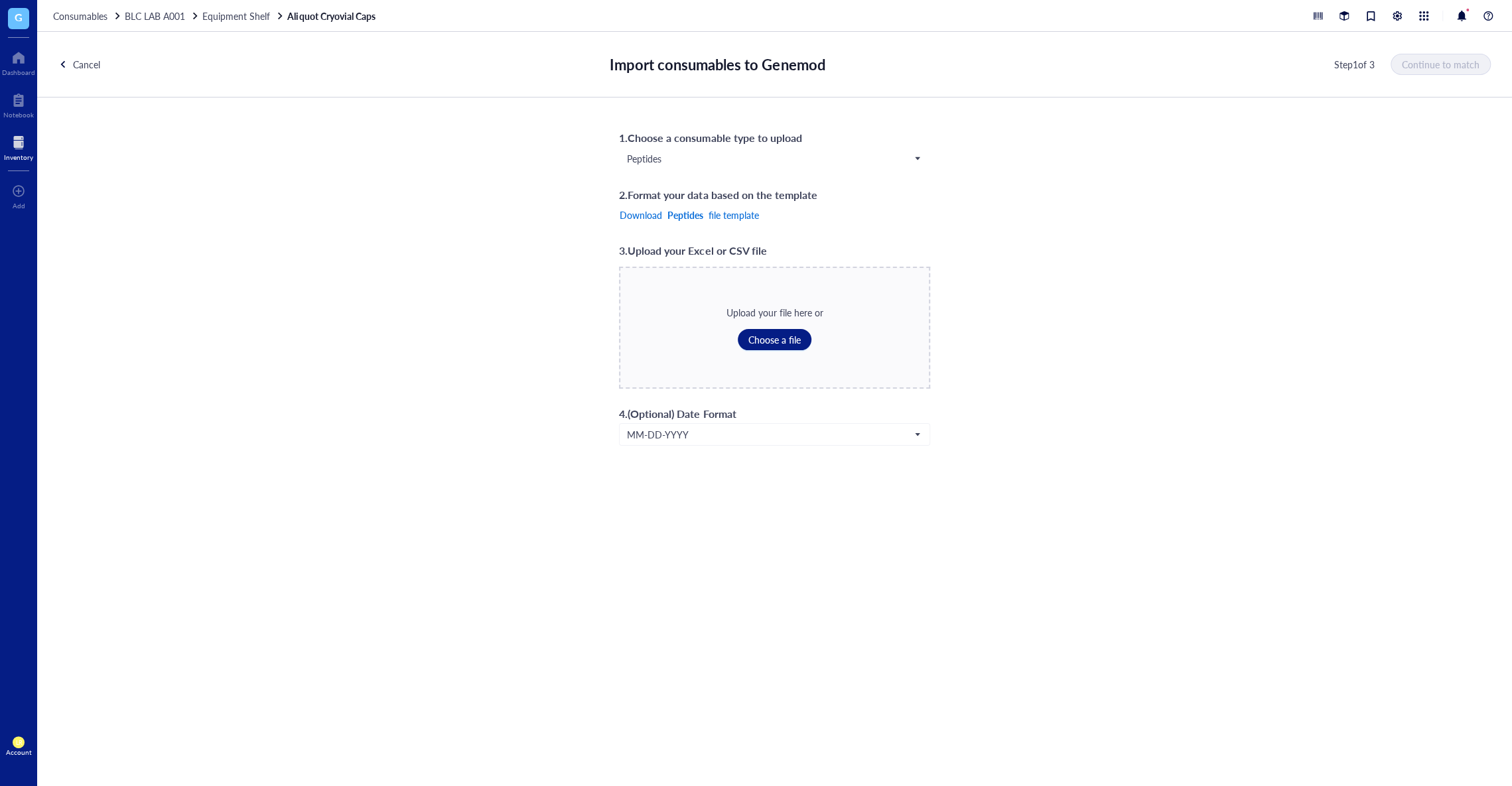
click at [668, 217] on b "Peptides" at bounding box center [685, 214] width 36 height 10
click at [1075, 258] on div "1 . Choose a consumable type to upload Peptides Consumables Syringe Filters Def…" at bounding box center [775, 287] width 1474 height 379
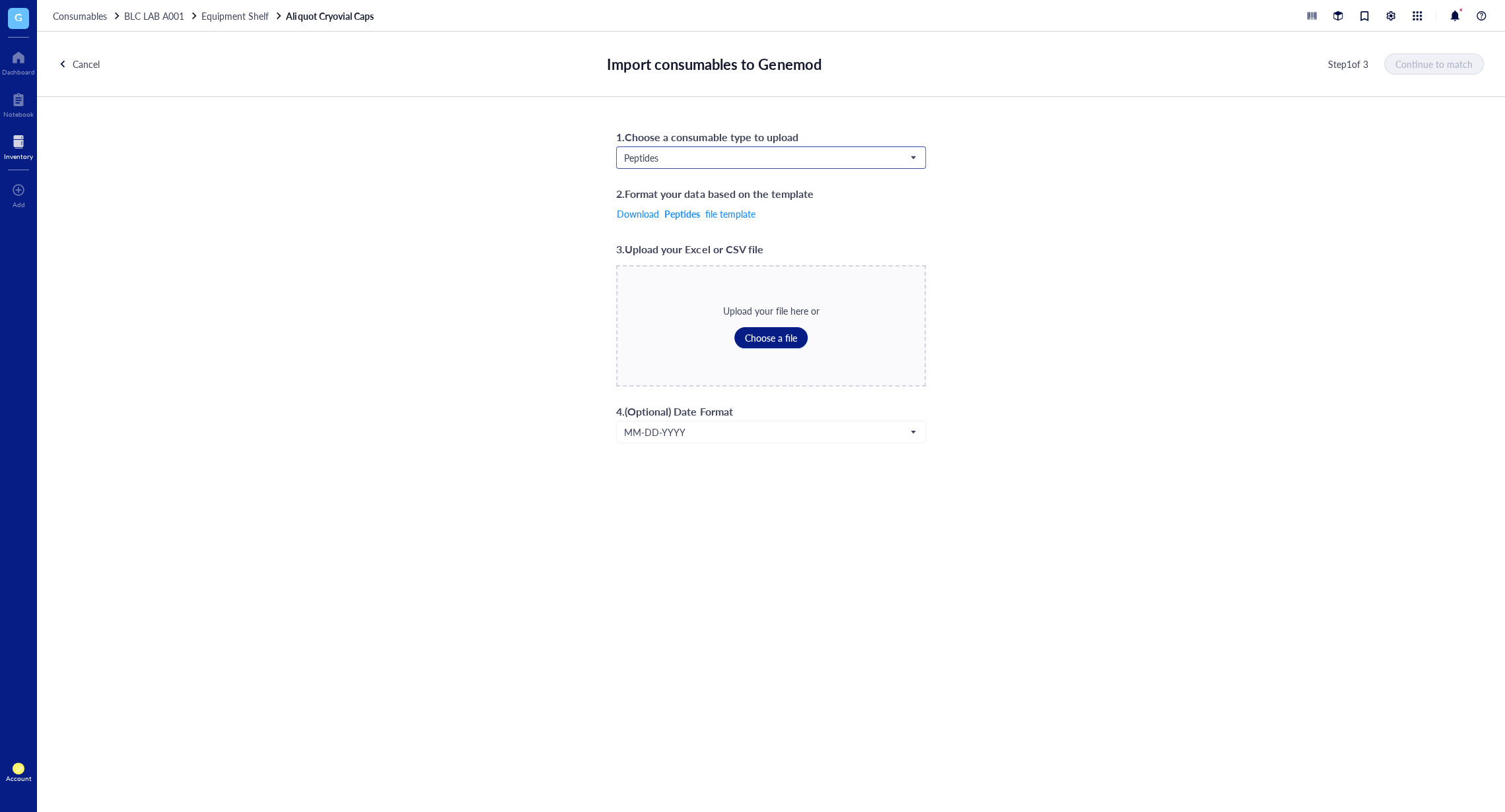
click at [759, 160] on span "Peptides" at bounding box center [769, 157] width 291 height 12
click at [672, 239] on div "Peptides" at bounding box center [770, 245] width 293 height 15
click at [753, 333] on span "Choose a file" at bounding box center [771, 338] width 52 height 10
click at [1439, 56] on button "Continue to match" at bounding box center [1434, 64] width 98 height 22
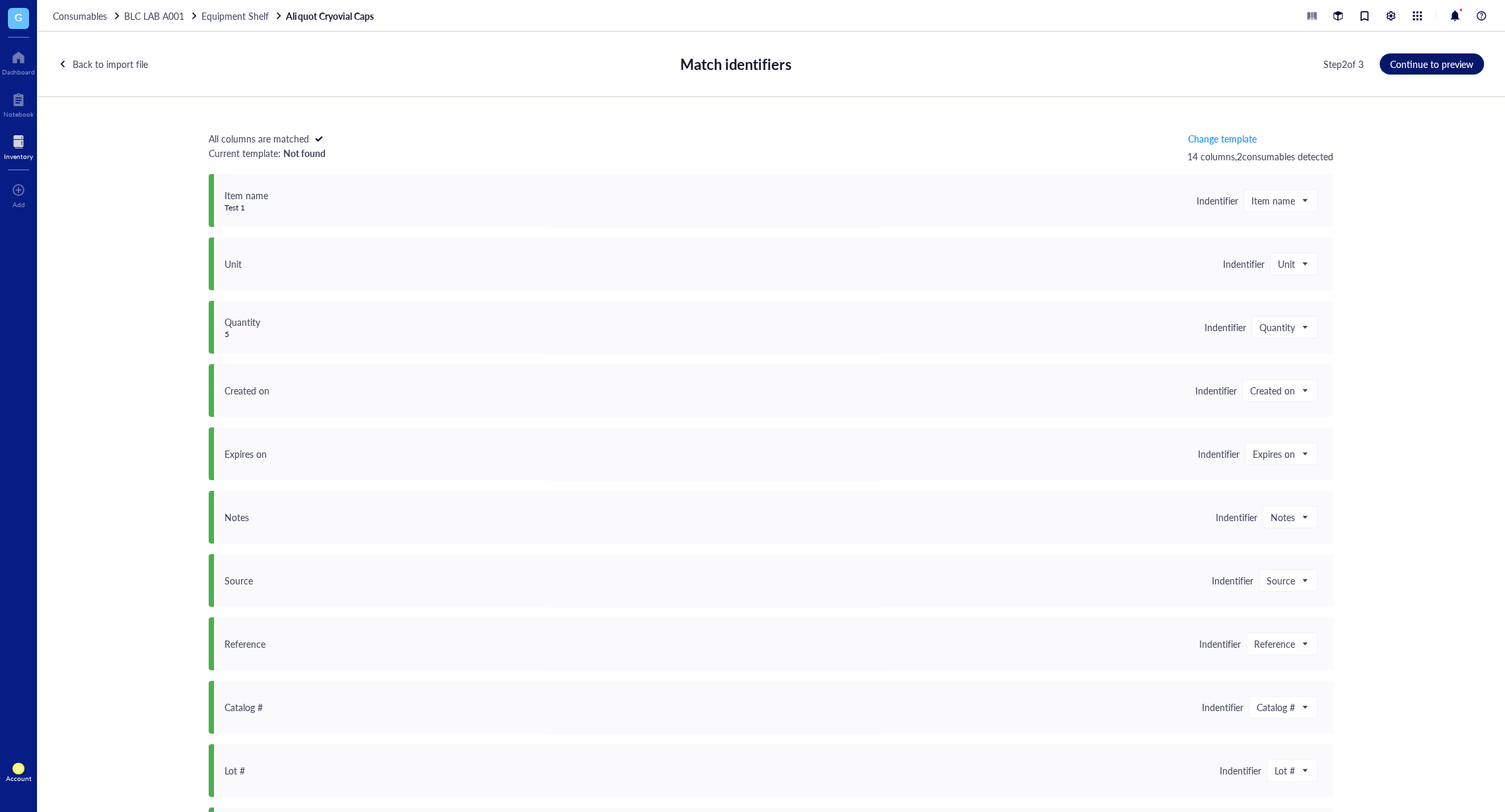
scroll to position [252, 0]
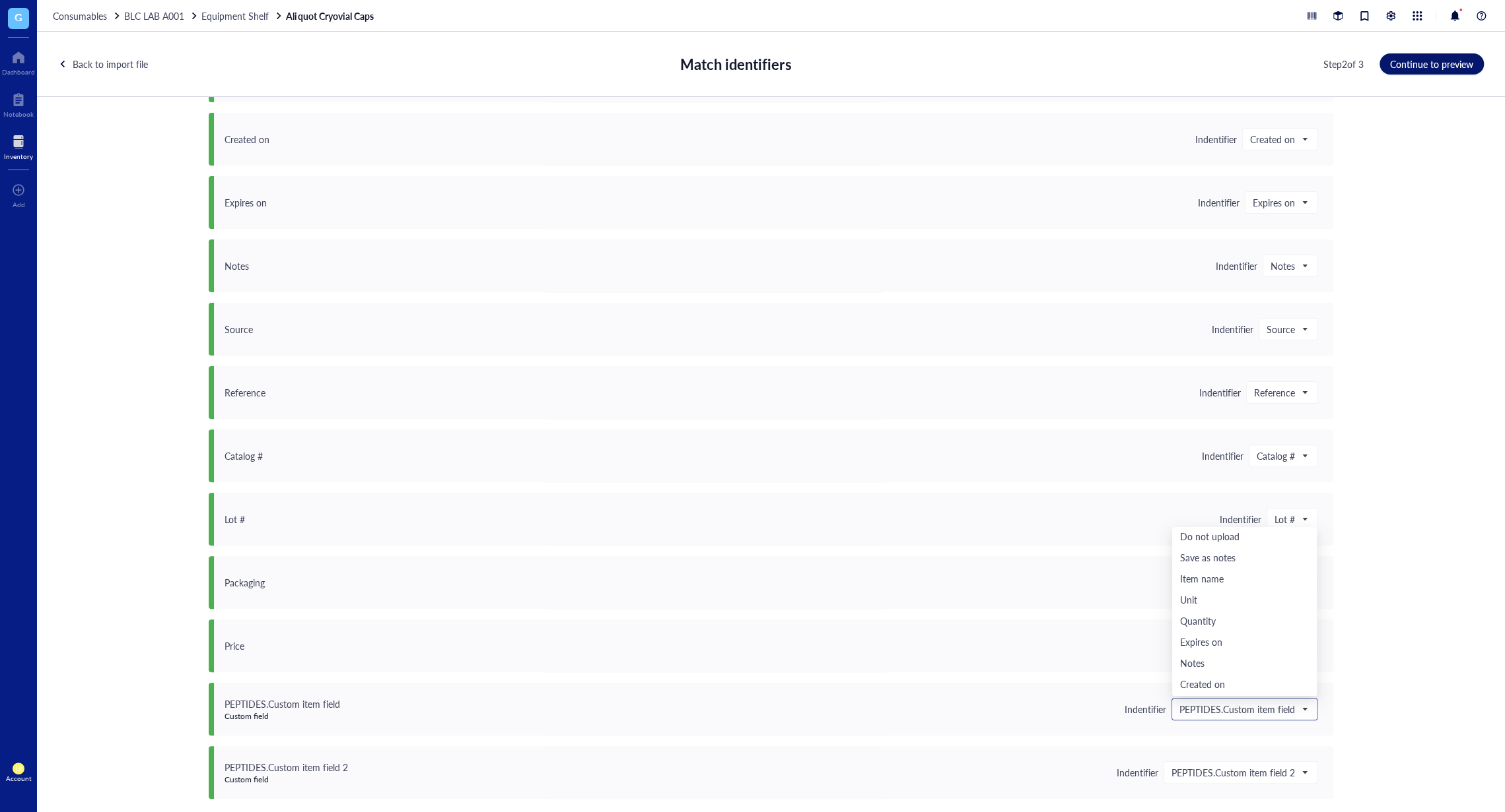
click at [1261, 713] on span "PEPTIDES.Custom item field" at bounding box center [1243, 709] width 127 height 12
click at [1258, 770] on span "PEPTIDES.Custom item field 2" at bounding box center [1238, 773] width 136 height 12
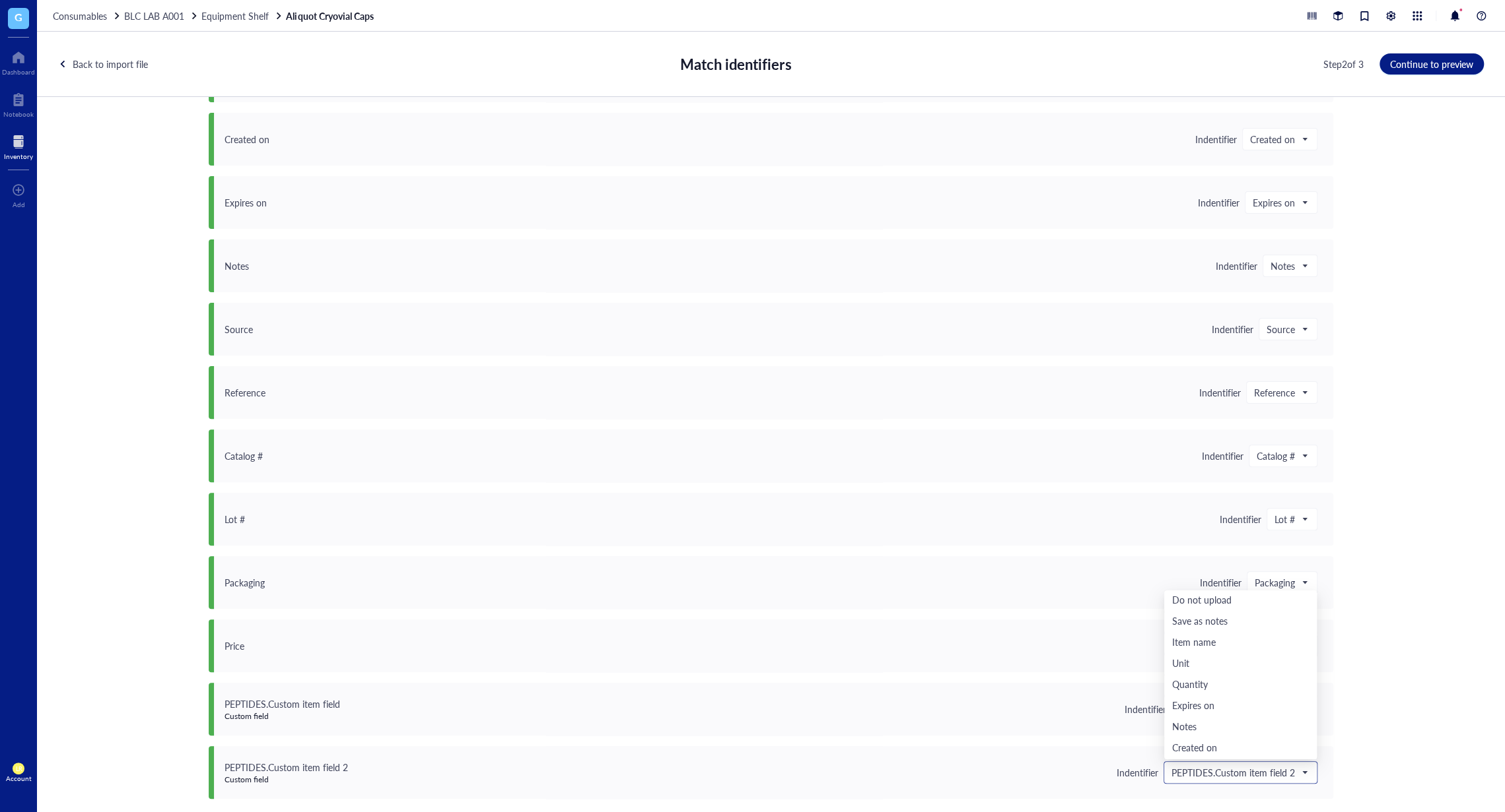
scroll to position [169, 0]
click at [1258, 770] on span "PEPTIDES.Custom item field 2" at bounding box center [1238, 773] width 136 height 12
click at [1426, 66] on span "Continue to preview" at bounding box center [1431, 64] width 83 height 10
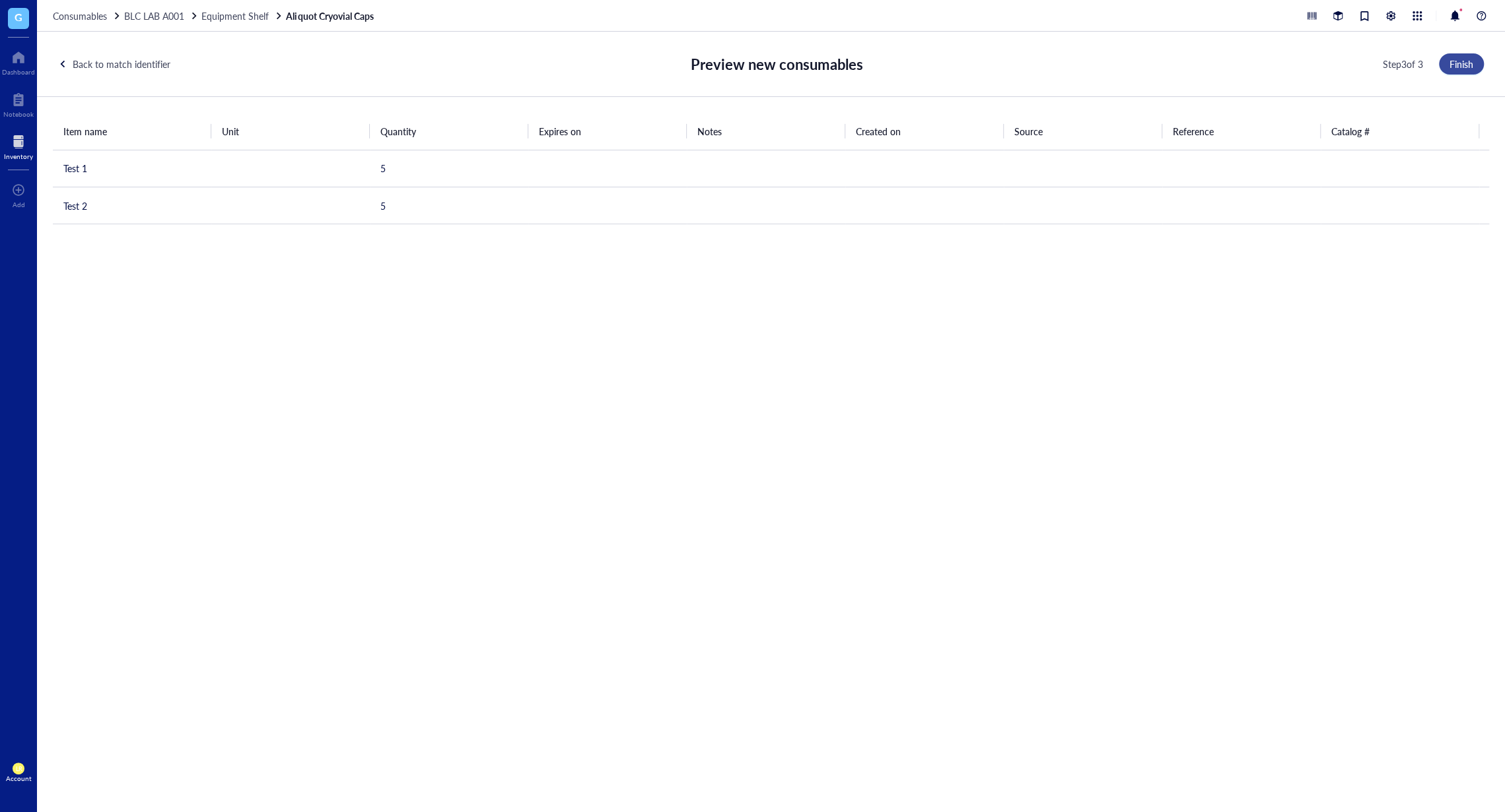
click at [1459, 64] on span "Finish" at bounding box center [1460, 64] width 23 height 10
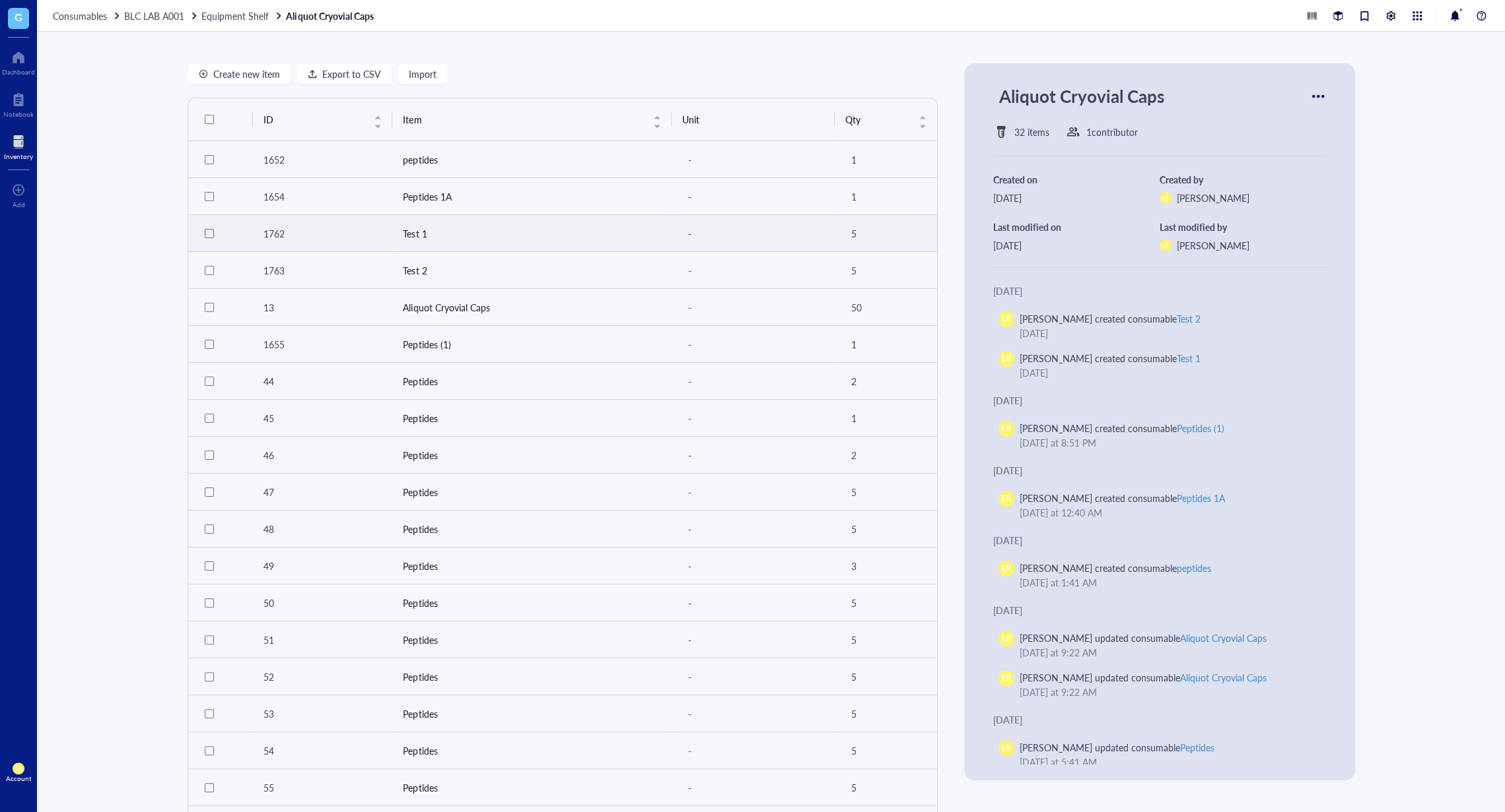
click at [563, 225] on td "Test 1" at bounding box center [532, 234] width 279 height 37
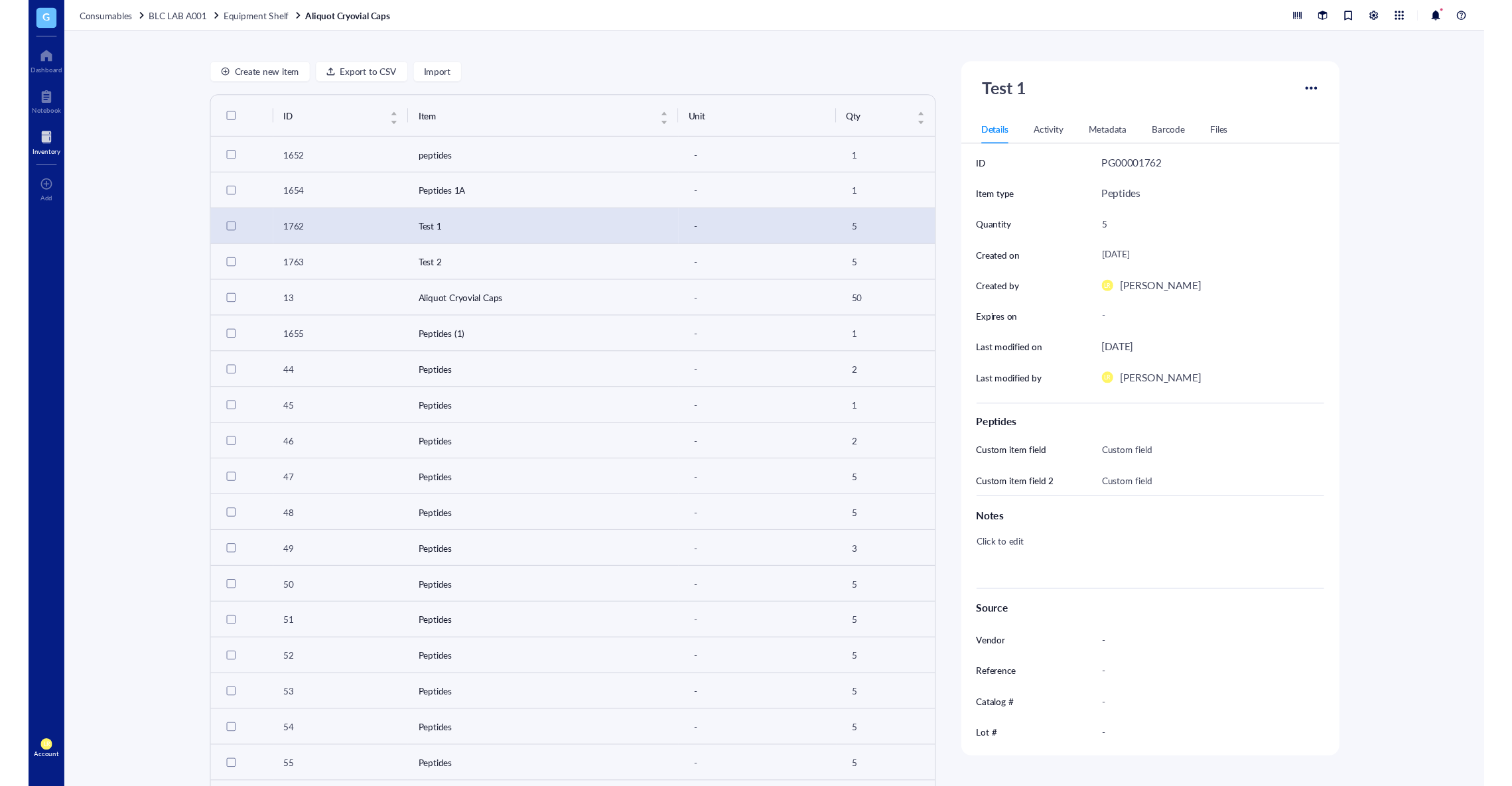
scroll to position [82, 0]
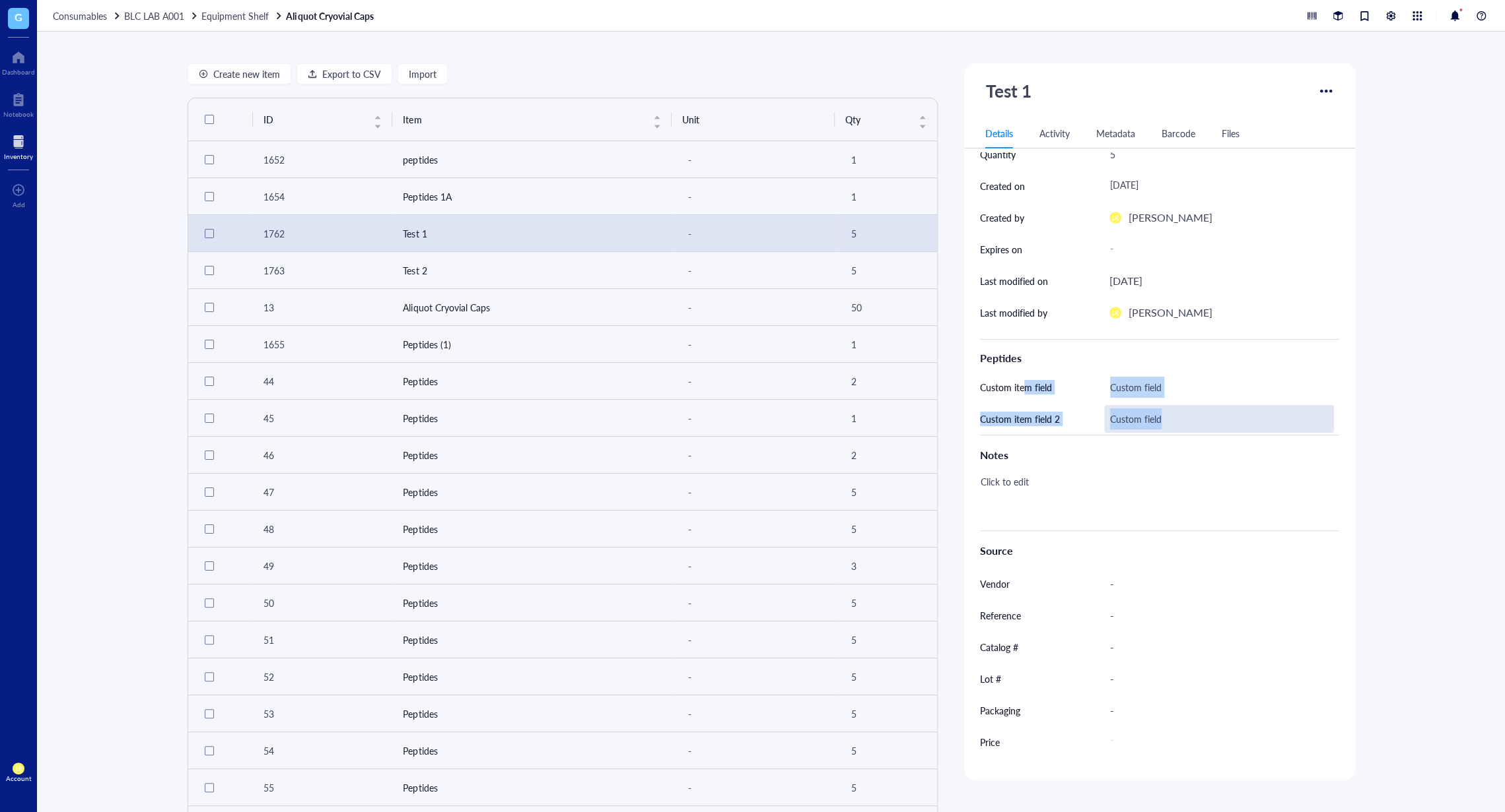
drag, startPoint x: 1021, startPoint y: 384, endPoint x: 1218, endPoint y: 422, distance: 200.6
click at [1218, 422] on div "Peptides Custom item field Custom field Custom item field 2 Custom field" at bounding box center [1160, 387] width 359 height 95
click at [1388, 402] on div "Create new item Export to CSV Import ID Item Unit Qty 1652 peptides - 1 1654 Pe…" at bounding box center [771, 422] width 1468 height 780
drag, startPoint x: 977, startPoint y: 351, endPoint x: 1158, endPoint y: 418, distance: 193.0
click at [1158, 418] on div "Peptides Custom item field Custom field Custom item field 2 Custom field" at bounding box center [1160, 387] width 359 height 95
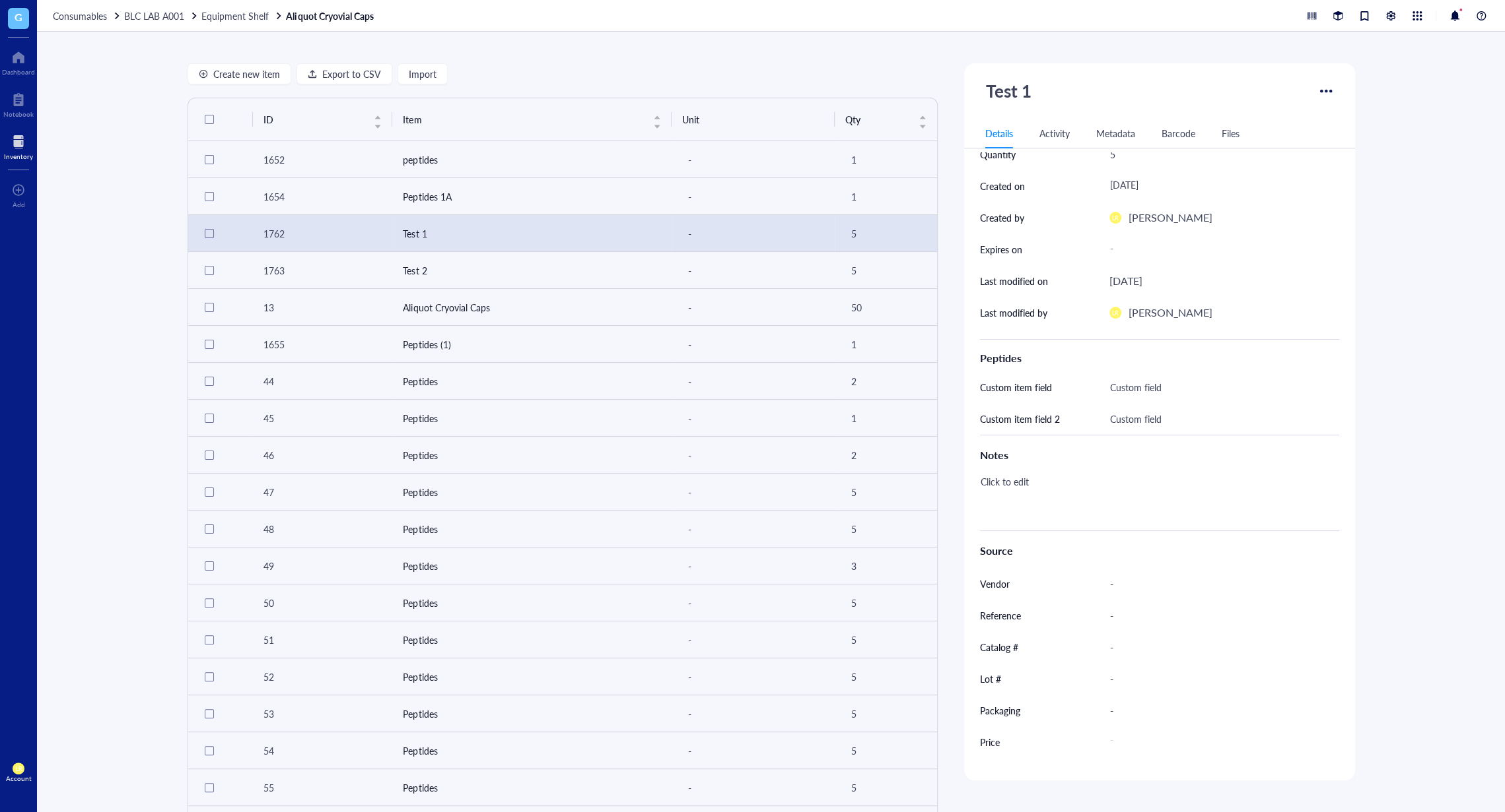
click at [1395, 428] on div "Create new item Export to CSV Import ID Item Unit Qty 1652 peptides - 1 1654 Pe…" at bounding box center [771, 422] width 1468 height 780
